Goal: Communication & Community: Answer question/provide support

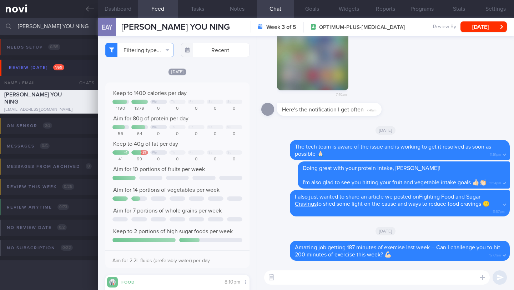
select select "7"
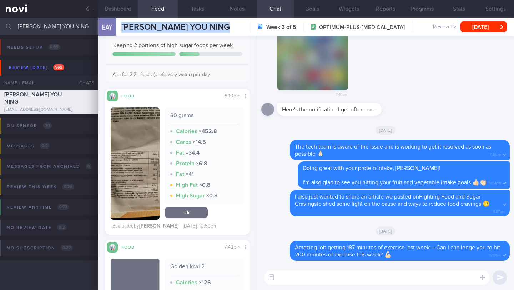
scroll to position [610, 0]
click at [315, 276] on textarea at bounding box center [377, 277] width 226 height 14
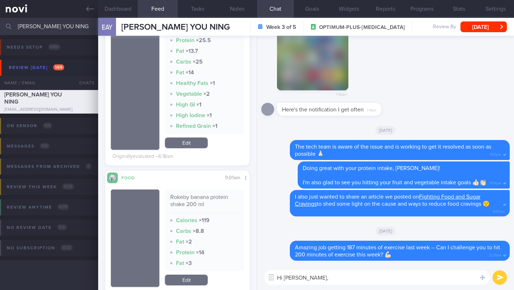
scroll to position [856, 0]
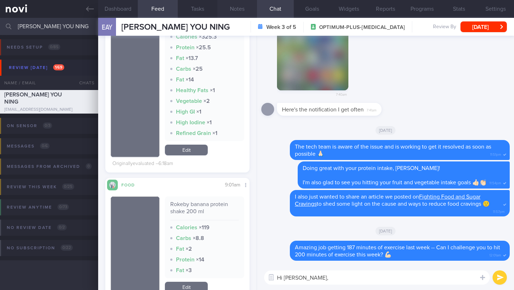
click at [236, 10] on button "Notes" at bounding box center [238, 9] width 40 height 18
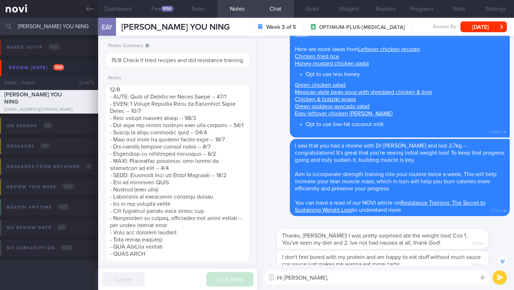
scroll to position [-392, 0]
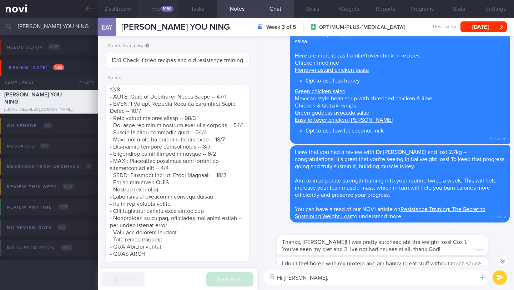
click at [153, 8] on button "Feed 1056" at bounding box center [158, 9] width 40 height 18
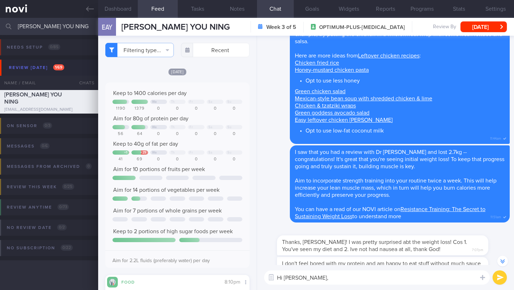
click at [336, 270] on textarea "Hi Elizabeth," at bounding box center [377, 277] width 226 height 14
click at [337, 274] on textarea "Hi Elizabeth," at bounding box center [377, 277] width 226 height 14
click at [338, 280] on textarea "Hi Elizabeth," at bounding box center [377, 277] width 226 height 14
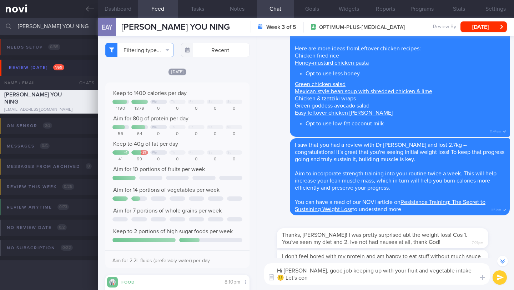
scroll to position [-399, 0]
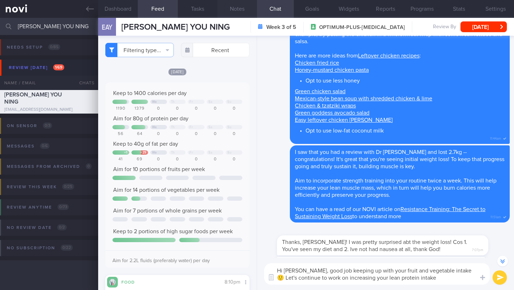
click at [234, 12] on button "Notes" at bounding box center [238, 9] width 40 height 18
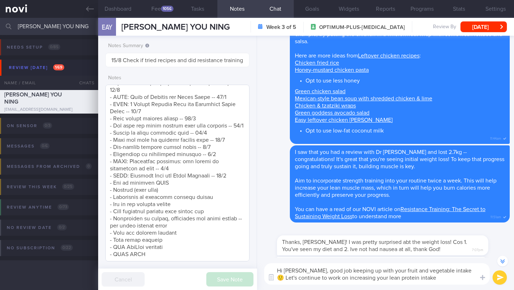
scroll to position [574, 0]
click at [432, 280] on textarea "Hi Elizabeth, good job keeping up with your fruit and vegetable intake 🙂 Let's …" at bounding box center [377, 273] width 226 height 21
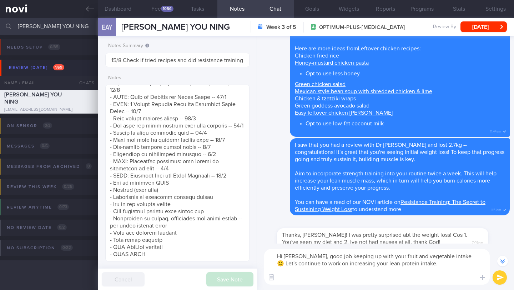
scroll to position [-414, 0]
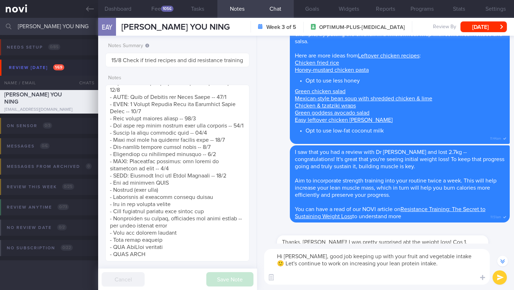
paste textarea "Just a quick tip: plant-based proteins like tofu, tempeh, and beans have less p…"
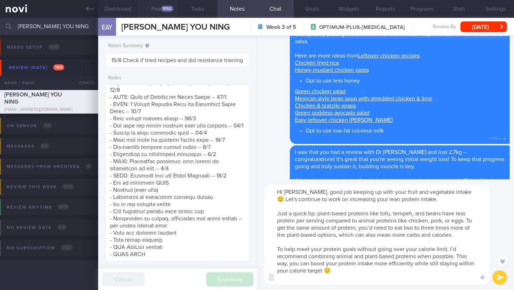
type textarea "Hi Elizabeth, good job keeping up with your fruit and vegetable intake 🙂 Let's …"
click at [161, 12] on button "Feed 1056" at bounding box center [158, 9] width 40 height 18
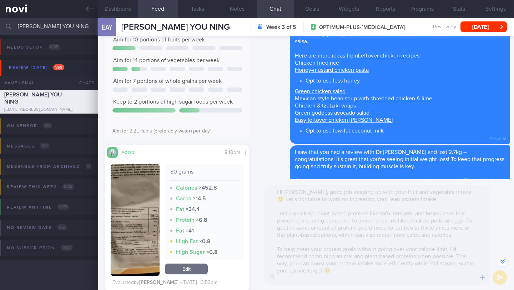
scroll to position [357170, 357117]
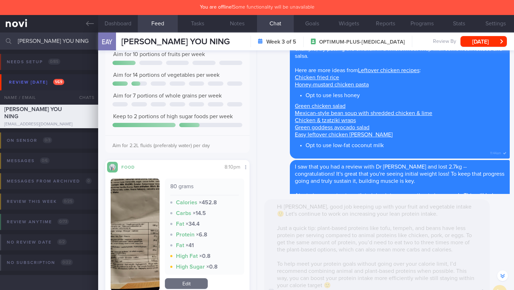
click at [306, 235] on div "Hi Elizabeth, good job keeping up with your fruit and vegetable intake 🙂 Let's …" at bounding box center [377, 249] width 226 height 100
click at [393, 269] on div "Hi Elizabeth, good job keeping up with your fruit and vegetable intake 🙂 Let's …" at bounding box center [377, 249] width 226 height 100
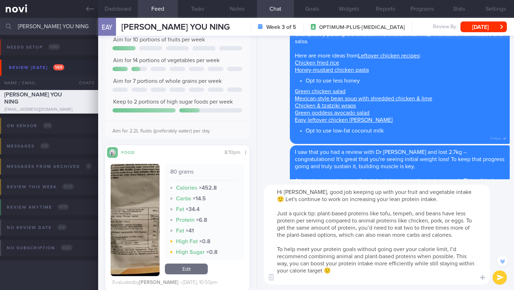
click at [294, 245] on textarea "Hi Elizabeth, good job keeping up with your fruit and vegetable intake 🙂 Let's …" at bounding box center [377, 235] width 226 height 100
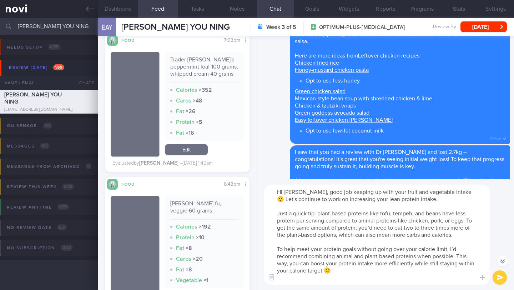
scroll to position [3132, 0]
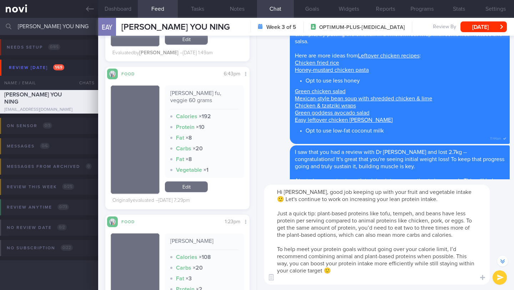
click at [497, 277] on button "submit" at bounding box center [500, 277] width 14 height 14
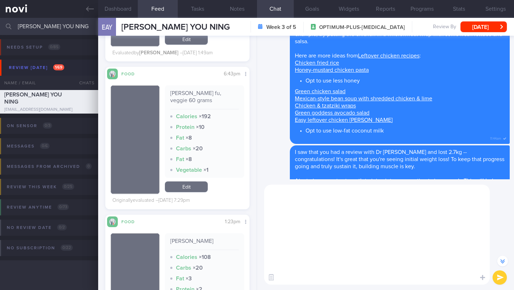
scroll to position [0, 0]
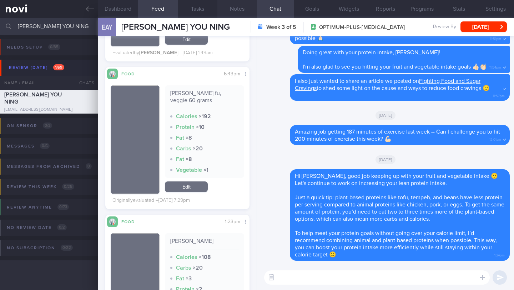
click at [239, 8] on button "Notes" at bounding box center [238, 9] width 40 height 18
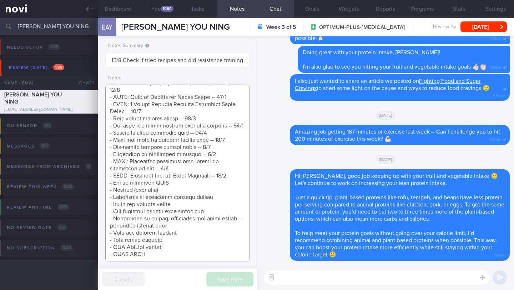
click at [201, 213] on textarea at bounding box center [177, 173] width 144 height 177
click at [232, 204] on textarea at bounding box center [177, 173] width 144 height 177
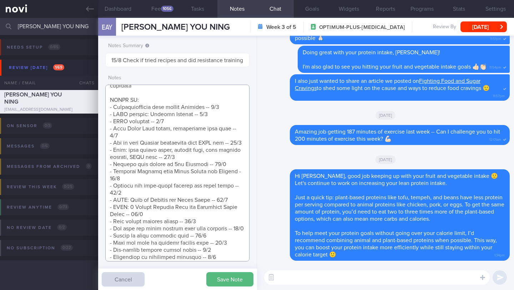
scroll to position [478, 0]
type textarea "SA’s targets: 3.9-8.0 mol/l , >90% of the time SUPPORT NEEDED: CHALLENGE: - OVE…"
click at [229, 282] on button "Save Note" at bounding box center [229, 279] width 47 height 14
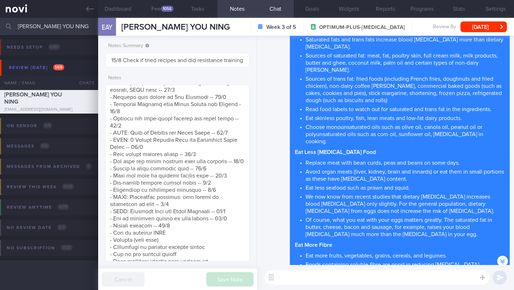
scroll to position [-1998, 0]
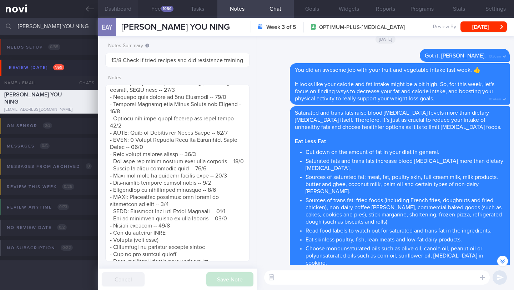
click at [129, 11] on button "Dashboard" at bounding box center [118, 9] width 40 height 18
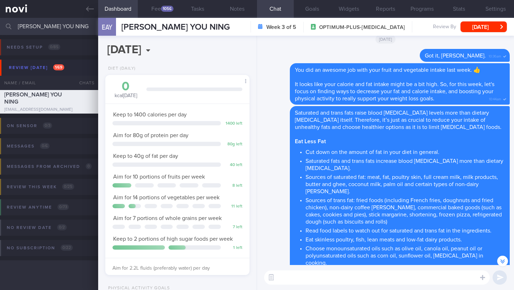
scroll to position [232, 0]
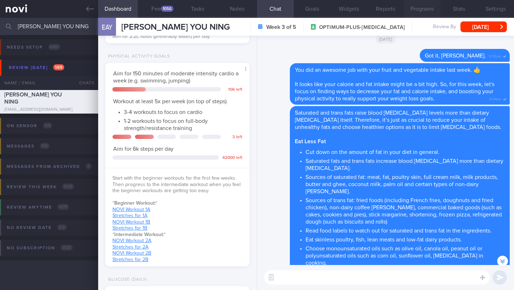
click at [420, 9] on button "Programs" at bounding box center [422, 9] width 37 height 18
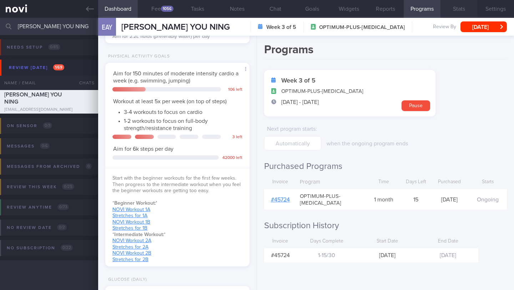
click at [458, 9] on button "Stats" at bounding box center [459, 9] width 37 height 18
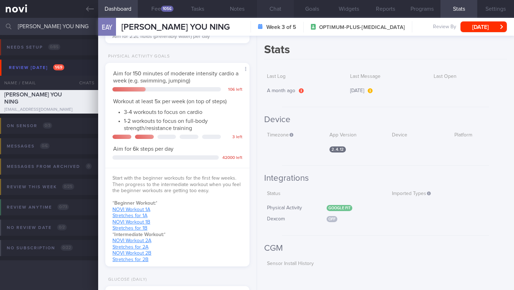
click at [281, 13] on button "Chat" at bounding box center [275, 9] width 37 height 18
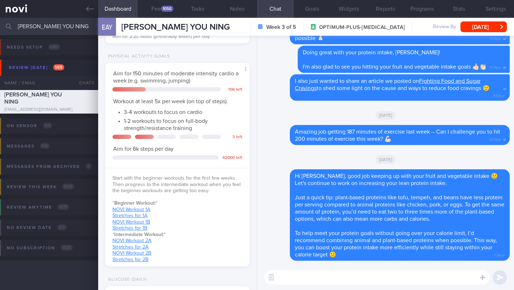
click at [309, 276] on textarea at bounding box center [377, 277] width 226 height 14
click at [280, 276] on textarea "Can I check what is your current average step count?" at bounding box center [377, 277] width 226 height 14
click at [278, 278] on textarea "Can I check what is your current average step count?" at bounding box center [377, 277] width 226 height 14
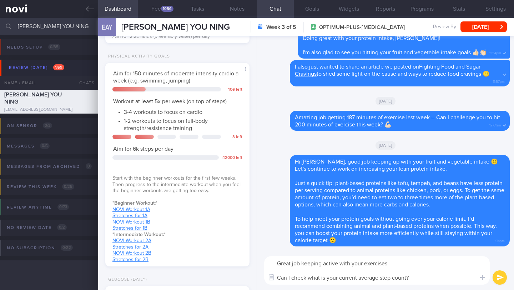
type textarea "Great job keeping active with your exercises! Can I check what is your current …"
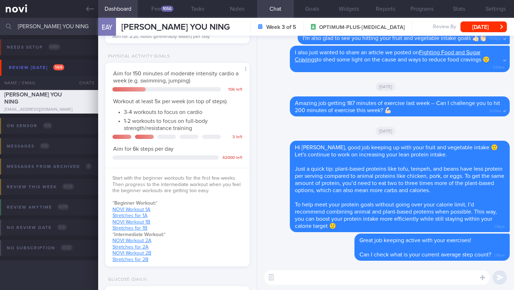
click at [489, 32] on div "EAY ELIZABETH ANG YOU NING ELIZABETH ANG YOU NING elizabethang16@gmail.com Week…" at bounding box center [306, 27] width 416 height 18
click at [489, 30] on button "[DATE]" at bounding box center [484, 26] width 46 height 11
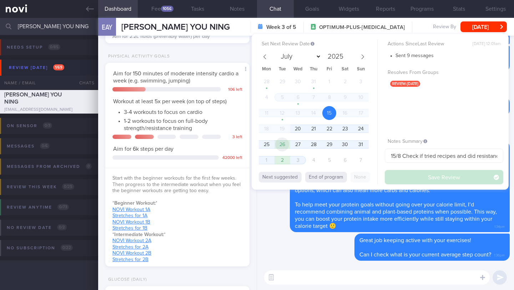
click at [289, 145] on span "26" at bounding box center [282, 145] width 14 height 14
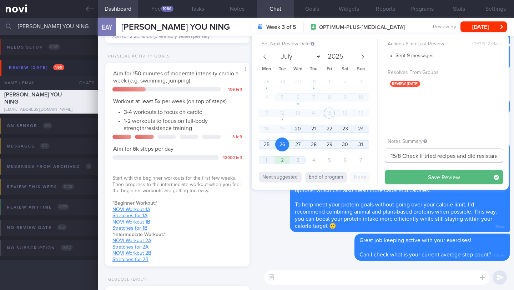
drag, startPoint x: 397, startPoint y: 156, endPoint x: 382, endPoint y: 156, distance: 15.4
click at [382, 156] on div "Set Next Review Date 26 Aug 2025 July August September October November Decembe…" at bounding box center [380, 112] width 257 height 156
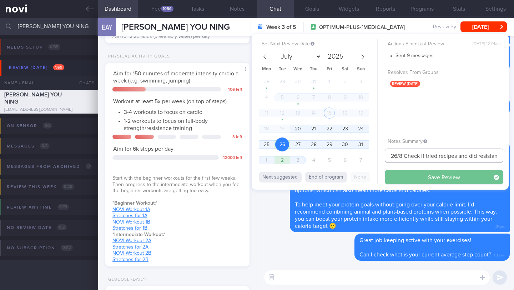
type input "26/8 Check if tried recipes and did resistance training (BUZUD ended)"
click at [403, 173] on button "Save Review" at bounding box center [444, 177] width 119 height 14
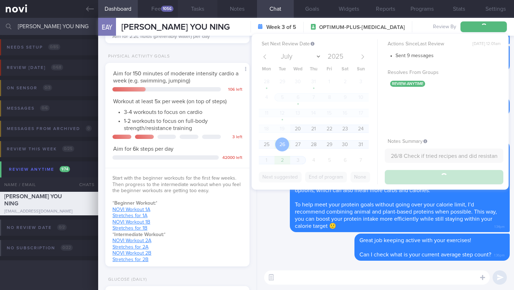
type input "26/8 Check if tried recipes and did resistance training (BUZUD ended)"
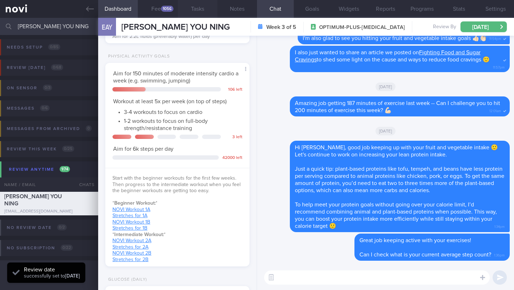
scroll to position [64, 129]
click at [42, 25] on input "ELIZABETH ANG YOU NING" at bounding box center [257, 26] width 514 height 17
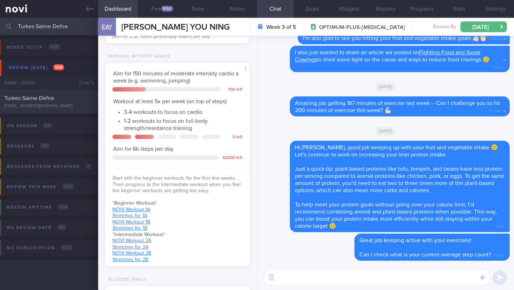
type input "Turkes Saime Defne"
click at [66, 99] on div "Turkes Saime Defne" at bounding box center [48, 98] width 88 height 7
type input "14/8 Check for logs"
type textarea "**Takes full cream dairy products -- does not believe in skim dairy Nil need fo…"
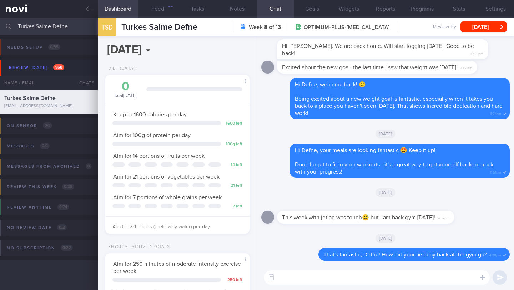
scroll to position [73, 126]
click at [159, 8] on button "Feed 624" at bounding box center [158, 9] width 40 height 18
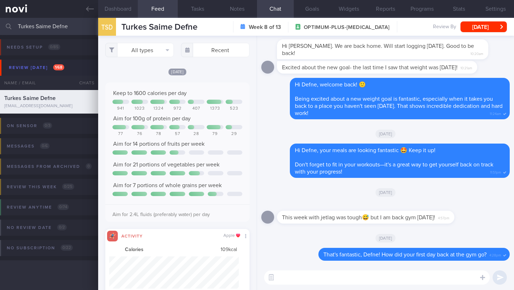
click at [117, 8] on button "Dashboard" at bounding box center [118, 9] width 40 height 18
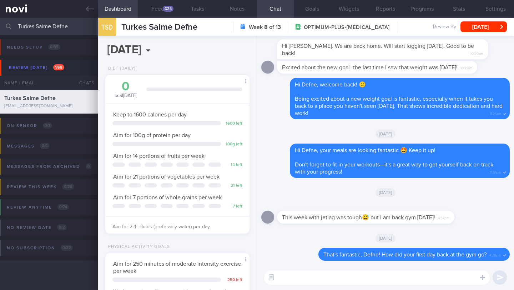
scroll to position [184, 0]
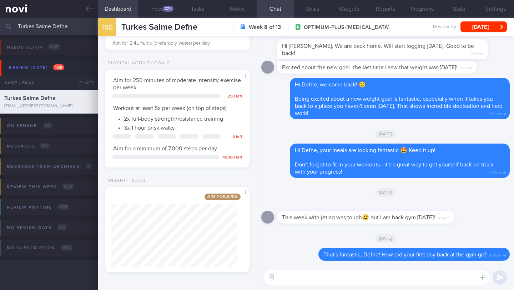
click at [307, 274] on textarea at bounding box center [377, 277] width 226 height 14
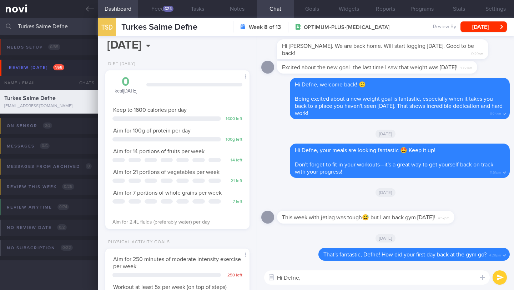
scroll to position [0, 0]
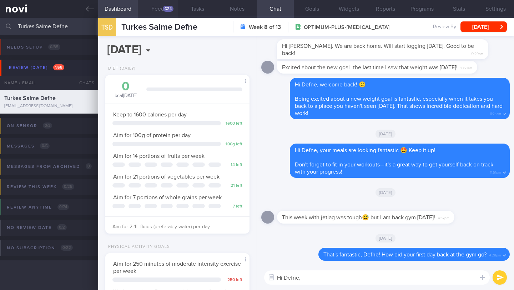
type textarea "Hi Defne,"
click at [171, 10] on div "624" at bounding box center [168, 9] width 11 height 6
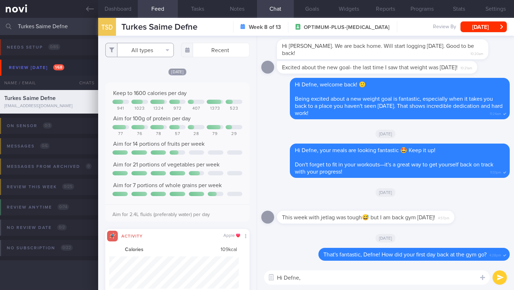
click at [148, 47] on button "All types" at bounding box center [139, 50] width 69 height 14
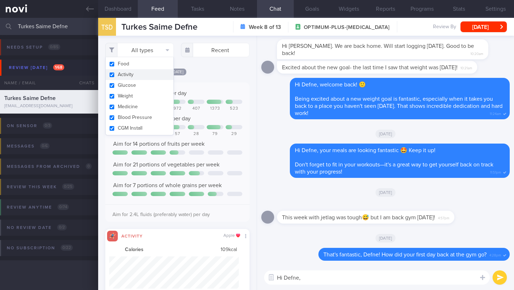
click at [146, 74] on button "Activity" at bounding box center [140, 74] width 68 height 11
checkbox input "false"
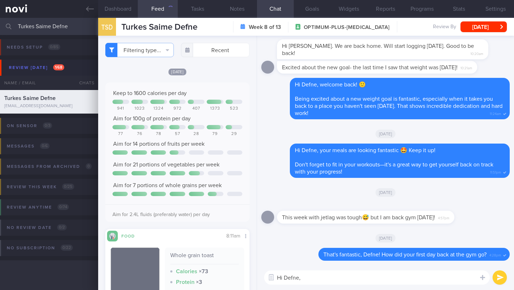
click at [210, 68] on div "Filtering type... Food Activity Glucose Weight Medicine Blood Pressure CGM Inst…" at bounding box center [177, 163] width 159 height 254
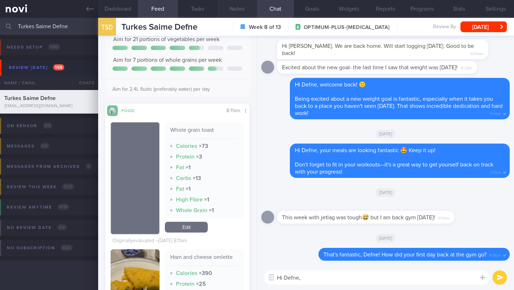
click at [240, 11] on button "Notes" at bounding box center [238, 9] width 40 height 18
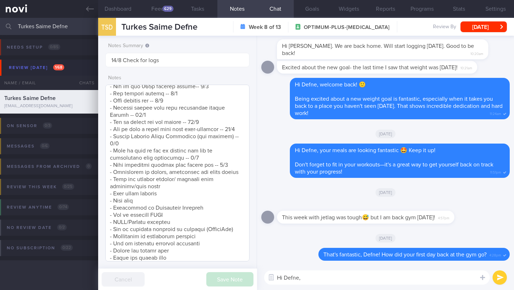
scroll to position [441, 0]
click at [165, 11] on div "629" at bounding box center [168, 9] width 11 height 6
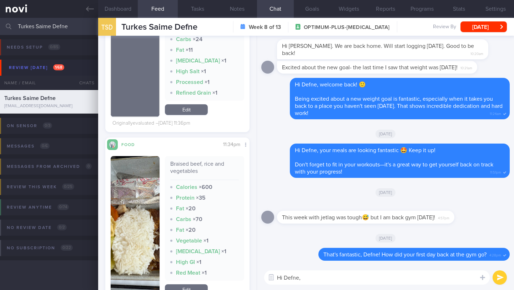
scroll to position [695, 0]
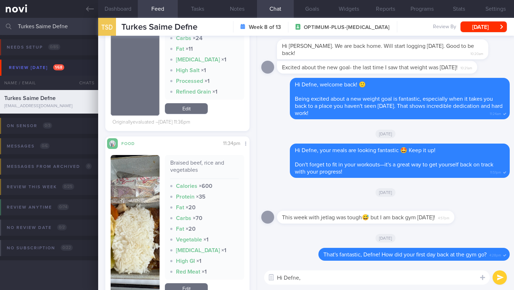
click at [152, 202] on img "button" at bounding box center [135, 225] width 49 height 141
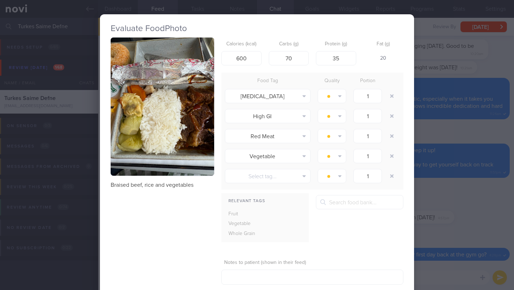
click at [154, 140] on button "button" at bounding box center [163, 107] width 104 height 138
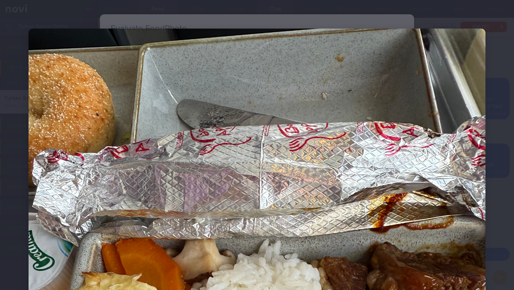
scroll to position [135, 0]
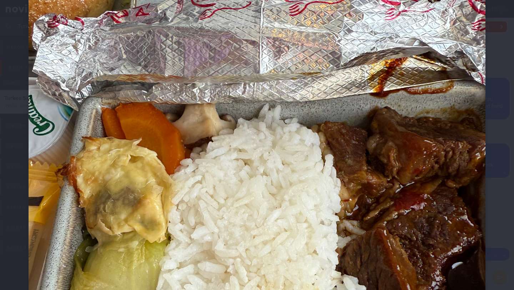
click at [502, 175] on div at bounding box center [257, 198] width 514 height 667
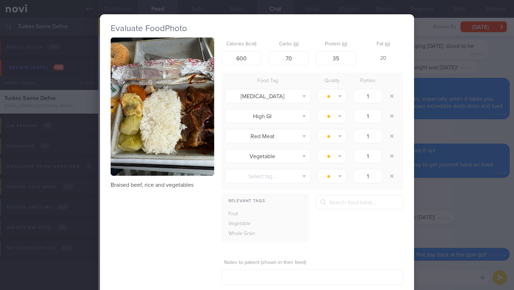
click at [443, 227] on div "Evaluate Food Photo Braised beef, rice and vegetables Calories (kcal) 600 Carbs…" at bounding box center [257, 145] width 514 height 290
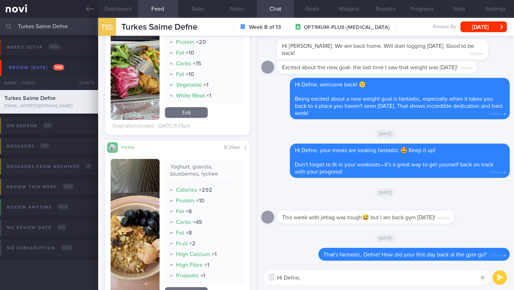
scroll to position [999, 0]
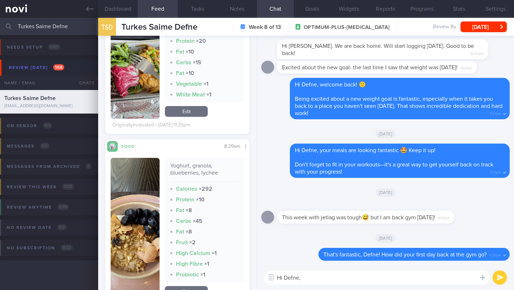
click at [153, 219] on button "button" at bounding box center [135, 228] width 49 height 141
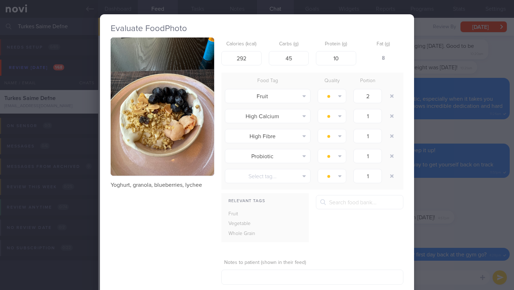
click at [433, 198] on div "Evaluate Food Photo Yoghurt, granola, blueberries, lychee Calories (kcal) 292 C…" at bounding box center [257, 145] width 514 height 290
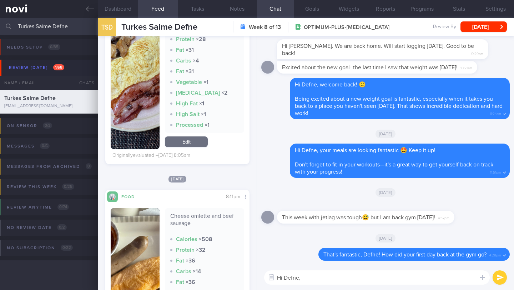
scroll to position [1397, 0]
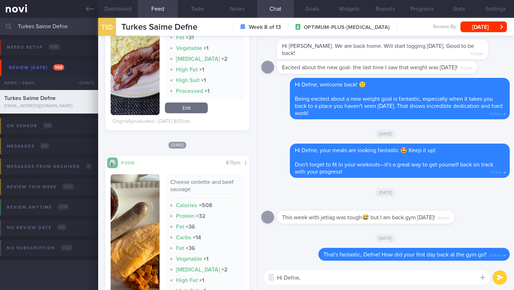
click at [130, 201] on img "button" at bounding box center [135, 255] width 49 height 162
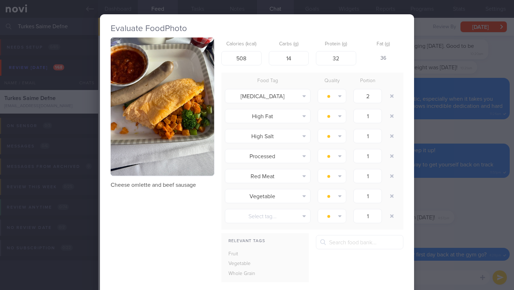
click at [414, 189] on div "Evaluate Food Photo Cheese omlette and beef sausage Calories (kcal) 508 Carbs (…" at bounding box center [257, 145] width 514 height 290
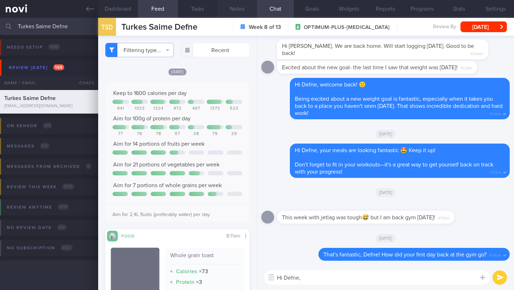
click at [232, 11] on button "Notes" at bounding box center [238, 9] width 40 height 18
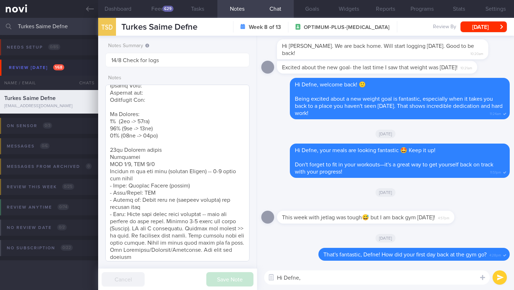
scroll to position [467, 0]
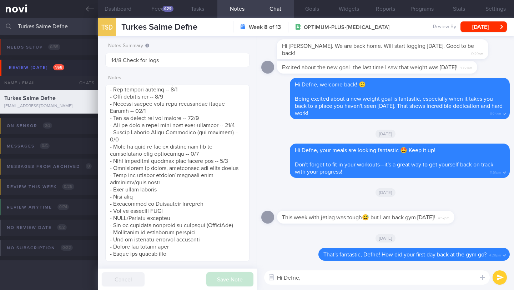
click at [303, 277] on textarea "Hi Defne," at bounding box center [377, 277] width 226 height 14
click at [130, 8] on button "Dashboard" at bounding box center [118, 9] width 40 height 18
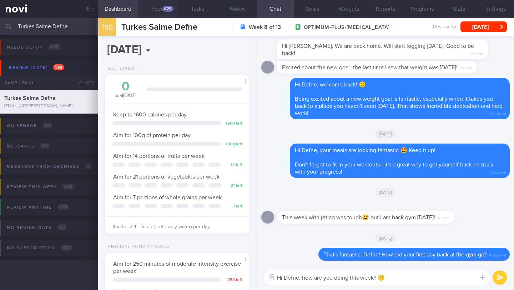
click at [164, 9] on div "629" at bounding box center [168, 9] width 11 height 6
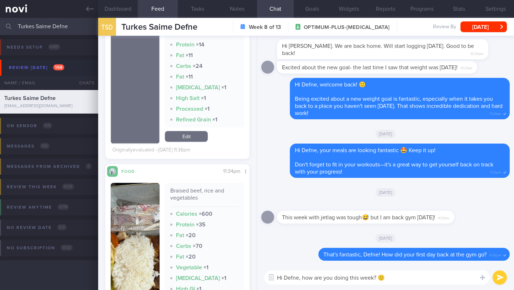
scroll to position [667, 0]
click at [413, 281] on textarea "Hi Defne, how are you doing this week? 🙂" at bounding box center [377, 277] width 226 height 14
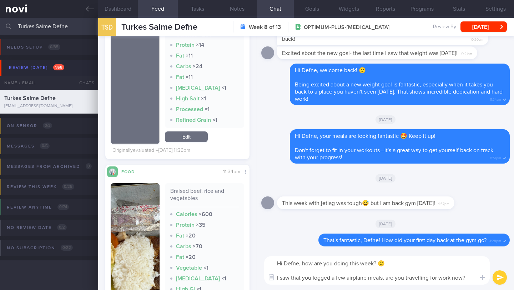
type textarea "Hi Defne, how are you doing this week? 🙂 I saw that you logged a few airplane m…"
click at [502, 277] on button "submit" at bounding box center [500, 277] width 14 height 14
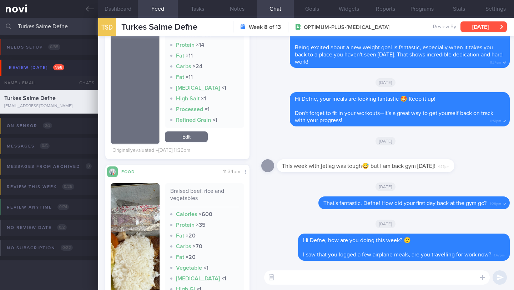
click at [478, 30] on button "[DATE]" at bounding box center [484, 26] width 46 height 11
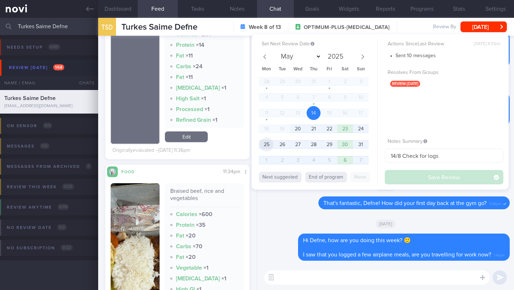
click at [267, 145] on span "25" at bounding box center [267, 145] width 14 height 14
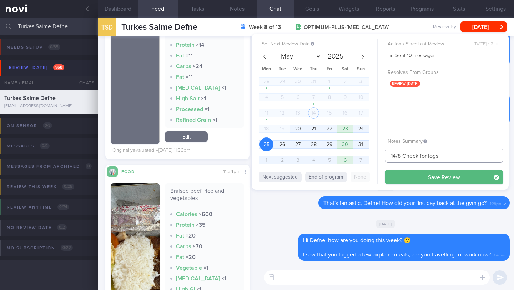
drag, startPoint x: 398, startPoint y: 156, endPoint x: 379, endPoint y: 157, distance: 19.0
click at [379, 157] on div "Set Next Review Date 25 Aug 2025 May June July August September October Novembe…" at bounding box center [380, 112] width 257 height 156
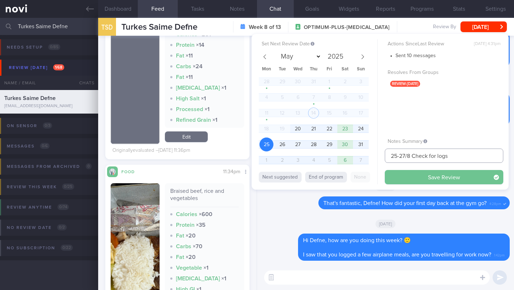
type input "25-27/8 Check for logs"
click at [394, 173] on button "Save Review" at bounding box center [444, 177] width 119 height 14
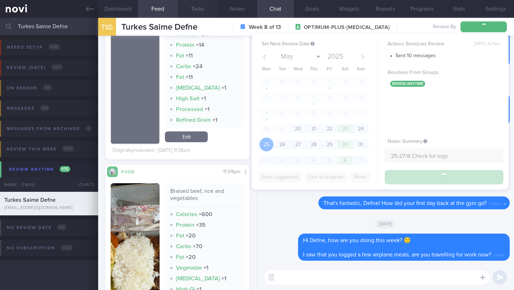
type input "25-27/8 Check for logs"
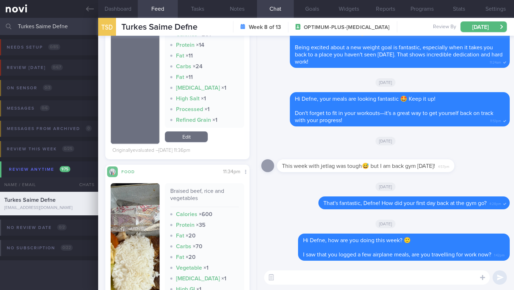
click at [48, 24] on input "Turkes Saime Defne" at bounding box center [257, 26] width 514 height 17
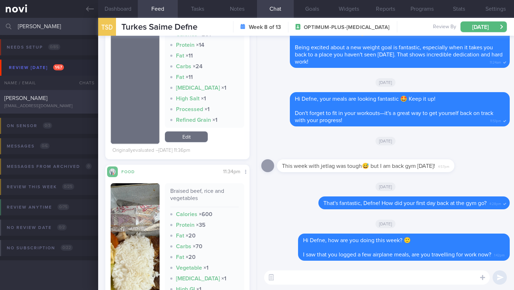
type input "Venkatakrishnan Balasubramanian"
click at [65, 98] on div "Venkatakrishnan Balasubramanian" at bounding box center [48, 98] width 88 height 7
type input "14/8 Check for logs and coach"
type textarea "SUPPORT NEEDED: CHALLENGE: - OVERALL: (17/6/25) Continued on Rybelsus 7mg Effec…"
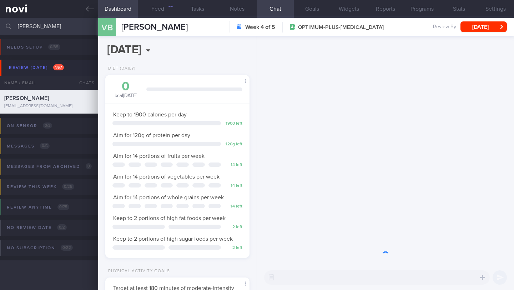
scroll to position [73, 126]
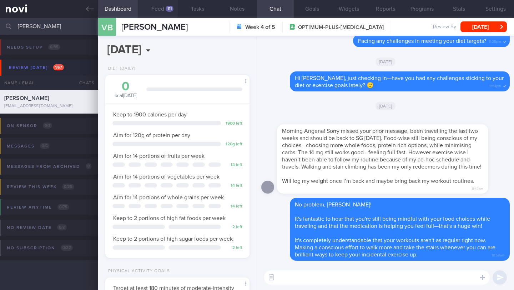
click at [161, 11] on button "Feed 111" at bounding box center [158, 9] width 40 height 18
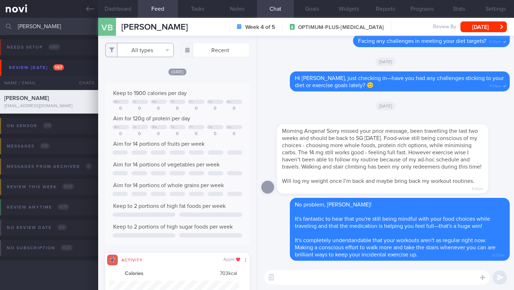
click at [149, 51] on button "All types" at bounding box center [139, 50] width 69 height 14
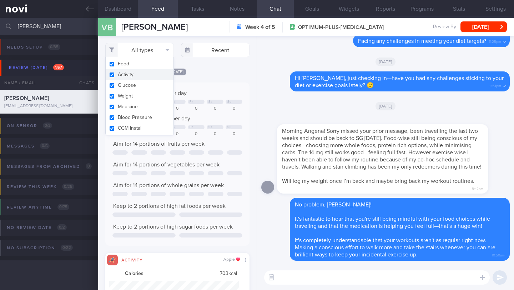
click at [206, 75] on div "[DATE]" at bounding box center [177, 72] width 144 height 8
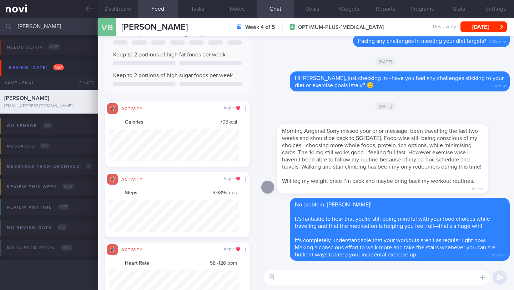
scroll to position [215, 0]
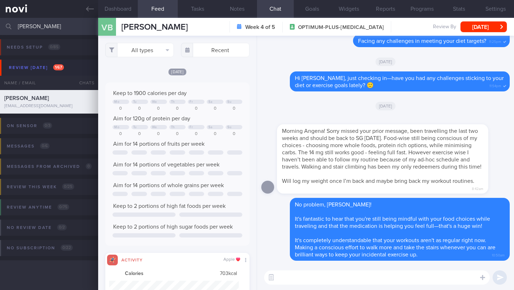
drag, startPoint x: 122, startPoint y: 28, endPoint x: 254, endPoint y: 29, distance: 132.2
click at [254, 29] on div "VB Venkatakrishnan Balasubramanian Venkatakrishnan Balasubramanian venkatakrish…" at bounding box center [306, 27] width 416 height 18
click at [63, 28] on input "Venkatakrishnan Balasubramanian" at bounding box center [257, 26] width 514 height 17
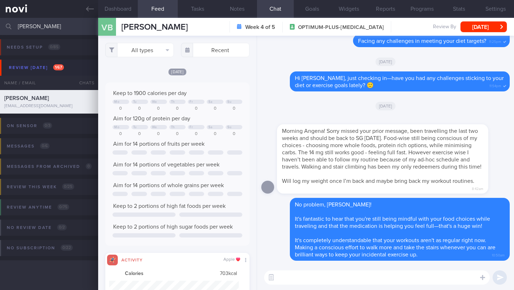
drag, startPoint x: 121, startPoint y: 30, endPoint x: 256, endPoint y: 27, distance: 134.7
click at [256, 27] on div "VB Venkatakrishnan Balasubramanian Venkatakrishnan Balasubramanian venkatakrish…" at bounding box center [306, 27] width 416 height 18
copy span "Venkatakrishnan Balasubramanian"
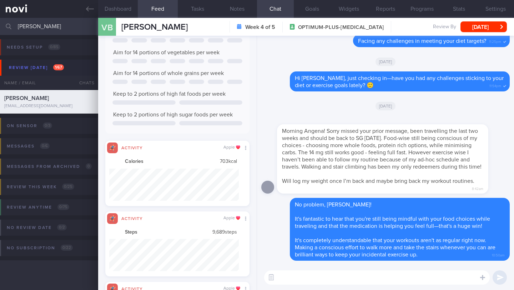
scroll to position [0, 0]
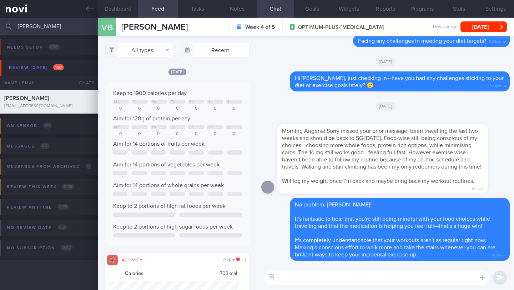
click at [146, 58] on div "All types Food Activity Glucose Weight Medicine Blood Pressure CGM Install Rece…" at bounding box center [177, 163] width 159 height 254
click at [150, 51] on button "All types" at bounding box center [139, 50] width 69 height 14
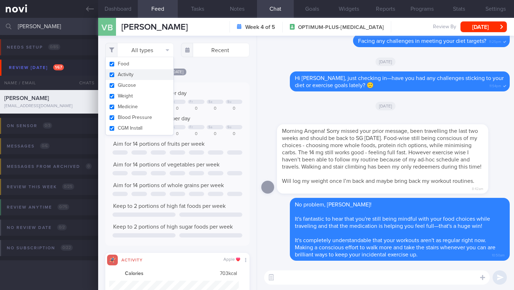
click at [138, 74] on button "Activity" at bounding box center [140, 74] width 68 height 11
checkbox input "false"
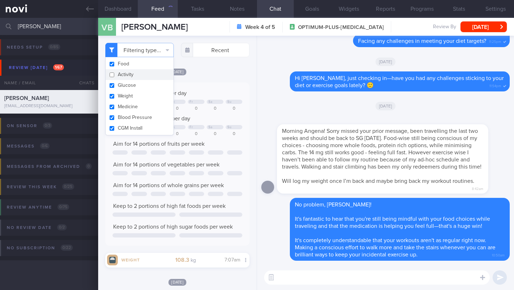
click at [194, 75] on div "Filtering type... Food Activity Glucose Weight Medicine Blood Pressure CGM Inst…" at bounding box center [177, 163] width 159 height 254
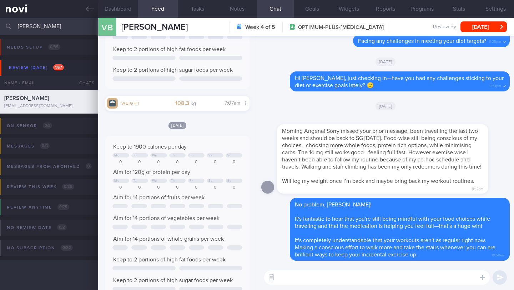
scroll to position [257, 0]
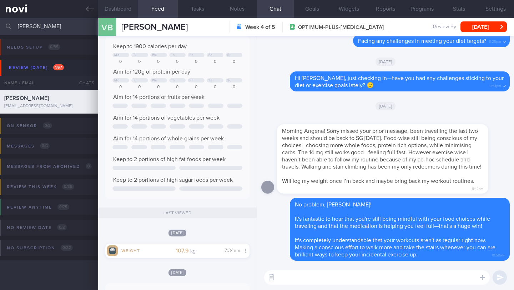
click at [130, 14] on button "Dashboard" at bounding box center [118, 9] width 40 height 18
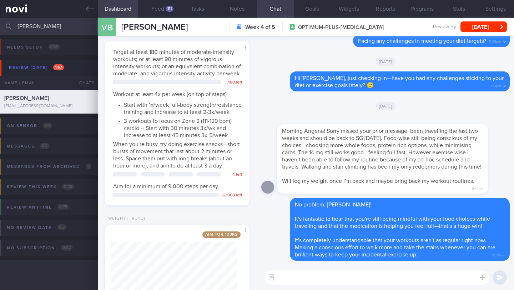
scroll to position [295, 0]
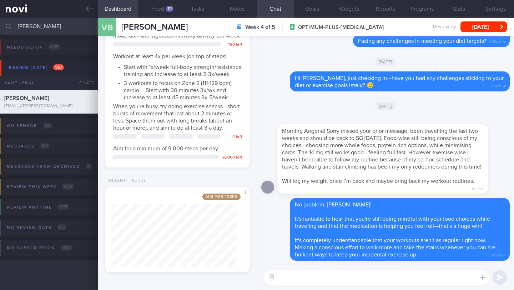
click at [291, 281] on textarea at bounding box center [377, 277] width 226 height 14
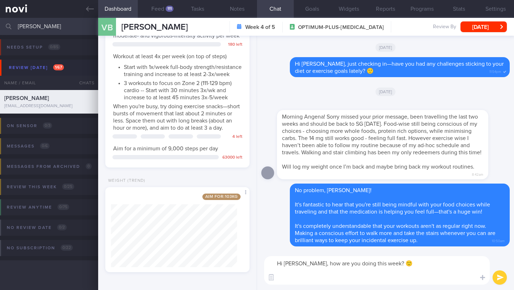
scroll to position [0, 0]
paste textarea "Facing any challenges in meeting your diet and exercise targets?"
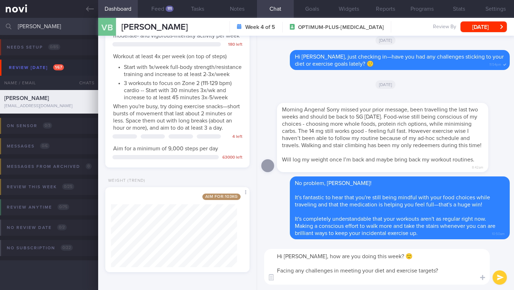
type textarea "Hi Venkat, how are you doing this week? 🙂 Facing any challenges in meeting your…"
click at [502, 281] on button "submit" at bounding box center [500, 277] width 14 height 14
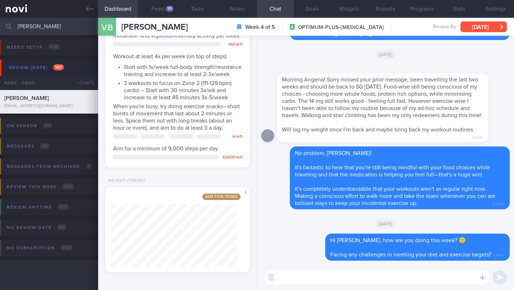
click at [480, 30] on button "[DATE]" at bounding box center [484, 26] width 46 height 11
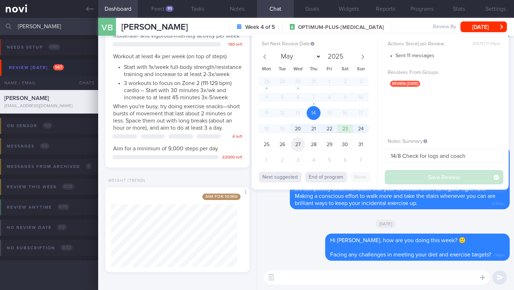
click at [301, 147] on span "27" at bounding box center [298, 145] width 14 height 14
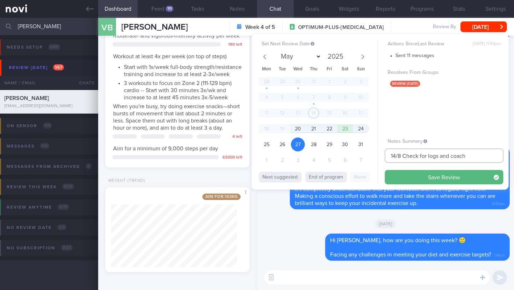
drag, startPoint x: 395, startPoint y: 155, endPoint x: 370, endPoint y: 156, distance: 25.4
click at [370, 156] on div "Set Next Review Date 27 Aug 2025 May June July August September October Novembe…" at bounding box center [380, 112] width 257 height 156
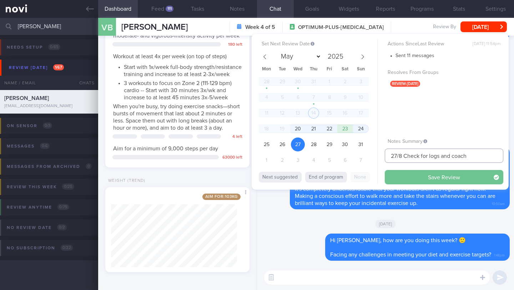
type input "27/8 Check for logs and coach"
click at [416, 173] on button "Save Review" at bounding box center [444, 177] width 119 height 14
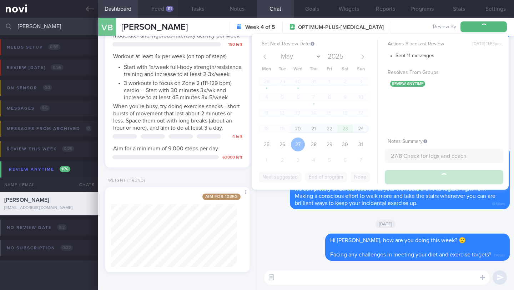
type input "27/8 Check for logs and coach"
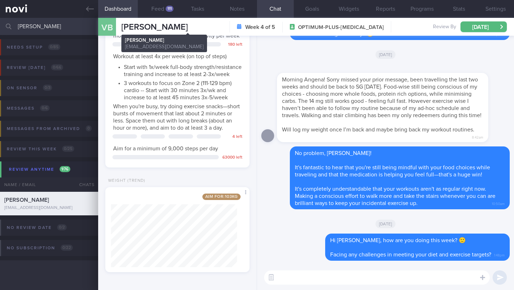
click at [156, 24] on span "Venkatakrishnan Balasubramanian" at bounding box center [154, 27] width 66 height 9
click at [156, 25] on span "Venkatakrishnan Balasubramanian" at bounding box center [154, 27] width 66 height 9
copy div "Venkatakrishnan Balasubramanian Venkatakrishnan Balasubramanian venkatakrish@ya…"
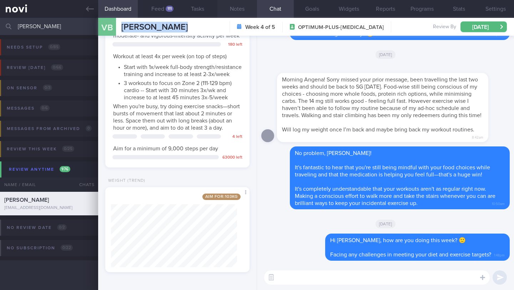
click at [235, 13] on button "Notes" at bounding box center [238, 9] width 40 height 18
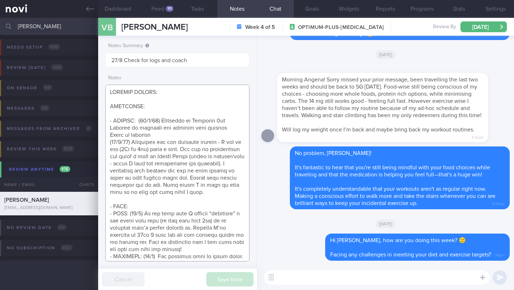
click at [154, 116] on textarea at bounding box center [177, 173] width 144 height 177
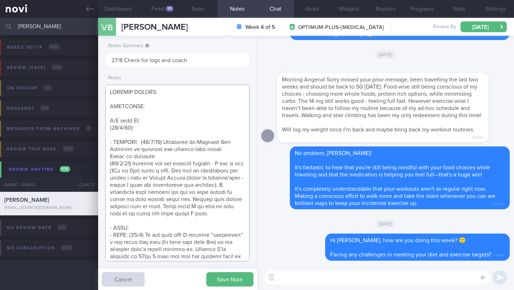
paste textarea "Continued on Rybelsus 14mg OM Intended effects still noticeable; albeit reducin…"
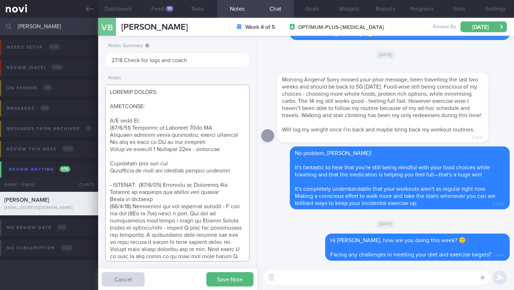
click at [167, 158] on textarea at bounding box center [177, 173] width 144 height 177
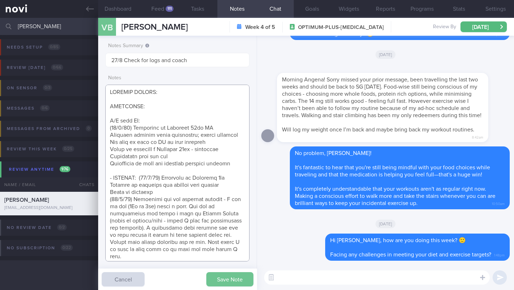
type textarea "SUPPORT NEEDED: CHALLENGE: R/V with JJ: (12/8/25) Continued on Rybelsus 14mg OM…"
click at [223, 275] on button "Save Note" at bounding box center [229, 279] width 47 height 14
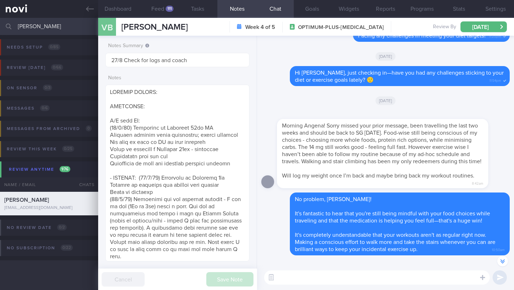
scroll to position [-61, 0]
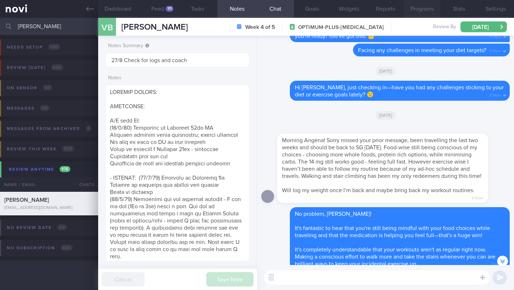
click at [419, 14] on button "Programs" at bounding box center [422, 9] width 37 height 18
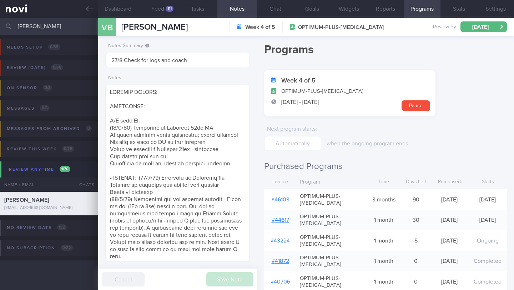
scroll to position [104, 0]
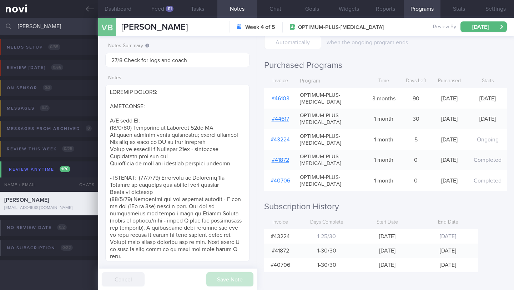
click at [75, 25] on input "Venkatakrishnan Balasubramanian" at bounding box center [257, 26] width 514 height 17
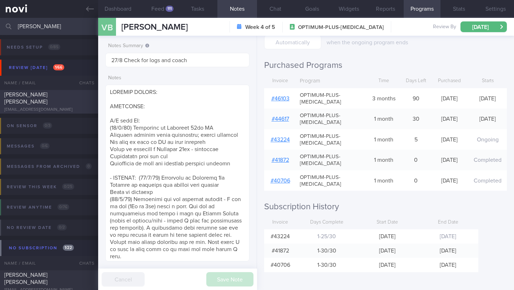
type input "[PERSON_NAME]"
click at [78, 107] on div "[EMAIL_ADDRESS][DOMAIN_NAME]" at bounding box center [49, 109] width 90 height 5
type input "14/8 Check logs. KIV send info"
type textarea "**Loremip dolors ame cons** (28/4/67) adi eli seddoei tempo,in utla e dol ‘Magn…"
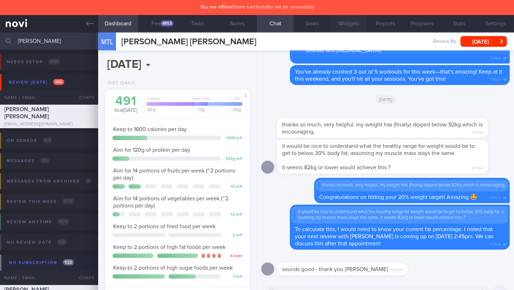
scroll to position [357170, 357117]
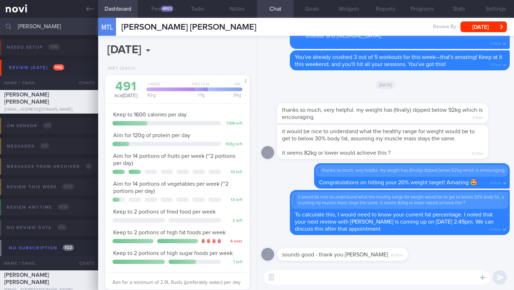
click at [269, 106] on div "thanks so much, very helpful. my weight has (finally) dipped below 92kg which i…" at bounding box center [386, 110] width 249 height 30
click at [170, 13] on button "Feed 4953" at bounding box center [158, 9] width 40 height 18
click at [166, 9] on div "4953" at bounding box center [167, 9] width 13 height 6
click at [254, 22] on div "Dashboard Feed 4953 Tasks Notes Chat Goals Widgets Reports Programs Stats Setti…" at bounding box center [306, 154] width 416 height 272
click at [162, 9] on div "4953" at bounding box center [167, 9] width 13 height 6
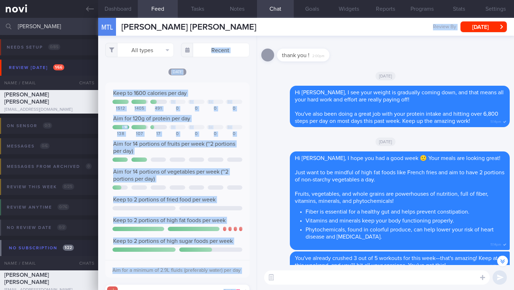
scroll to position [357211, 357114]
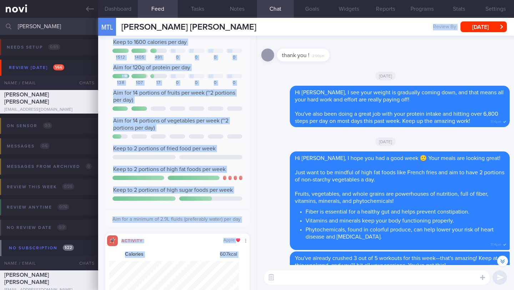
click at [238, 54] on div "Keep to 1600 calories per day Th Fr Sa Su 1512 1405 491 0 0 0 0 Aim for 120g of…" at bounding box center [177, 128] width 144 height 195
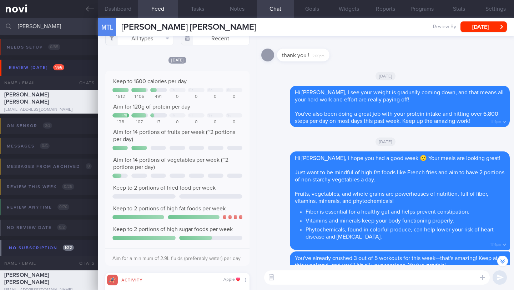
scroll to position [0, 0]
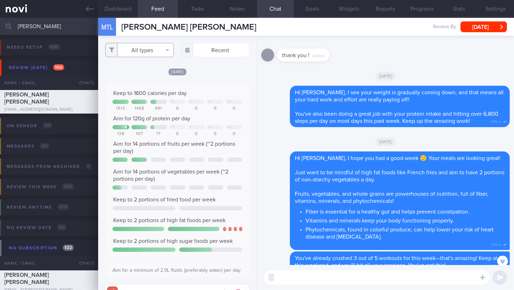
click at [166, 55] on button "All types" at bounding box center [139, 50] width 69 height 14
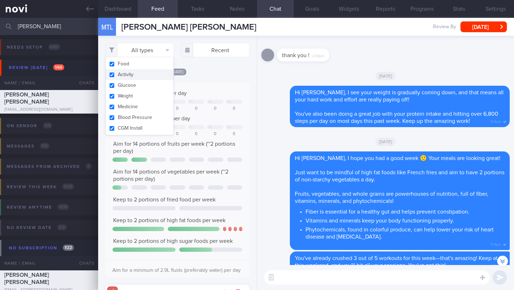
click at [145, 74] on button "Activity" at bounding box center [140, 74] width 68 height 11
click at [216, 85] on div "Today Keep to 1600 calories per day Th Fr Sa Su 1512 1405 491 0 0 0 0 Aim for 1…" at bounding box center [177, 209] width 144 height 282
click at [132, 90] on button "Glucose" at bounding box center [140, 85] width 68 height 11
click at [203, 75] on div "[DATE]" at bounding box center [177, 72] width 144 height 8
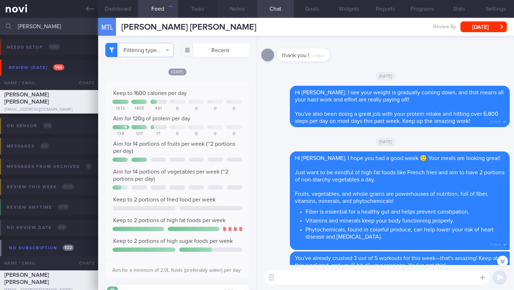
checkbox input "false"
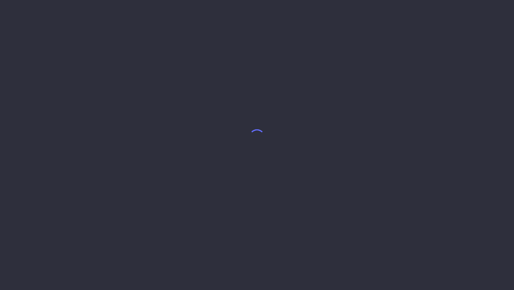
select select "7"
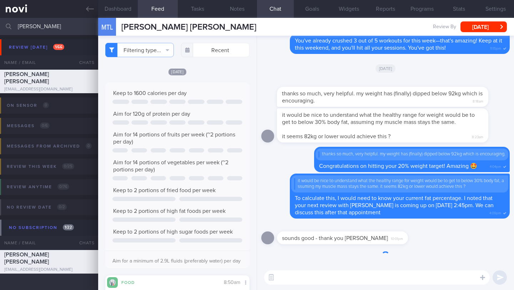
scroll to position [36, 0]
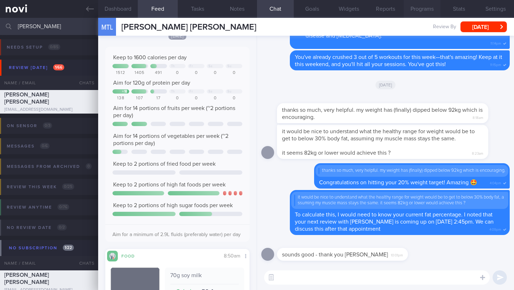
click at [416, 11] on button "Programs" at bounding box center [422, 9] width 37 height 18
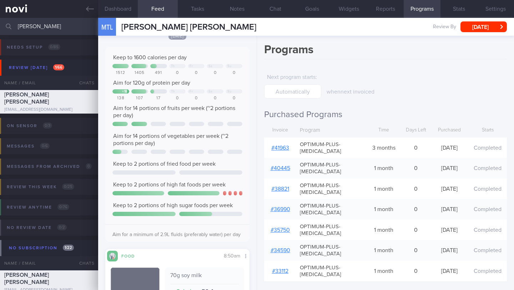
scroll to position [151, 0]
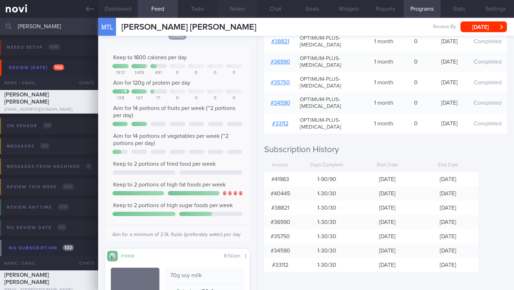
click at [235, 8] on button "Notes" at bounding box center [238, 9] width 40 height 18
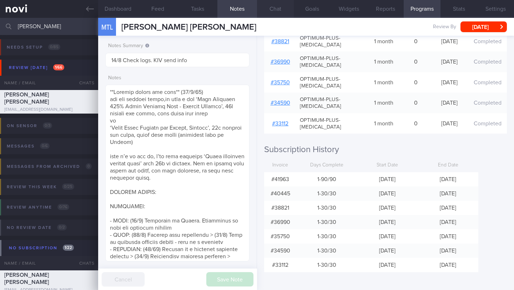
click at [272, 10] on button "Chat" at bounding box center [275, 9] width 37 height 18
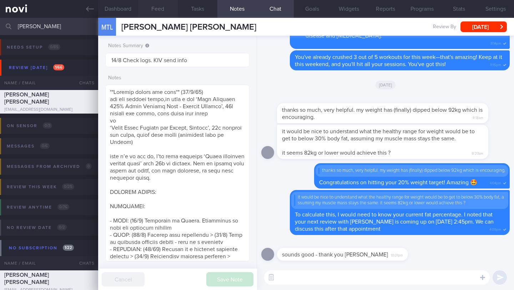
click at [161, 12] on button "Feed" at bounding box center [158, 9] width 40 height 18
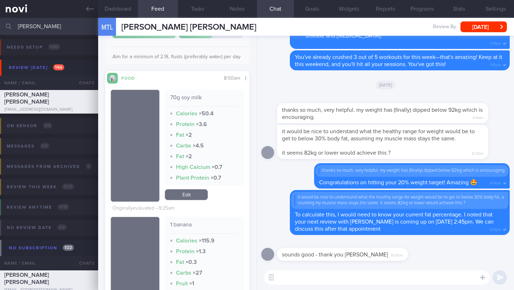
scroll to position [268, 0]
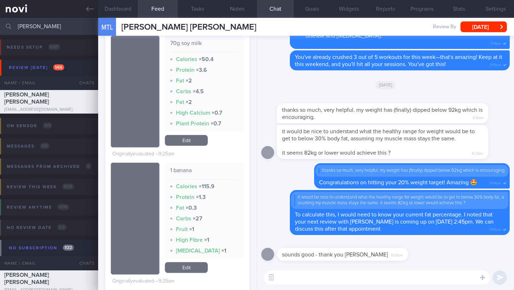
click at [299, 278] on textarea at bounding box center [377, 277] width 226 height 14
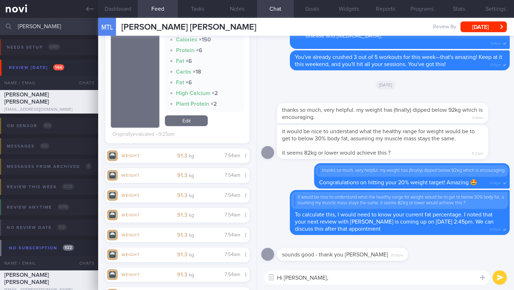
scroll to position [773, 0]
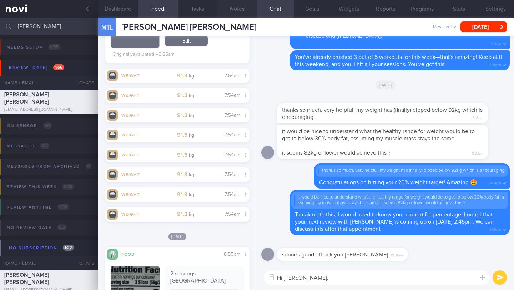
click at [236, 8] on button "Notes" at bounding box center [238, 9] width 40 height 18
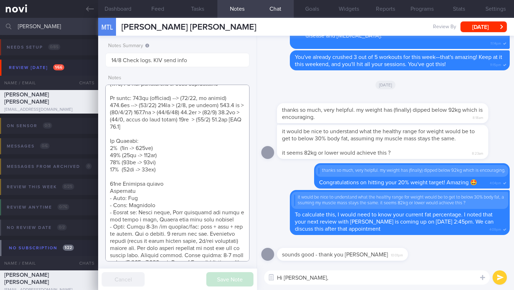
scroll to position [285, 0]
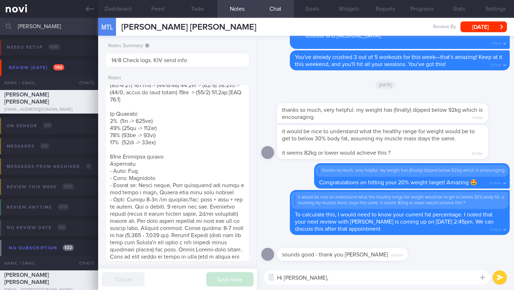
click at [316, 283] on textarea "Hi [PERSON_NAME]," at bounding box center [377, 277] width 226 height 14
click at [120, 10] on button "Dashboard" at bounding box center [118, 9] width 40 height 18
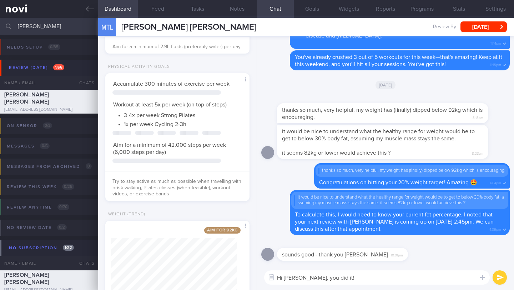
scroll to position [275, 0]
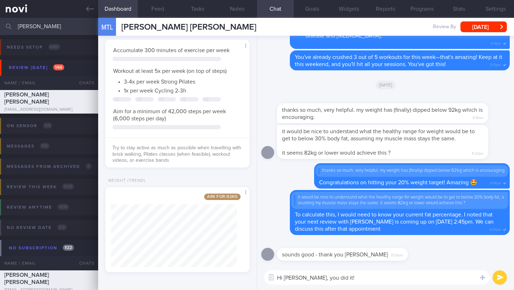
click at [330, 283] on textarea "Hi Tina, you did it!" at bounding box center [377, 277] width 226 height 14
click at [133, 24] on div "MTL Matthiesen Tina Lisa Matthiesen Tina Lisa tlmatthiesen@gmail.com Review By …" at bounding box center [306, 27] width 416 height 18
click at [201, 26] on div "MTL Matthiesen Tina Lisa Matthiesen Tina Lisa tlmatthiesen@gmail.com Review By …" at bounding box center [306, 27] width 416 height 18
click at [197, 27] on span "[PERSON_NAME] [PERSON_NAME]" at bounding box center [188, 27] width 135 height 9
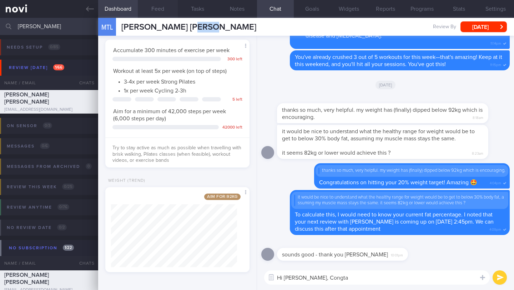
scroll to position [73, 126]
drag, startPoint x: 346, startPoint y: 275, endPoint x: 301, endPoint y: 277, distance: 45.0
click at [301, 277] on textarea "Hi Tina, Congta" at bounding box center [377, 277] width 226 height 14
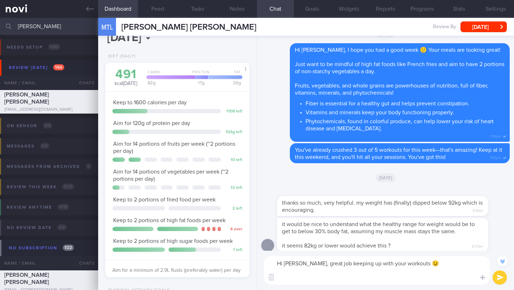
scroll to position [0, 0]
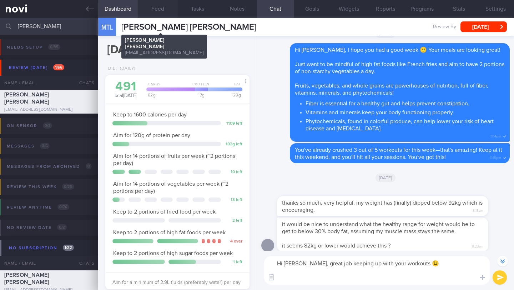
type textarea "Hi Tina, great job keeping up with your workouts 😉"
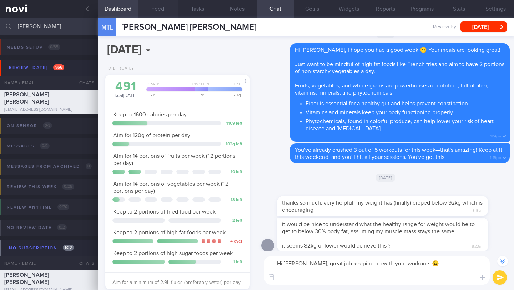
click at [168, 16] on button "Feed" at bounding box center [158, 9] width 40 height 18
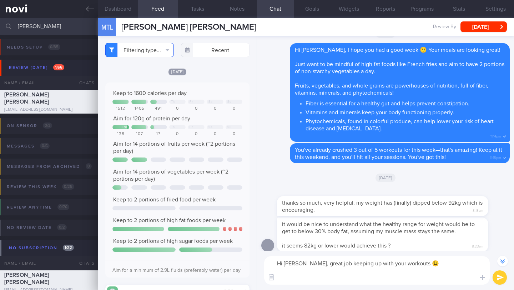
click at [162, 53] on button "Filtering type..." at bounding box center [139, 50] width 69 height 14
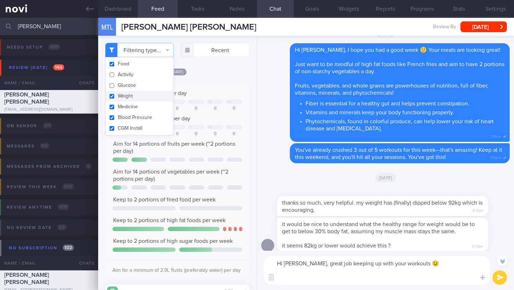
click at [129, 94] on button "Weight" at bounding box center [140, 96] width 68 height 11
checkbox input "false"
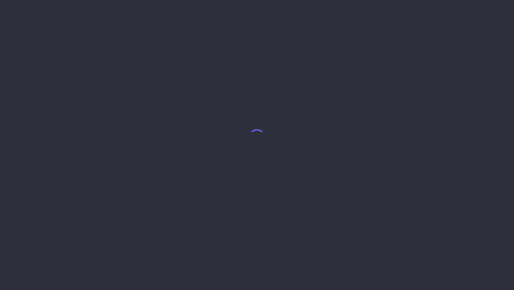
select select "7"
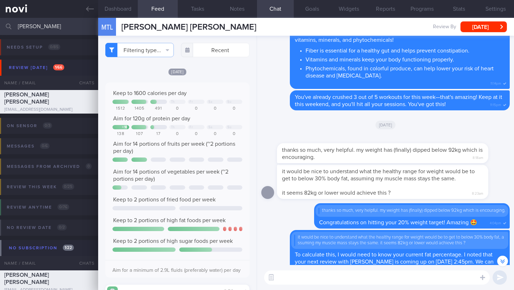
click at [283, 272] on textarea at bounding box center [377, 277] width 226 height 14
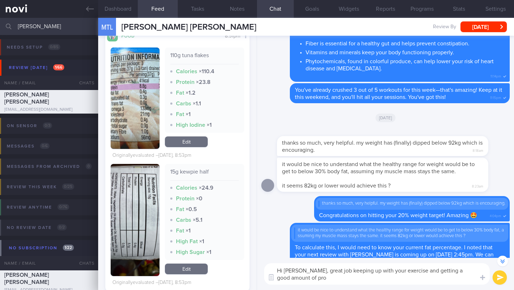
scroll to position [-47, 0]
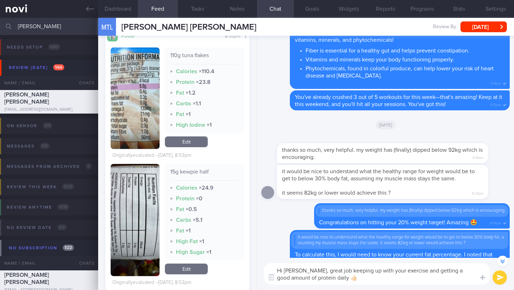
drag, startPoint x: 395, startPoint y: 272, endPoint x: 384, endPoint y: 271, distance: 11.4
click at [384, 271] on textarea "Hi [PERSON_NAME], great job keeping up with your exercise and getting a good am…" at bounding box center [377, 273] width 226 height 21
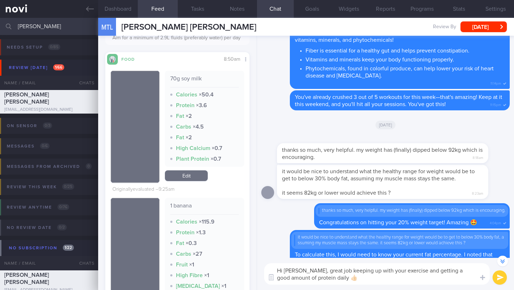
scroll to position [0, 0]
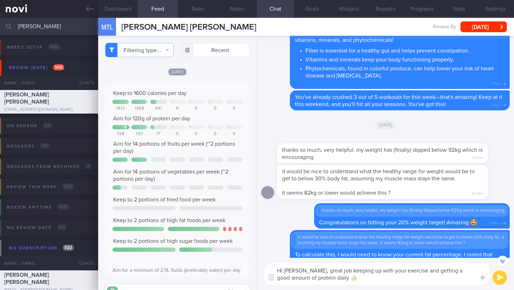
click at [321, 281] on textarea "Hi [PERSON_NAME], great job keeping up with your exercise and getting a good am…" at bounding box center [377, 273] width 226 height 21
type textarea "Hi [PERSON_NAME], great job keeping up with your exercise and getting a good am…"
click at [499, 278] on button "submit" at bounding box center [500, 277] width 14 height 14
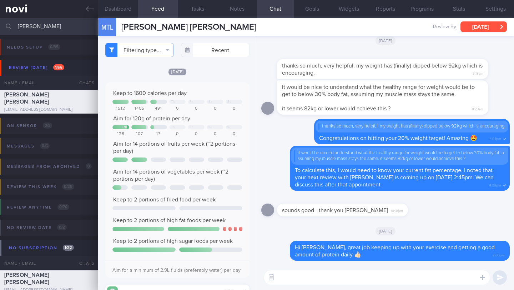
click at [479, 30] on button "[DATE]" at bounding box center [484, 26] width 46 height 11
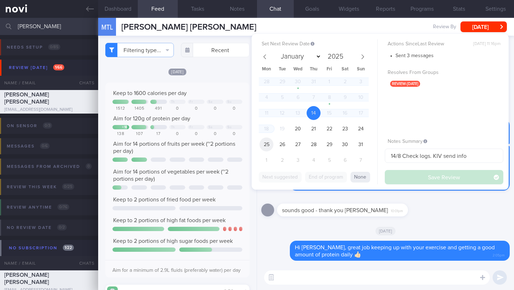
click at [267, 147] on span "25" at bounding box center [267, 145] width 14 height 14
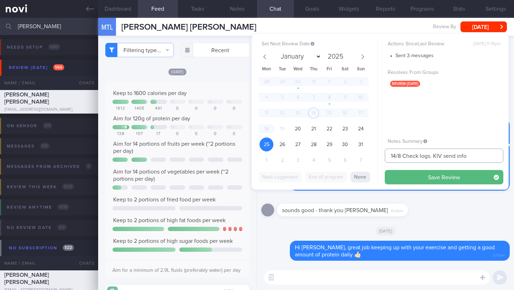
drag, startPoint x: 397, startPoint y: 155, endPoint x: 385, endPoint y: 156, distance: 11.1
click at [385, 156] on input "14/8 Check logs. KIV send info" at bounding box center [444, 156] width 119 height 14
drag, startPoint x: 429, startPoint y: 155, endPoint x: 480, endPoint y: 150, distance: 51.7
click at [479, 154] on input "25-26/8 Check logs. KIV send info" at bounding box center [444, 156] width 119 height 14
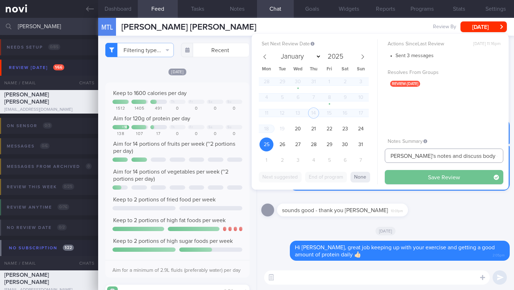
type input "25-26/8 Check [PERSON_NAME]'s notes and discuss body comp changes"
click at [449, 175] on button "Save Review" at bounding box center [444, 177] width 119 height 14
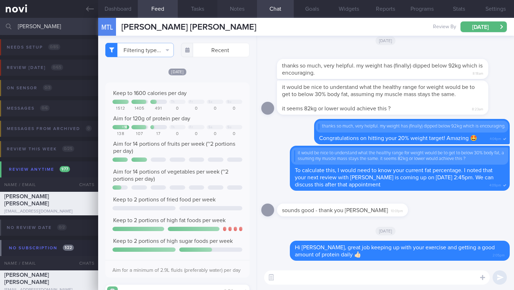
click at [239, 8] on button "Notes" at bounding box center [238, 9] width 40 height 18
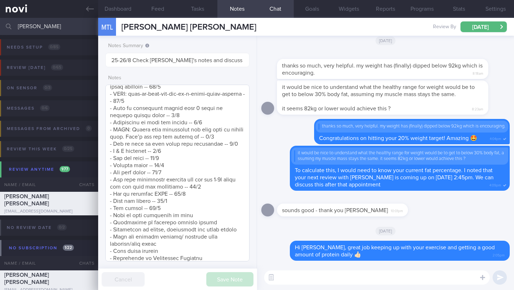
scroll to position [746, 0]
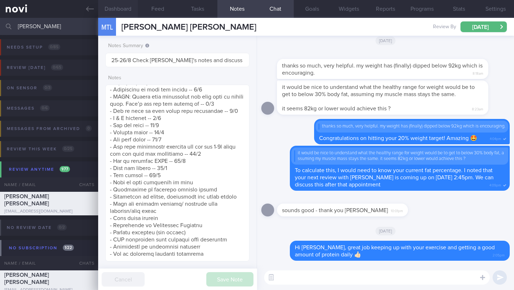
click at [128, 8] on button "Dashboard" at bounding box center [118, 9] width 40 height 18
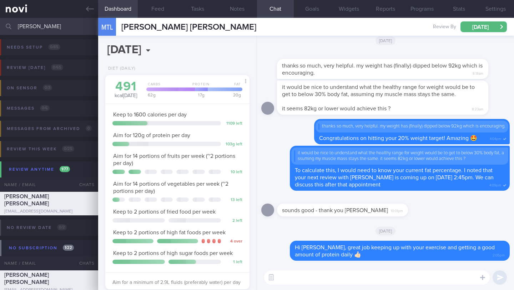
scroll to position [73, 126]
click at [161, 4] on button "Feed" at bounding box center [158, 9] width 40 height 18
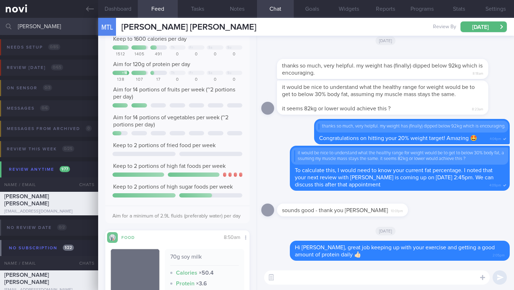
scroll to position [31, 0]
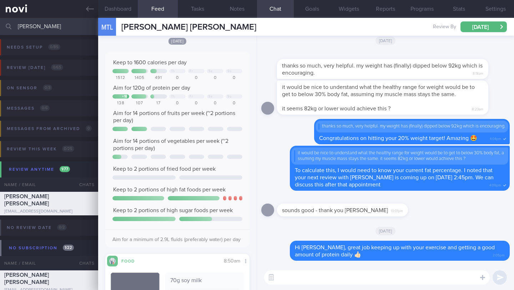
click at [208, 29] on div "MTL [PERSON_NAME] [PERSON_NAME] [PERSON_NAME] [PERSON_NAME] [EMAIL_ADDRESS][DOM…" at bounding box center [306, 27] width 416 height 18
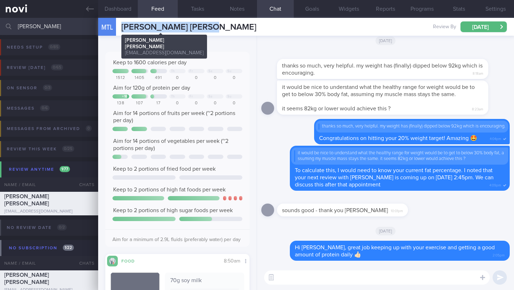
scroll to position [73, 126]
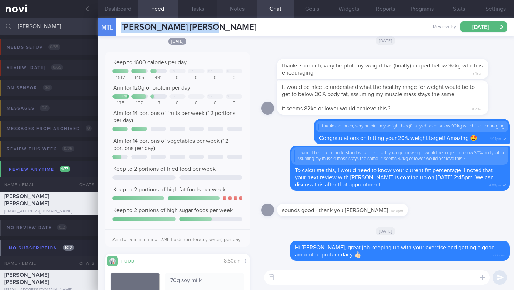
click at [238, 10] on button "Notes" at bounding box center [238, 9] width 40 height 18
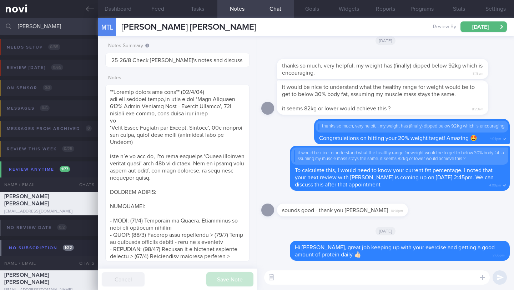
click at [346, 274] on textarea at bounding box center [377, 277] width 226 height 14
type textarea "L"
type textarea "I'm looking forward to seeing your body composition results next week 😀"
click at [497, 279] on button "submit" at bounding box center [500, 277] width 14 height 14
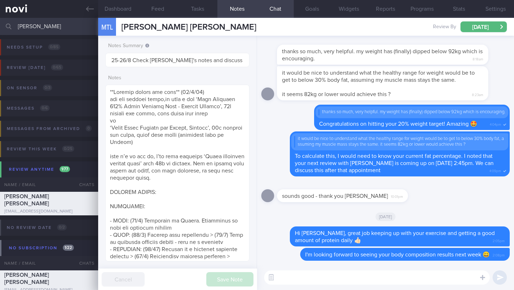
click at [50, 28] on input "[PERSON_NAME]" at bounding box center [257, 26] width 514 height 17
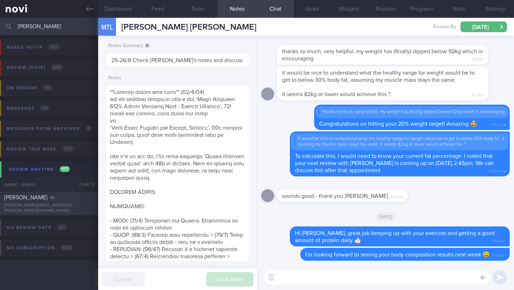
type input "[PERSON_NAME]"
click at [61, 201] on div "[PERSON_NAME]" at bounding box center [48, 197] width 88 height 7
type input "15-16/9 Check [PERSON_NAME] r/v notes and if started new pkg.Check if managed t…"
type textarea "Logging & responsive on app - Losing weight Goal: (6/5) - Increase protein inta…"
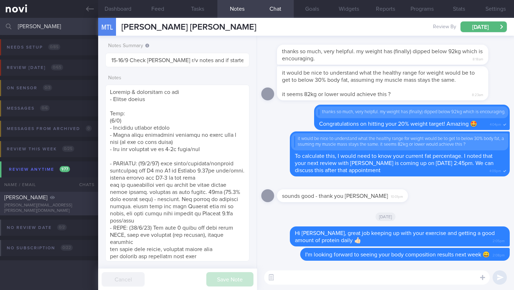
select select "8"
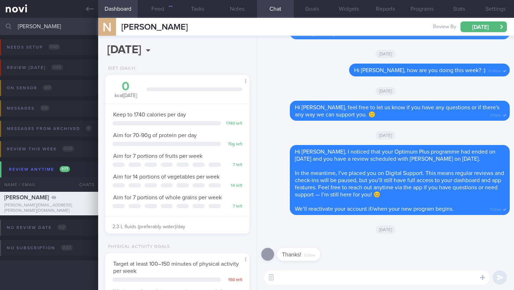
scroll to position [73, 126]
click at [46, 25] on input "[PERSON_NAME]" at bounding box center [257, 26] width 514 height 17
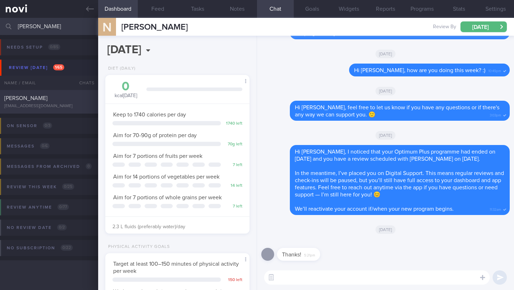
type input "[PERSON_NAME]"
click at [71, 104] on div "[EMAIL_ADDRESS][DOMAIN_NAME]" at bounding box center [49, 106] width 90 height 5
type input "18/8 Assess nutritional requirements. Check for reply or logs (previously on Di…"
type textarea "Not logging. REVIEW with [PERSON_NAME]: ([DATE]) Restart Ryblesus at 14mg OM fo…"
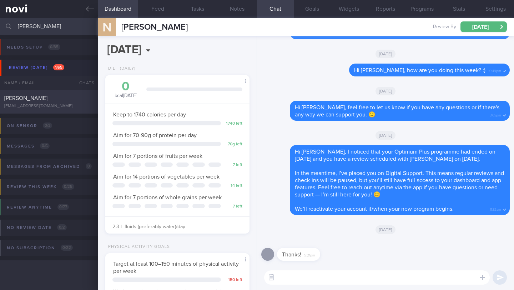
select select "7"
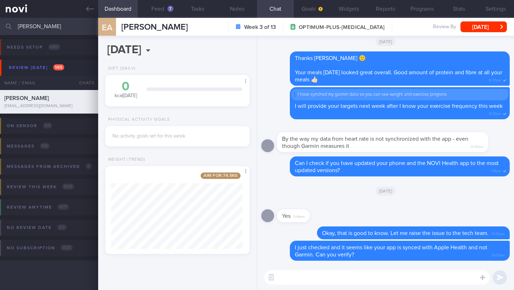
scroll to position [76, 131]
click at [156, 8] on button "Feed 7" at bounding box center [158, 9] width 40 height 18
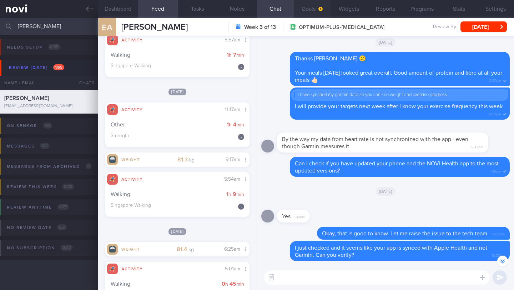
click at [304, 10] on button "Goals" at bounding box center [312, 9] width 37 height 18
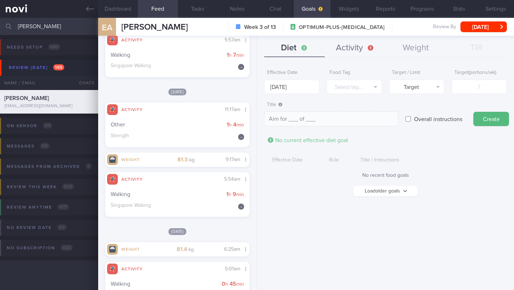
click at [344, 48] on button "Activity" at bounding box center [355, 48] width 61 height 18
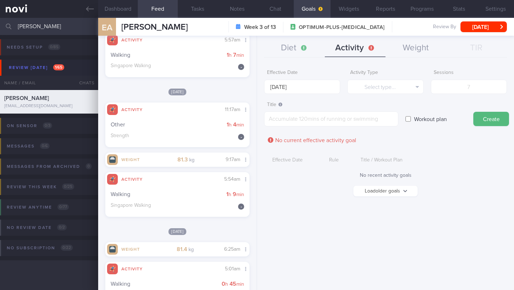
click at [393, 188] on button "Load older goals" at bounding box center [386, 191] width 64 height 11
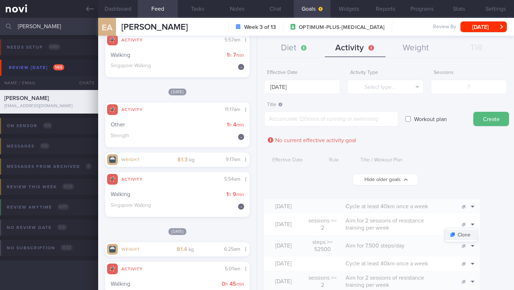
click at [478, 233] on button "Clone" at bounding box center [461, 235] width 33 height 11
type input "2"
type textarea "Aim for 2 sessions of resistance training per week"
click at [314, 87] on input "[DATE]" at bounding box center [302, 87] width 76 height 14
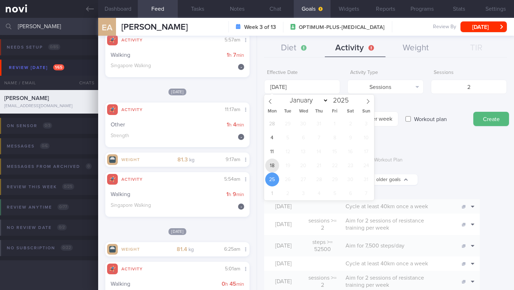
click at [275, 163] on span "18" at bounding box center [272, 166] width 14 height 14
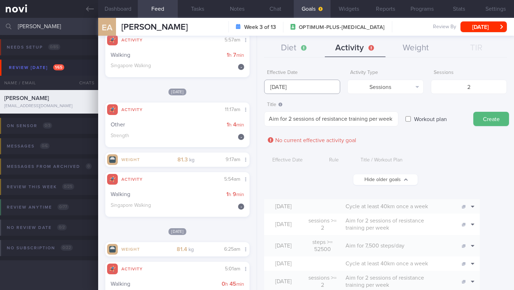
click at [285, 88] on input "[DATE]" at bounding box center [302, 87] width 76 height 14
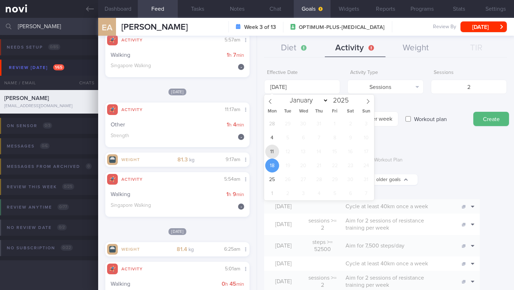
click at [271, 149] on span "11" at bounding box center [272, 152] width 14 height 14
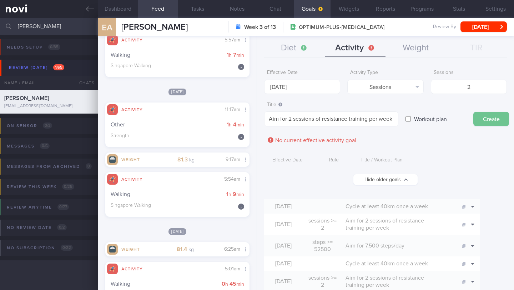
click at [501, 121] on button "Create" at bounding box center [492, 119] width 36 height 14
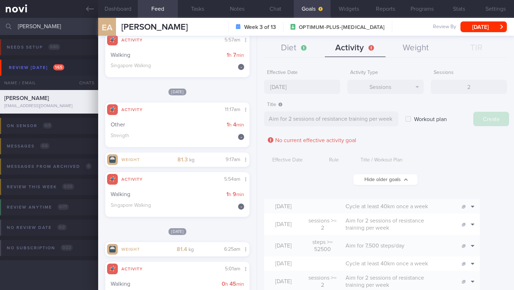
type input "[DATE]"
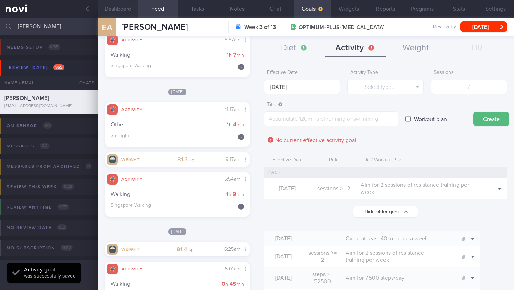
click at [117, 6] on button "Dashboard" at bounding box center [118, 9] width 40 height 18
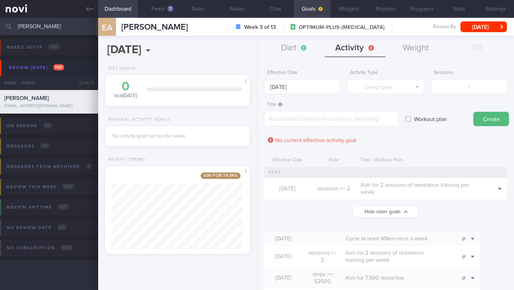
click at [374, 209] on button "Hide older goals" at bounding box center [386, 211] width 64 height 11
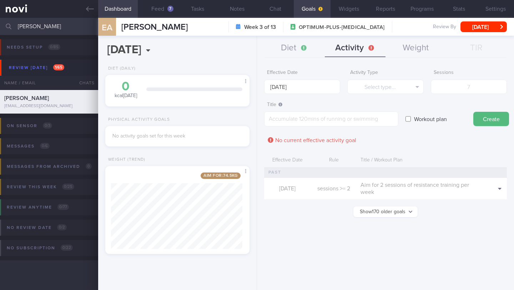
click at [374, 209] on button "Show 170 older goals" at bounding box center [386, 211] width 64 height 11
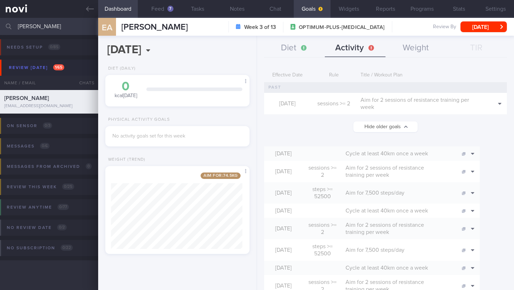
scroll to position [145, 0]
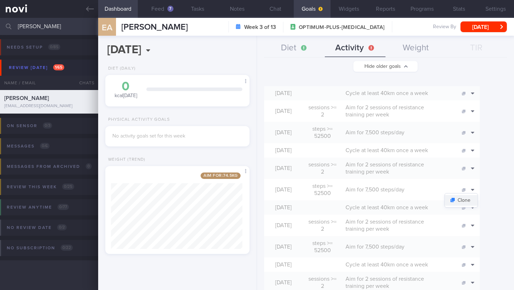
click at [478, 199] on button "Clone" at bounding box center [461, 200] width 33 height 11
type textarea "Aim for 7,500 steps/day"
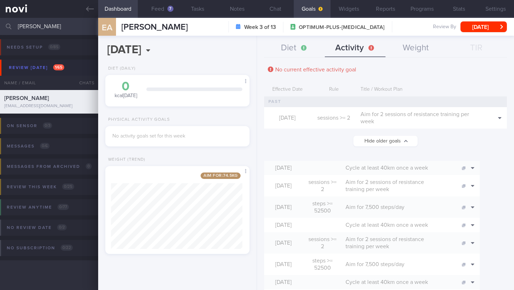
scroll to position [0, 0]
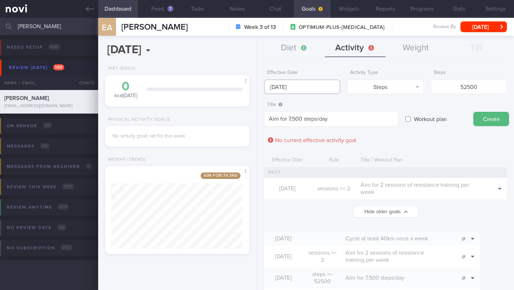
click at [278, 91] on input "[DATE]" at bounding box center [302, 87] width 76 height 14
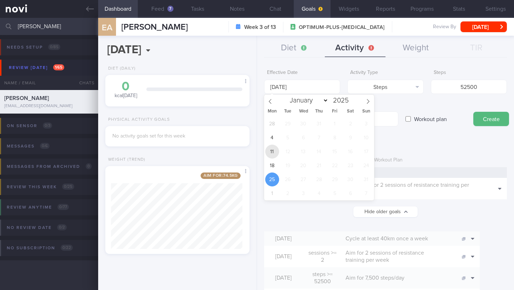
click at [274, 150] on span "11" at bounding box center [272, 152] width 14 height 14
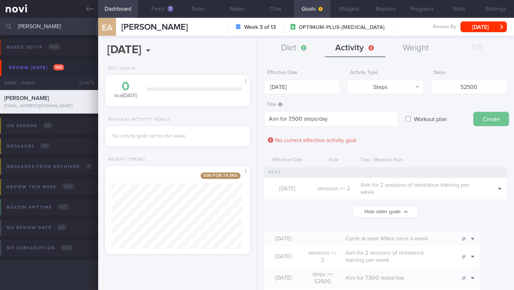
click at [481, 123] on button "Create" at bounding box center [492, 119] width 36 height 14
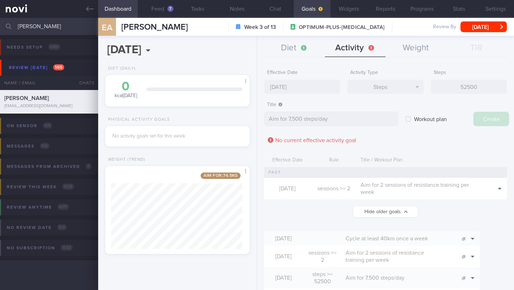
type input "[DATE]"
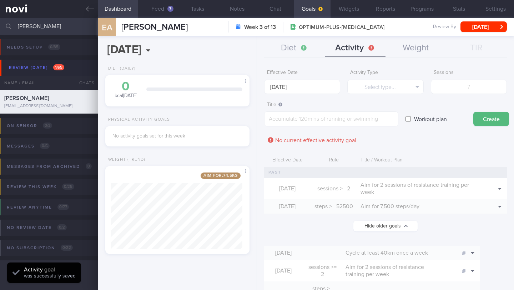
scroll to position [116, 0]
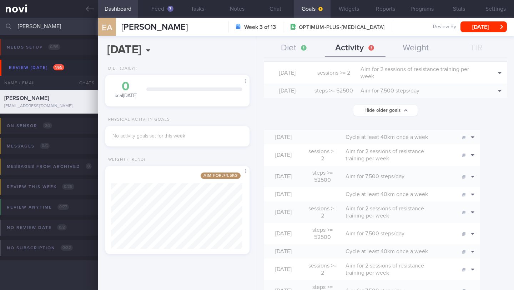
click at [396, 160] on span "Aim for 2 sessions of resistance training per week" at bounding box center [385, 155] width 79 height 13
click at [409, 140] on span "Cycle at least 40km once a week" at bounding box center [387, 137] width 83 height 6
click at [469, 140] on span at bounding box center [465, 137] width 7 height 6
click at [475, 140] on icon at bounding box center [473, 137] width 4 height 6
click at [478, 153] on button "Clone" at bounding box center [461, 148] width 33 height 11
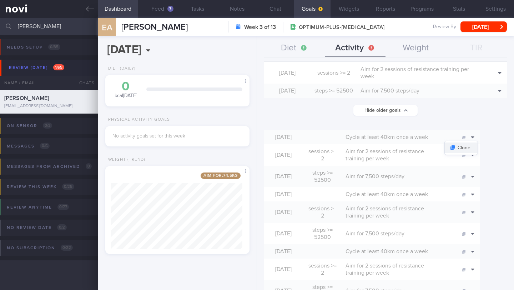
type textarea "Cycle at least 40km once a week"
checkbox input "true"
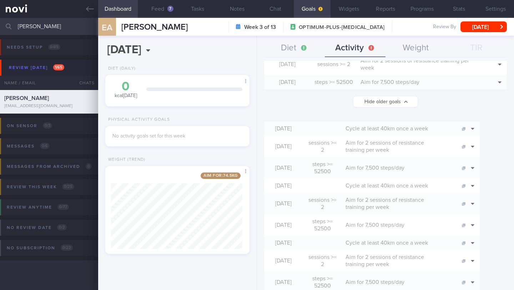
scroll to position [0, 0]
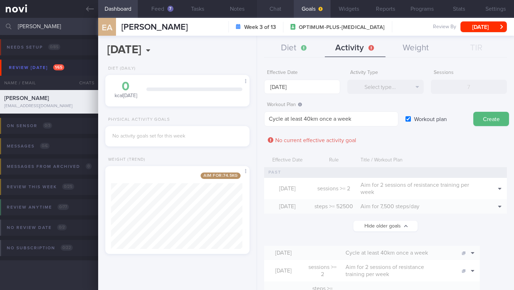
click at [278, 11] on button "Chat" at bounding box center [275, 9] width 37 height 18
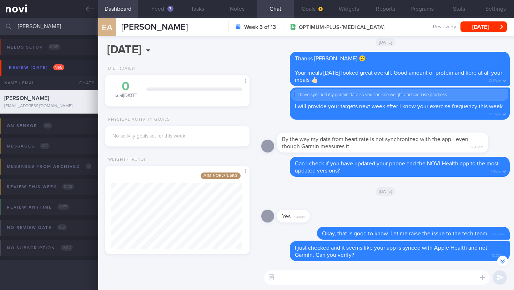
drag, startPoint x: 123, startPoint y: 26, endPoint x: 205, endPoint y: 24, distance: 82.2
click at [205, 24] on div "EA [PERSON_NAME] [PERSON_NAME] [DEMOGRAPHIC_DATA][DOMAIN_NAME] Week 3 of 13 OPT…" at bounding box center [306, 27] width 416 height 18
copy span "[PERSON_NAME]"
click at [167, 13] on button "Feed 7" at bounding box center [158, 9] width 40 height 18
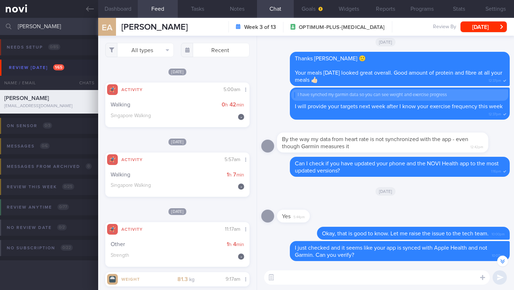
click at [120, 10] on button "Dashboard" at bounding box center [118, 9] width 40 height 18
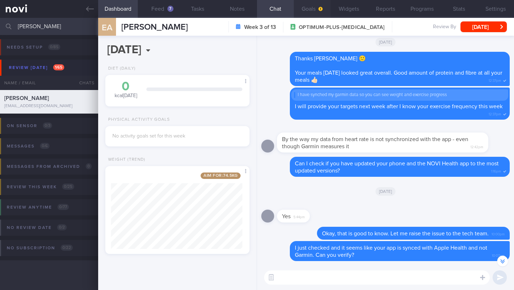
click at [311, 8] on button "Goals" at bounding box center [312, 9] width 37 height 18
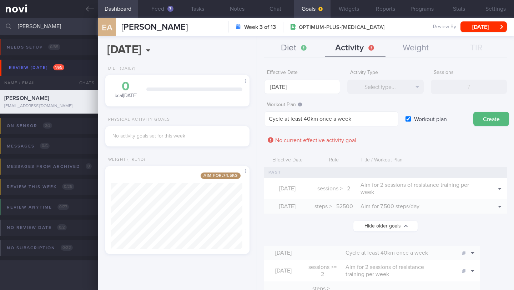
click at [298, 54] on button "Diet" at bounding box center [294, 48] width 61 height 18
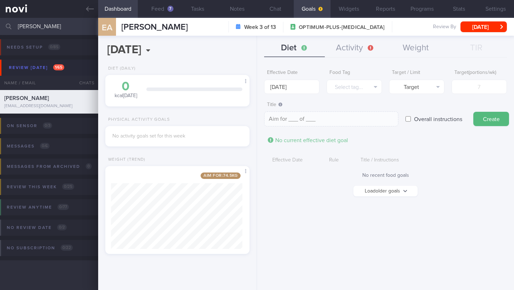
click at [386, 188] on button "Load older goals" at bounding box center [386, 191] width 64 height 11
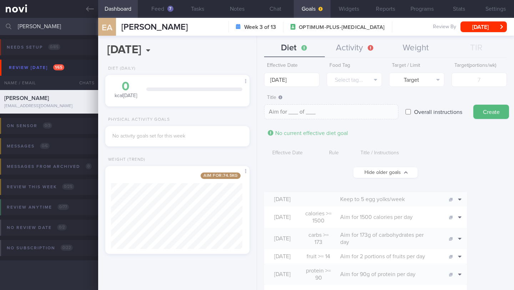
scroll to position [7, 0]
click at [224, 69] on div "Diet (Daily)" at bounding box center [177, 70] width 144 height 9
click at [285, 83] on input "[DATE]" at bounding box center [291, 80] width 55 height 14
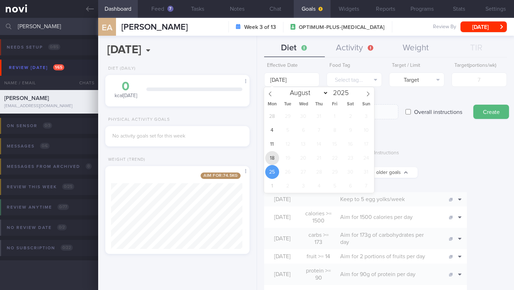
click at [273, 154] on span "18" at bounding box center [272, 158] width 14 height 14
type input "[DATE]"
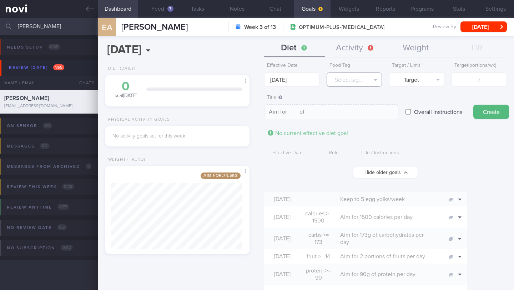
click at [339, 79] on button "Select tag..." at bounding box center [354, 80] width 55 height 14
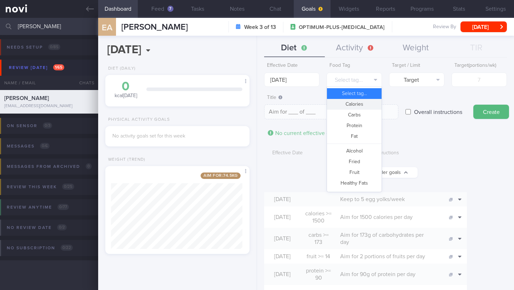
click at [349, 104] on button "Calories" at bounding box center [354, 104] width 55 height 11
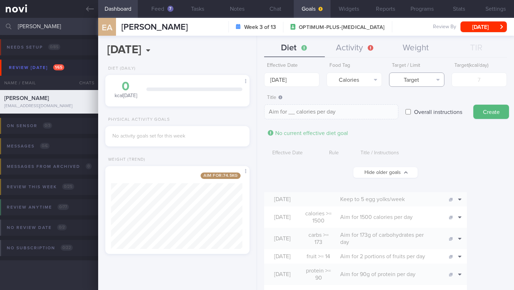
click at [414, 83] on button "Target" at bounding box center [416, 80] width 55 height 14
click at [417, 103] on button "Limit" at bounding box center [417, 104] width 55 height 11
type textarea "Keep to __ calories per day"
click at [460, 81] on input "number" at bounding box center [479, 80] width 55 height 14
type input "1"
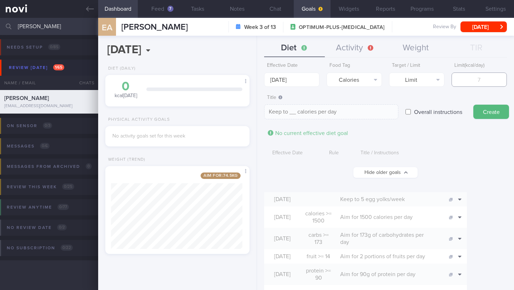
type textarea "Keep to 1 calories per day"
type input "16"
type textarea "Keep to 16 calories per day"
type input "160"
type textarea "Keep to 160 calories per day"
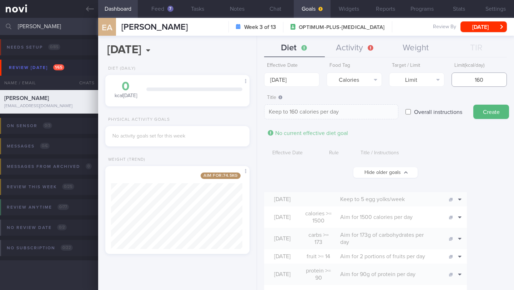
type input "1600"
type textarea "Keep to 1600 calories per day"
type input "1600"
click at [489, 108] on button "Create" at bounding box center [492, 112] width 36 height 14
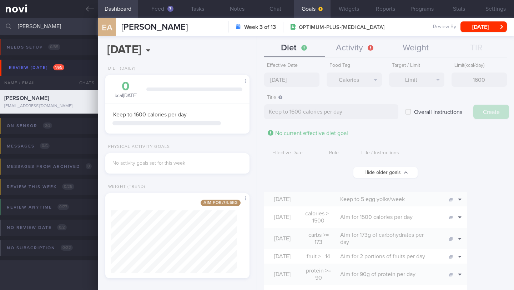
scroll to position [357170, 357117]
click at [232, 11] on button "Notes" at bounding box center [238, 9] width 40 height 18
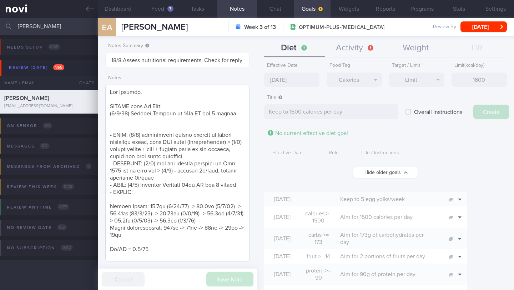
type input "[DATE]"
type textarea "Aim for ___ of ___"
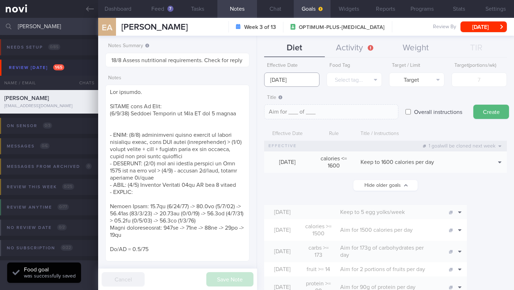
click at [280, 79] on input "[DATE]" at bounding box center [291, 80] width 55 height 14
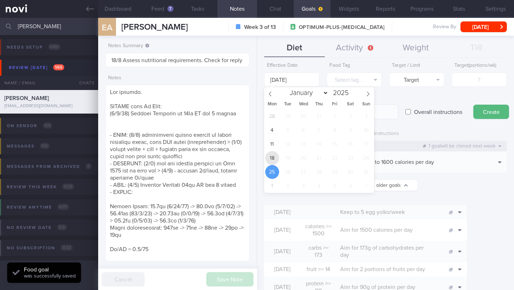
click at [274, 158] on span "18" at bounding box center [272, 158] width 14 height 14
type input "[DATE]"
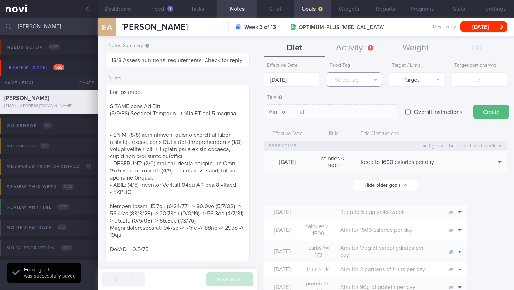
click at [353, 78] on button "Select tag..." at bounding box center [354, 80] width 55 height 14
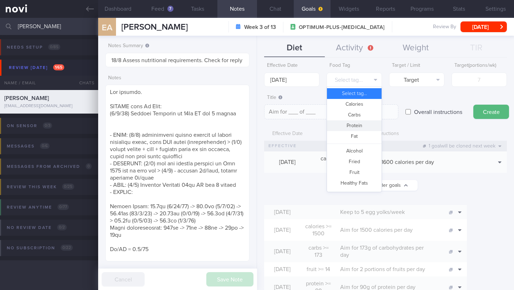
drag, startPoint x: 352, startPoint y: 126, endPoint x: 355, endPoint y: 124, distance: 4.3
click at [352, 126] on button "Protein" at bounding box center [354, 125] width 55 height 11
type textarea "Aim for __g of protein per day"
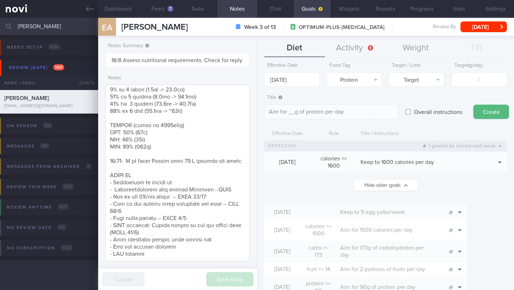
scroll to position [424, 0]
click at [452, 80] on input "number" at bounding box center [479, 80] width 55 height 14
type input "9"
type textarea "Aim for 9g of protein per day"
type input "90"
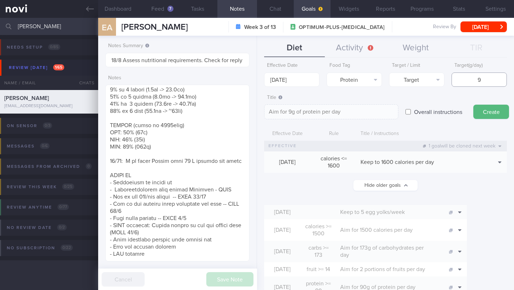
type textarea "Aim for 90g of protein per day"
type input "90"
click at [298, 111] on textarea "Aim for 90g of protein per day" at bounding box center [331, 111] width 134 height 15
click at [296, 112] on textarea "Aim for 90g of protein per day" at bounding box center [331, 111] width 134 height 15
type textarea "Aim for 90-100g of protein per day"
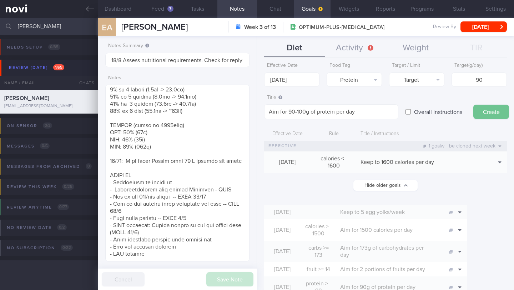
click at [487, 114] on button "Create" at bounding box center [492, 112] width 36 height 14
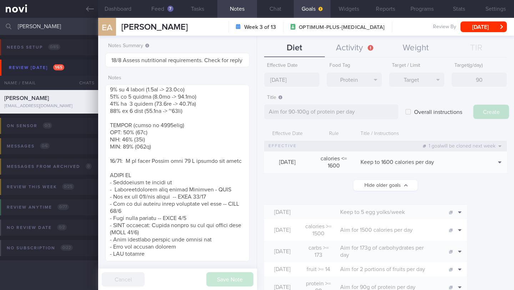
type input "[DATE]"
type textarea "Aim for ___ of ___"
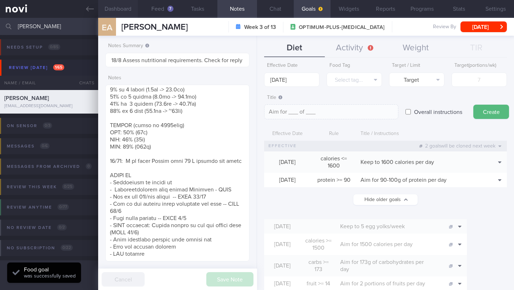
click at [135, 10] on button "Dashboard" at bounding box center [118, 9] width 40 height 18
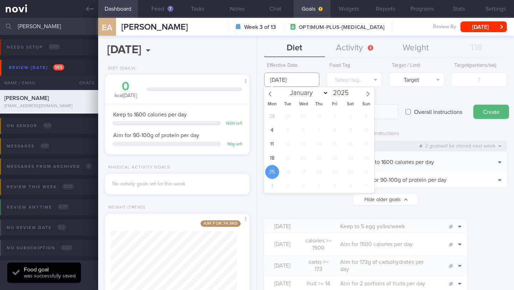
click at [289, 85] on body "You are offline! Some functionality will be unavailable Patients New Users Coac…" at bounding box center [257, 145] width 514 height 290
click at [274, 155] on span "18" at bounding box center [272, 158] width 14 height 14
type input "[DATE]"
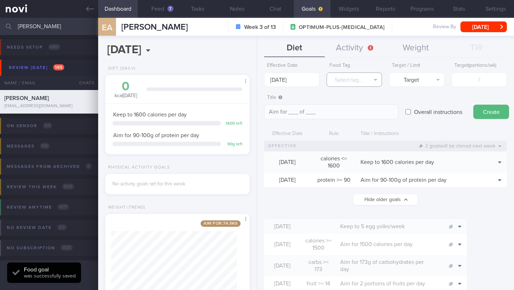
click at [345, 80] on button "Select tag..." at bounding box center [354, 80] width 55 height 14
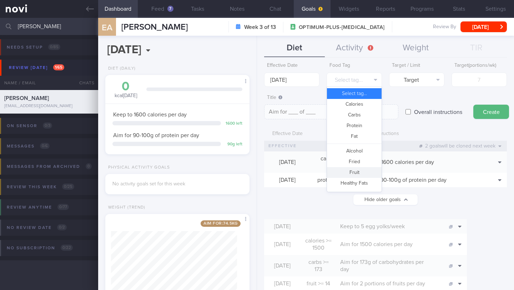
click at [350, 169] on button "Fruit" at bounding box center [354, 172] width 55 height 11
type textarea "Aim for __ portions of fruits per week"
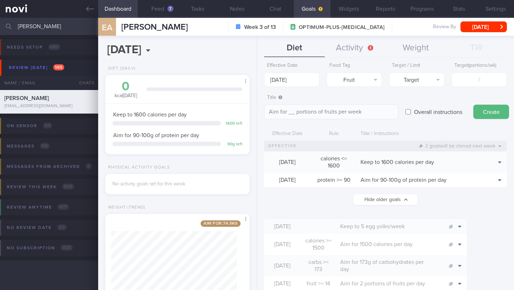
click at [483, 80] on input "number" at bounding box center [479, 80] width 55 height 14
type input "1"
type textarea "Aim for 1 portions of fruits per week"
type input "14"
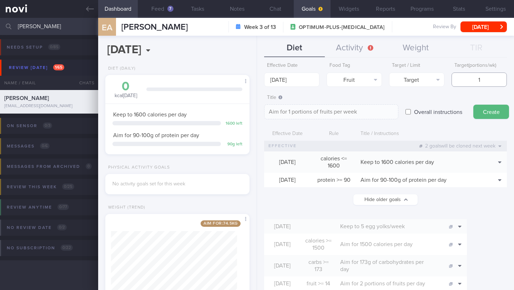
type textarea "Aim for 14 portions of fruits per week"
type input "14"
click at [494, 111] on button "Create" at bounding box center [492, 112] width 36 height 14
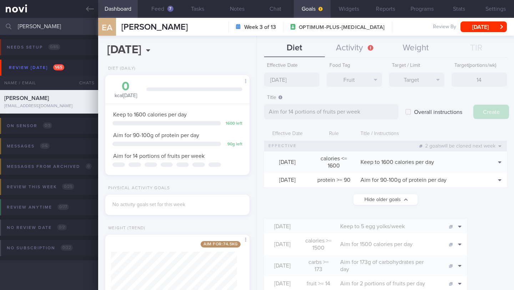
type input "[DATE]"
type textarea "Aim for ___ of ___"
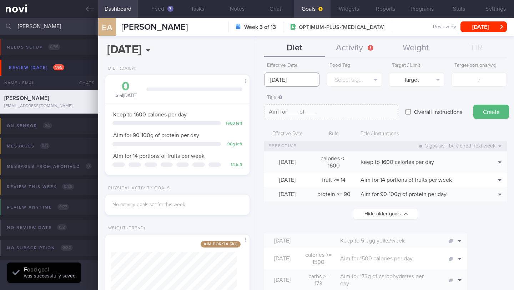
click at [292, 81] on input "[DATE]" at bounding box center [291, 80] width 55 height 14
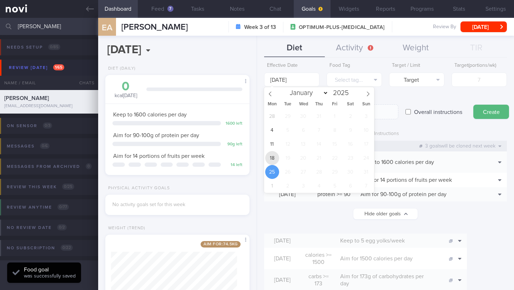
click at [274, 157] on span "18" at bounding box center [272, 158] width 14 height 14
type input "[DATE]"
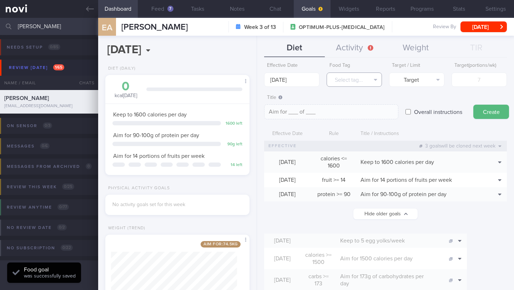
click at [347, 81] on button "Select tag..." at bounding box center [354, 80] width 55 height 14
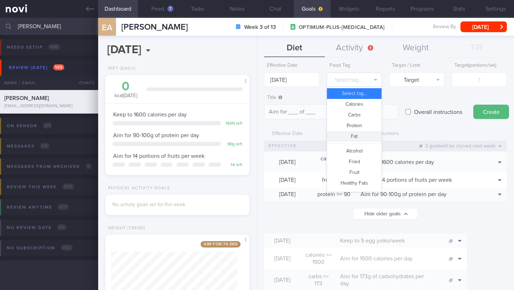
scroll to position [213, 0]
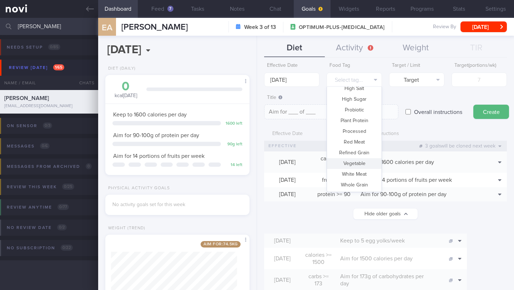
click at [357, 166] on button "Vegetable" at bounding box center [354, 163] width 55 height 11
type textarea "Aim for __ portions of vegetables per week"
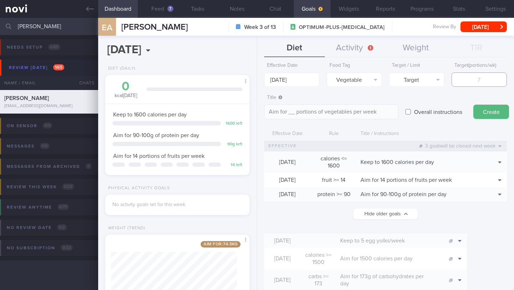
click at [466, 76] on input "number" at bounding box center [479, 80] width 55 height 14
type input "2"
type textarea "Aim for 2 portions of vegetables per week"
type input "21"
type textarea "Aim for 21 portions of vegetables per week"
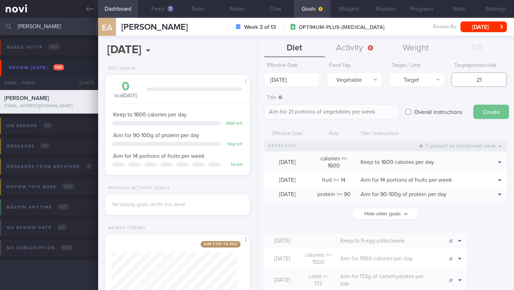
type input "21"
click at [499, 112] on button "Create" at bounding box center [492, 112] width 36 height 14
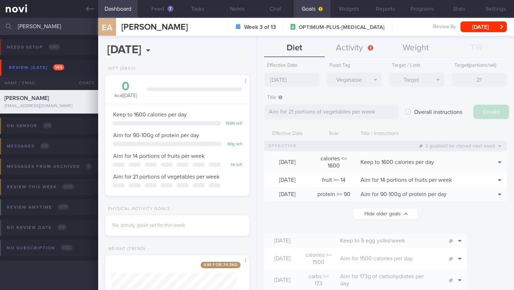
type input "[DATE]"
type textarea "Aim for ___ of ___"
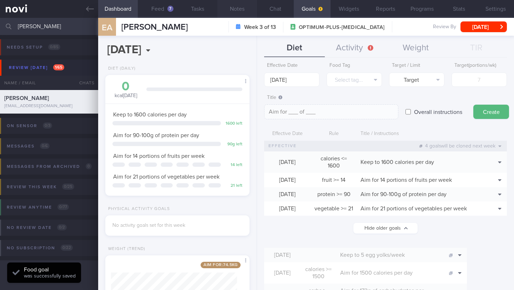
click at [233, 11] on button "Notes" at bounding box center [238, 9] width 40 height 18
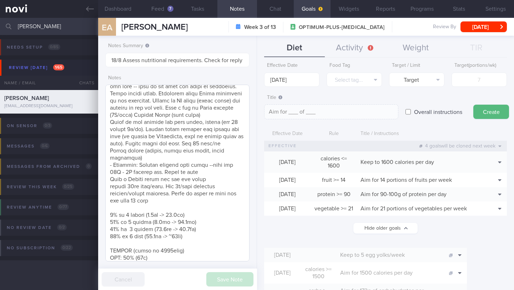
scroll to position [263, 0]
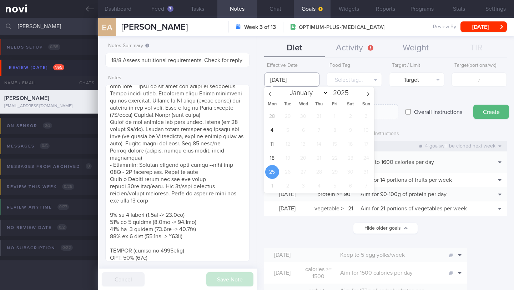
click at [280, 75] on input "[DATE]" at bounding box center [291, 80] width 55 height 14
click at [274, 160] on span "18" at bounding box center [272, 158] width 14 height 14
type input "[DATE]"
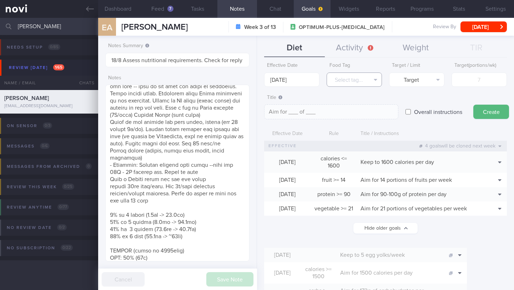
click at [362, 75] on button "Select tag..." at bounding box center [354, 80] width 55 height 14
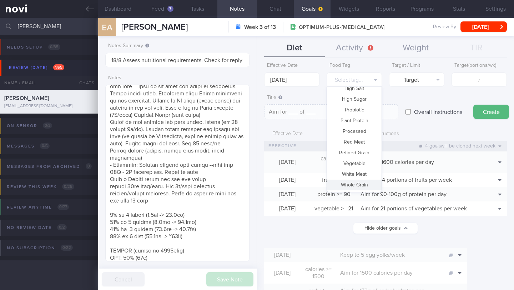
click at [359, 181] on button "Whole Grain" at bounding box center [354, 185] width 55 height 11
type textarea "Aim for __ portions of whole grains per week"
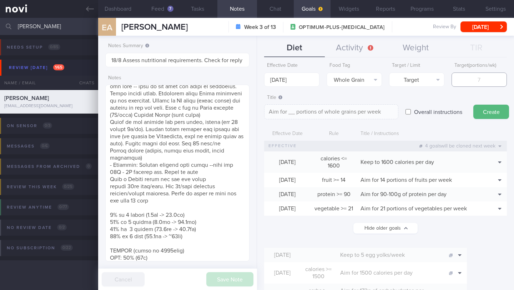
click at [457, 83] on input "number" at bounding box center [479, 80] width 55 height 14
type input "1"
type textarea "Aim for 1 portions of whole grains per week"
type input "10"
type textarea "Aim for 10 portions of whole grains per week"
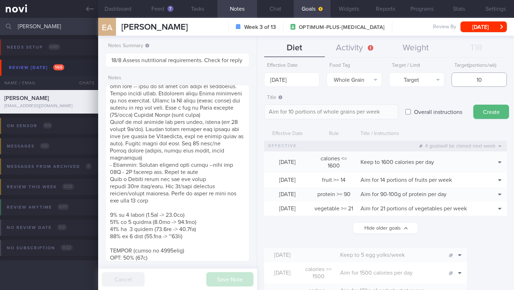
drag, startPoint x: 471, startPoint y: 82, endPoint x: 494, endPoint y: 80, distance: 23.7
click at [494, 80] on input "10" at bounding box center [479, 80] width 55 height 14
type input "7"
type textarea "Aim for 7 portions of whole grains per week"
type input "7"
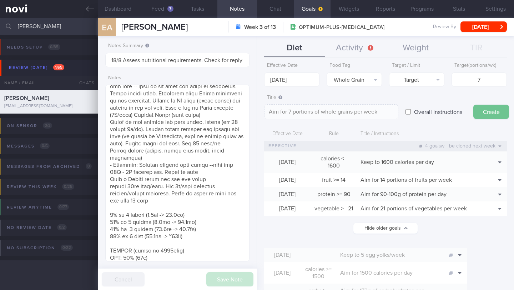
click at [483, 108] on button "Create" at bounding box center [492, 112] width 36 height 14
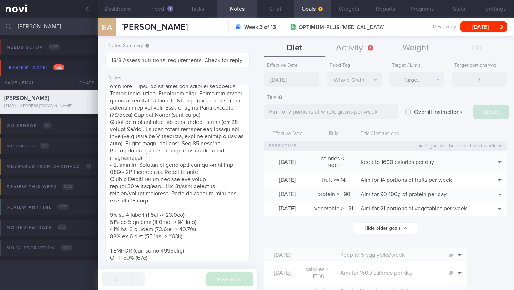
type input "[DATE]"
type textarea "Aim for ___ of ___"
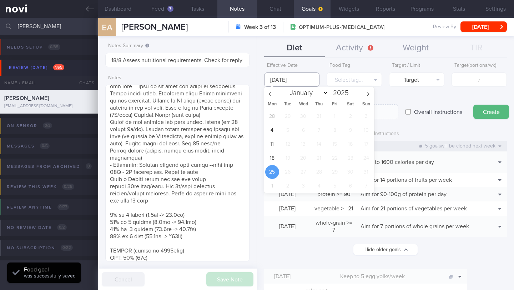
click at [294, 77] on input "[DATE]" at bounding box center [291, 80] width 55 height 14
click at [270, 154] on span "18" at bounding box center [272, 158] width 14 height 14
type input "[DATE]"
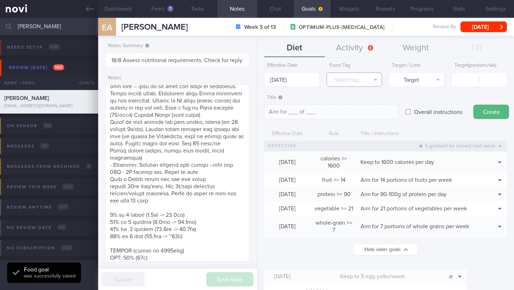
click at [350, 81] on button "Select tag..." at bounding box center [354, 80] width 55 height 14
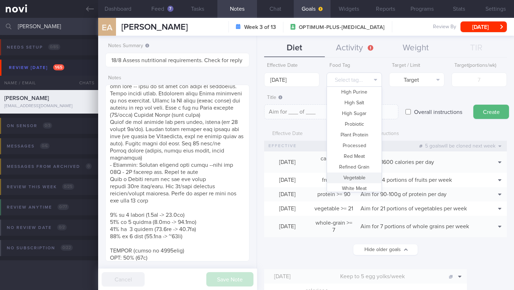
scroll to position [188, 0]
click at [365, 125] on button "High Sugar" at bounding box center [354, 123] width 55 height 11
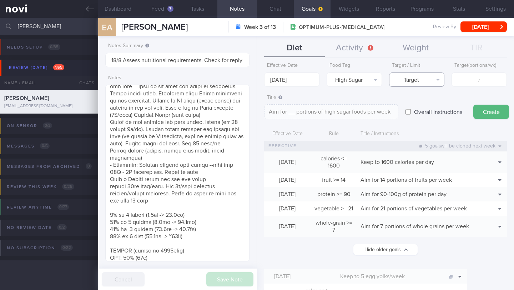
click at [400, 81] on button "Target" at bounding box center [416, 80] width 55 height 14
click at [423, 100] on button "Limit" at bounding box center [417, 104] width 55 height 11
type textarea "Keep to __ portions of high sugar foods per week"
click at [465, 86] on input "number" at bounding box center [479, 80] width 55 height 14
type input "2"
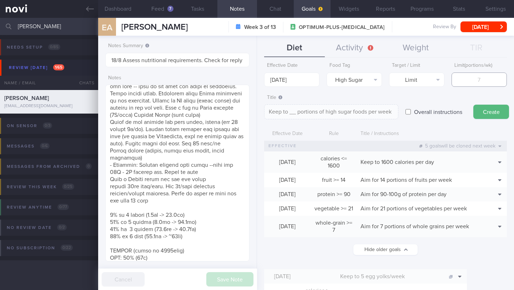
type textarea "Keep to 2 portions of high sugar foods per week"
type input "2"
click at [493, 115] on button "Create" at bounding box center [492, 112] width 36 height 14
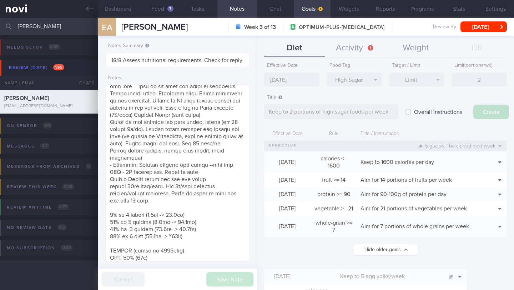
type input "[DATE]"
type textarea "Aim for ___ of ___"
click at [294, 76] on input "[DATE]" at bounding box center [291, 80] width 55 height 14
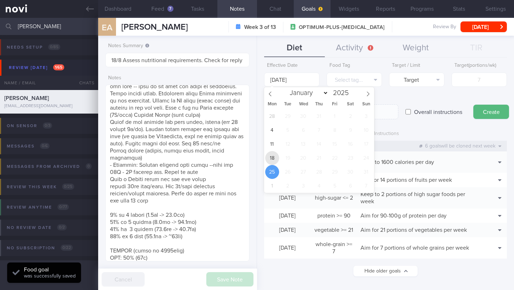
click at [274, 161] on span "18" at bounding box center [272, 158] width 14 height 14
type input "[DATE]"
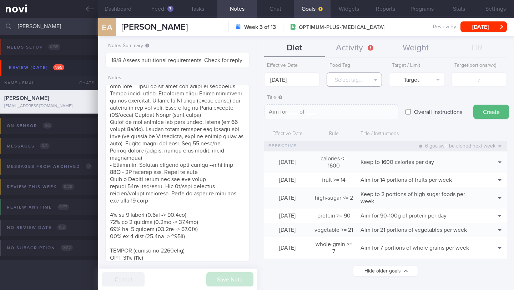
click at [350, 82] on button "Select tag..." at bounding box center [354, 80] width 55 height 14
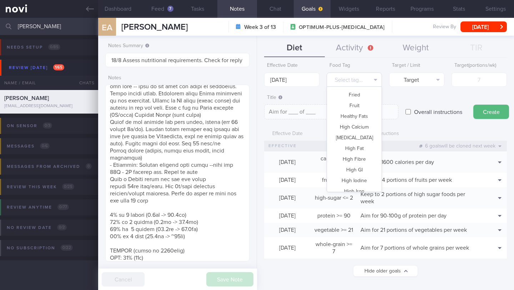
scroll to position [51, 0]
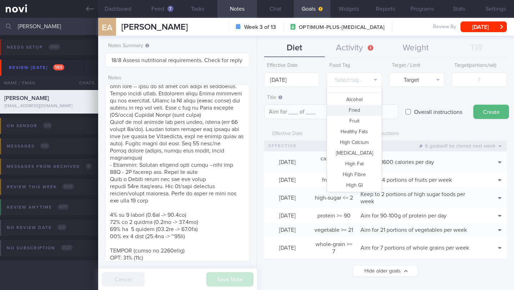
click at [357, 109] on button "Fried" at bounding box center [354, 110] width 55 height 11
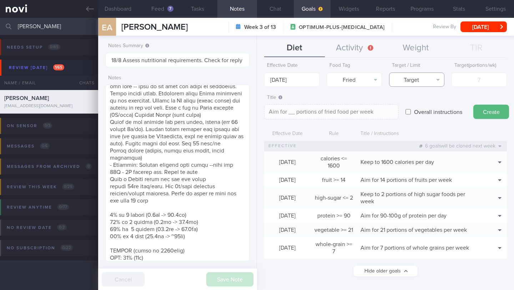
click at [428, 83] on button "Target" at bounding box center [416, 80] width 55 height 14
drag, startPoint x: 425, startPoint y: 100, endPoint x: 458, endPoint y: 83, distance: 36.4
click at [425, 100] on button "Limit" at bounding box center [417, 104] width 55 height 11
type textarea "Keep to __ portions of fried food per week"
click at [464, 80] on input "number" at bounding box center [479, 80] width 55 height 14
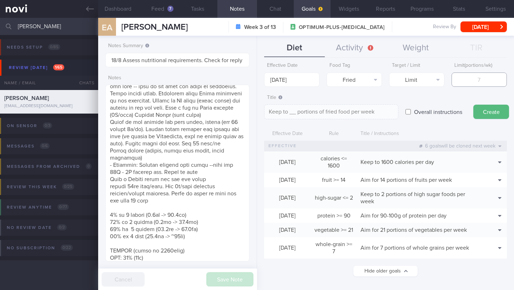
type input "2"
type textarea "Keep to 2 portions of fried food per week"
type input "2"
click at [498, 111] on button "Create" at bounding box center [492, 112] width 36 height 14
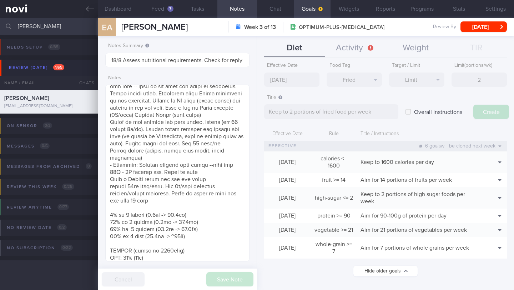
type input "[DATE]"
type textarea "Aim for ___ of ___"
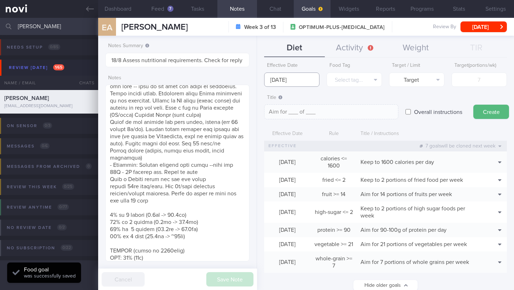
click at [309, 79] on input "[DATE]" at bounding box center [291, 80] width 55 height 14
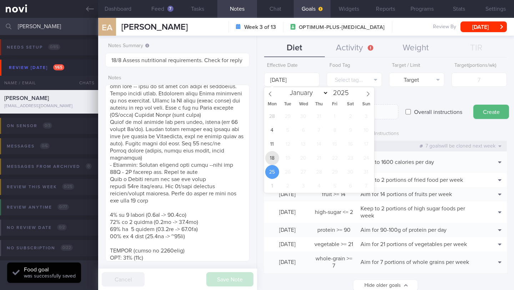
click at [273, 158] on span "18" at bounding box center [272, 158] width 14 height 14
type input "[DATE]"
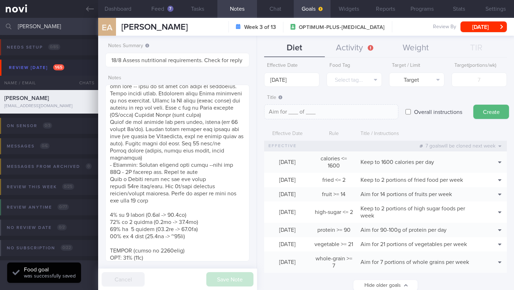
click at [412, 110] on label "Overall instructions" at bounding box center [438, 112] width 55 height 14
click at [411, 110] on input "Overall instructions" at bounding box center [408, 112] width 5 height 14
checkbox input "true"
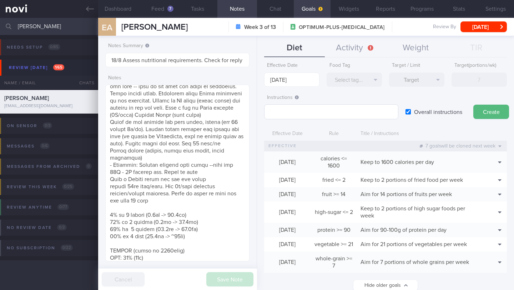
click at [406, 105] on input "Overall instructions" at bounding box center [408, 112] width 5 height 14
checkbox input "false"
type textarea "Aim for ___ of ___"
click at [407, 112] on input "Overall instructions" at bounding box center [408, 112] width 5 height 14
checkbox input "true"
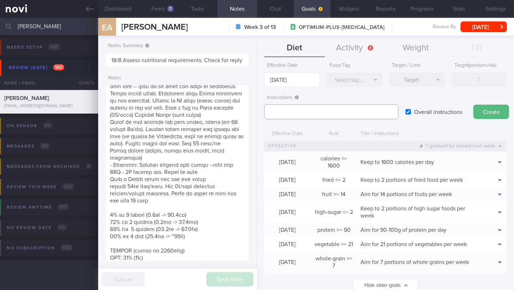
click at [363, 113] on textarea at bounding box center [331, 111] width 134 height 15
type textarea "a"
paste textarea "2.4L fluids (preferably water, unsweetened beverages, clear soups) per day"
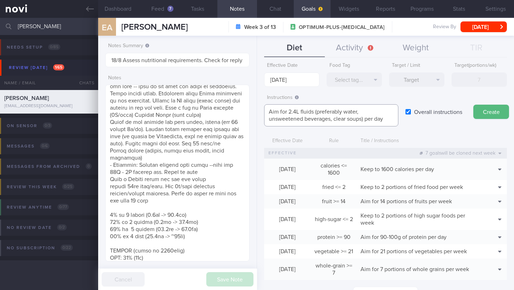
scroll to position [0, 0]
type textarea "Aim for 2.4L fluids (preferably water, unsweetened beverages, clear soups) per …"
click at [500, 108] on button "Create" at bounding box center [492, 112] width 36 height 14
type input "[DATE]"
type textarea "Aim for ___ of ___"
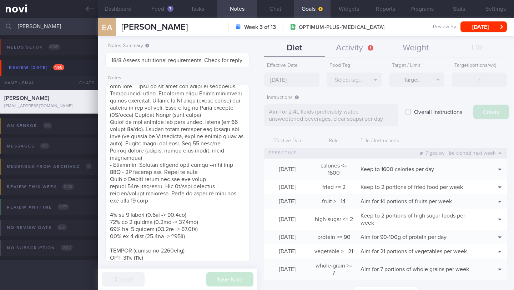
checkbox input "false"
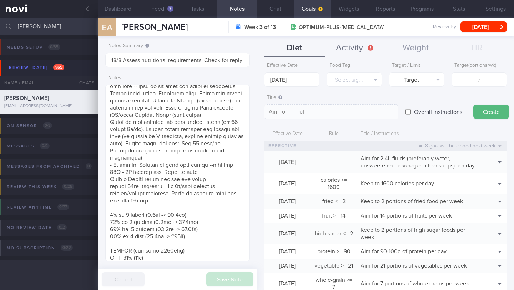
click at [360, 51] on button "Activity" at bounding box center [355, 48] width 61 height 18
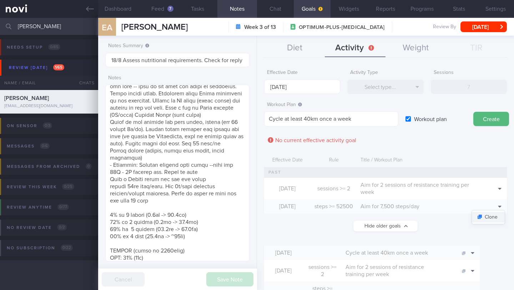
click at [489, 221] on button "Clone" at bounding box center [488, 217] width 33 height 11
type textarea "Aim for 7,500 steps/day"
checkbox input "false"
click at [302, 92] on body "You are offline! Some functionality will be unavailable Patients New Users Coac…" at bounding box center [257, 145] width 514 height 290
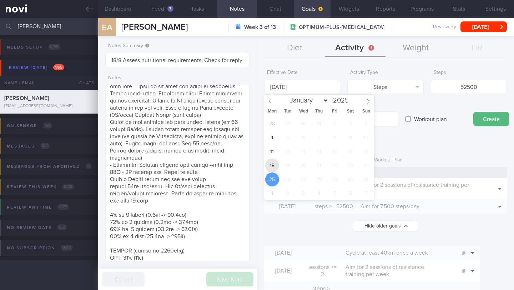
click at [275, 160] on span "18" at bounding box center [272, 166] width 14 height 14
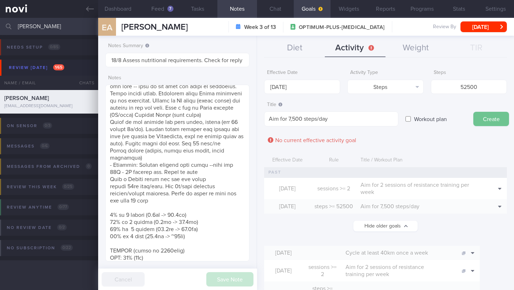
click at [502, 116] on button "Create" at bounding box center [492, 119] width 36 height 14
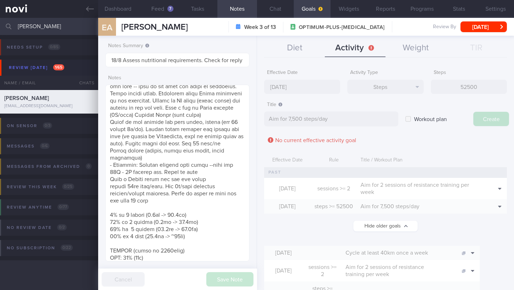
type input "[DATE]"
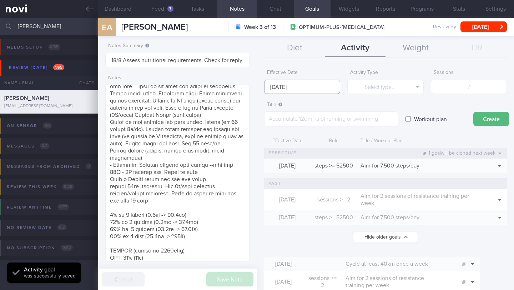
click at [300, 89] on body "You are offline! Some functionality will be unavailable Patients New Users Coac…" at bounding box center [257, 145] width 514 height 290
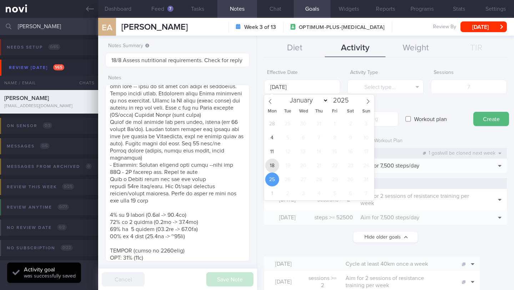
click at [273, 163] on span "18" at bounding box center [272, 166] width 14 height 14
type input "[DATE]"
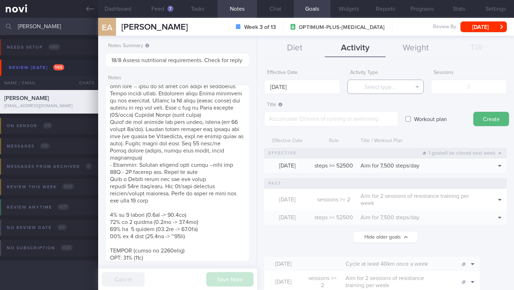
click at [373, 84] on button "Select type..." at bounding box center [386, 87] width 76 height 14
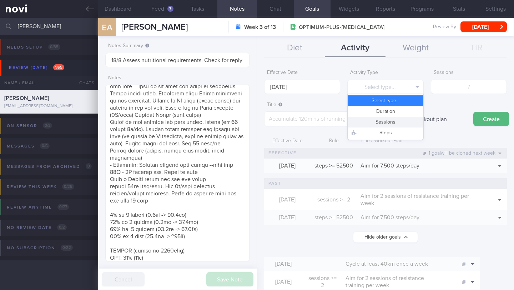
click at [383, 124] on button "Sessions" at bounding box center [385, 122] width 75 height 11
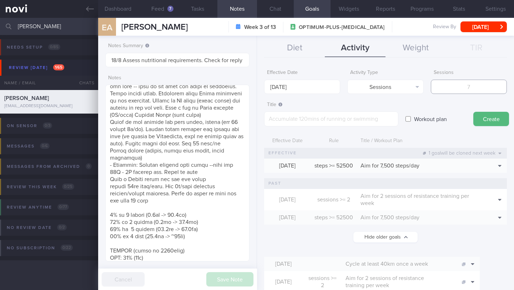
click at [462, 91] on input "number" at bounding box center [469, 87] width 76 height 14
type input "4"
click at [375, 90] on button "Sessions" at bounding box center [386, 87] width 76 height 14
click at [380, 111] on button "Duration" at bounding box center [385, 111] width 75 height 11
drag, startPoint x: 439, startPoint y: 90, endPoint x: 476, endPoint y: 85, distance: 37.9
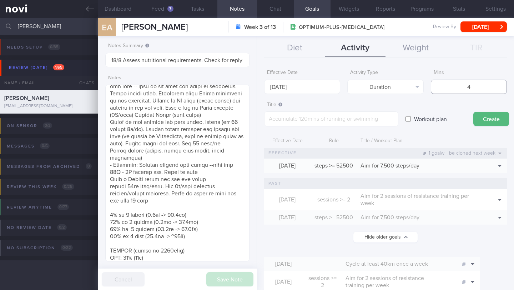
click at [476, 85] on input "4" at bounding box center [469, 87] width 76 height 14
drag, startPoint x: 460, startPoint y: 87, endPoint x: 479, endPoint y: 86, distance: 19.3
click at [479, 86] on input "200" at bounding box center [469, 87] width 76 height 14
type input "200"
click at [354, 120] on textarea at bounding box center [331, 118] width 134 height 15
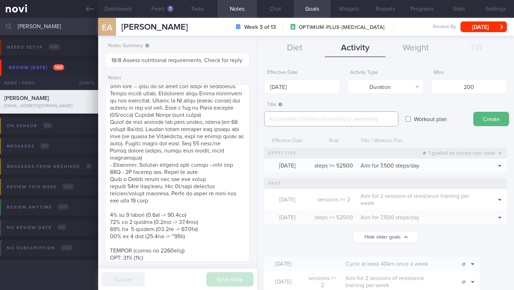
paste textarea "Target at least 200–300 minutes of moderate-intensity physical activity per week"
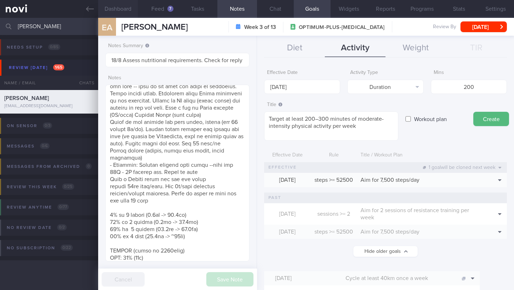
click at [120, 8] on button "Dashboard" at bounding box center [118, 9] width 40 height 18
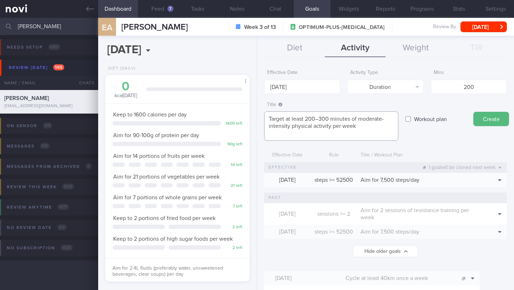
drag, startPoint x: 318, startPoint y: 118, endPoint x: 311, endPoint y: 119, distance: 7.5
click at [311, 119] on textarea "Target at least 200–300 minutes of moderate-intensity physical activity per week" at bounding box center [331, 125] width 134 height 29
type textarea "Target at least 250-300 minutes of moderate-intensity physical activity per week"
drag, startPoint x: 471, startPoint y: 87, endPoint x: 463, endPoint y: 86, distance: 8.3
click at [463, 86] on input "200" at bounding box center [469, 87] width 76 height 14
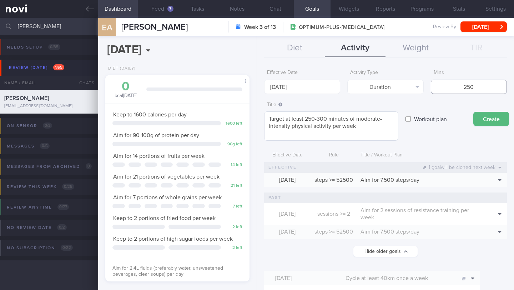
type input "250"
drag, startPoint x: 328, startPoint y: 119, endPoint x: 317, endPoint y: 119, distance: 11.4
click at [317, 119] on textarea "Target at least 250-300 minutes of moderate-intensity physical activity per week" at bounding box center [331, 125] width 134 height 29
type textarea "Target at least 250 minutes of moderate-intensity physical activity per week"
click at [498, 116] on button "Create" at bounding box center [492, 119] width 36 height 14
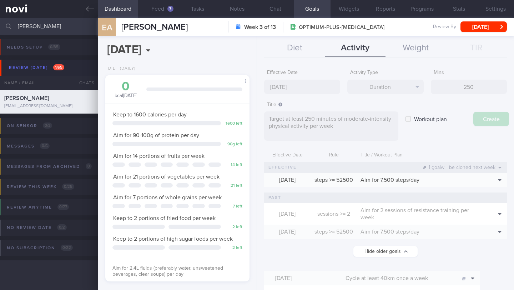
type input "[DATE]"
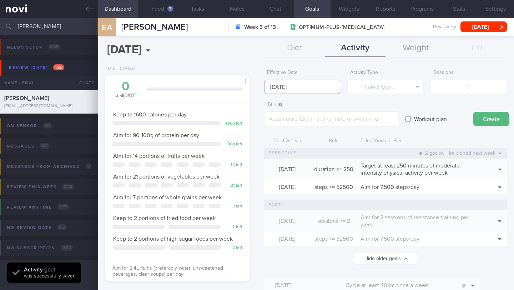
click at [290, 89] on input "[DATE]" at bounding box center [302, 87] width 76 height 14
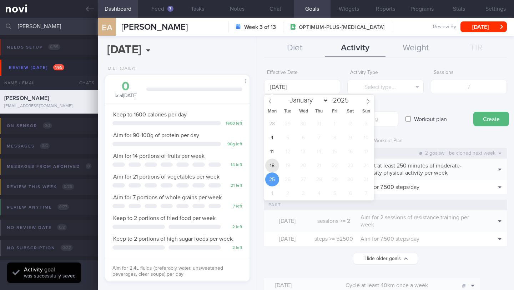
click at [272, 161] on span "18" at bounding box center [272, 166] width 14 height 14
type input "[DATE]"
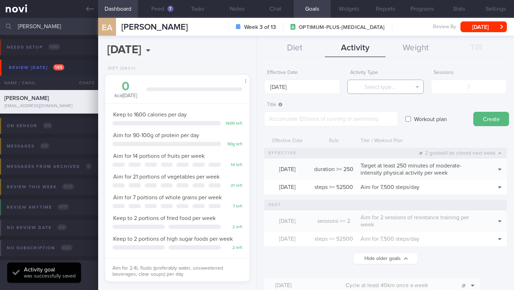
click at [364, 90] on button "Select type..." at bounding box center [386, 87] width 76 height 14
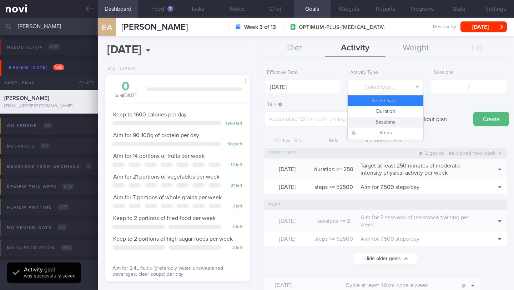
click at [378, 123] on button "Sessions" at bounding box center [385, 122] width 75 height 11
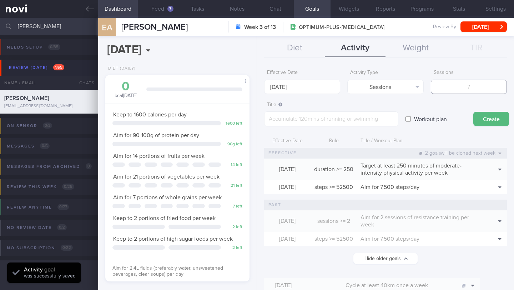
click at [462, 86] on input "number" at bounding box center [469, 87] width 76 height 14
type input "4"
click at [346, 121] on textarea at bounding box center [331, 118] width 134 height 15
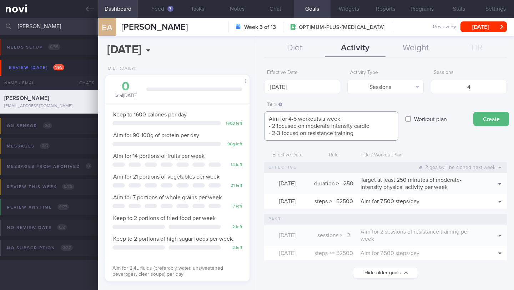
click at [295, 133] on textarea "Aim for 4-5 workouts a week - 2 focused on moderate intensity cardio - 2-3 focu…" at bounding box center [331, 125] width 134 height 29
click at [276, 126] on textarea "Aim for 4-5 workouts a week - 2 focused on moderate intensity cardio - 2-3 focu…" at bounding box center [331, 125] width 134 height 29
drag, startPoint x: 297, startPoint y: 118, endPoint x: 289, endPoint y: 118, distance: 7.5
click at [289, 118] on textarea "Aim for 4-5 workouts a week - 3focused on moderate intensity cardio - 2-3 focus…" at bounding box center [331, 125] width 134 height 29
click at [277, 126] on textarea "Aim for at least 5 workouts a week - 3focused on moderate intensity cardio - 2-…" at bounding box center [331, 125] width 134 height 29
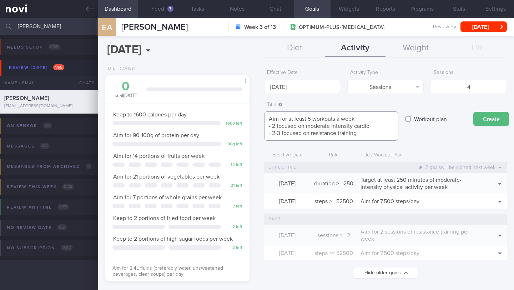
drag, startPoint x: 277, startPoint y: 134, endPoint x: 273, endPoint y: 135, distance: 4.1
click at [273, 135] on textarea "Aim for at least 5 workouts a week - 2 focused on moderate intensity cardio - 2…" at bounding box center [331, 125] width 134 height 29
type textarea "Aim for at least 5 workouts a week - 2 focused on moderate intensity cardio - 3…"
click at [463, 87] on input "4" at bounding box center [469, 87] width 76 height 14
type input "5"
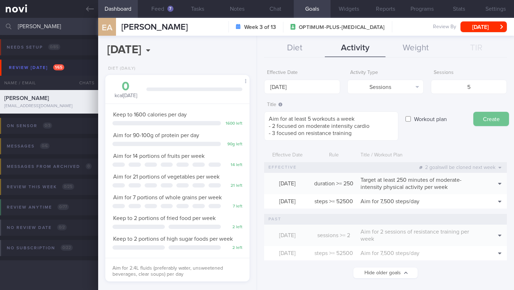
click at [484, 117] on button "Create" at bounding box center [492, 119] width 36 height 14
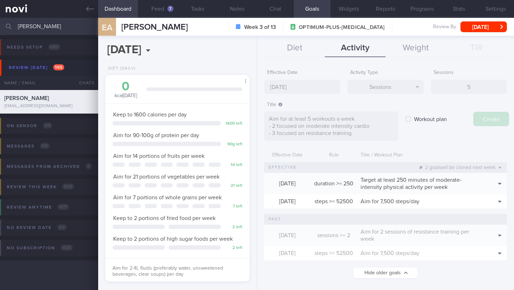
type input "[DATE]"
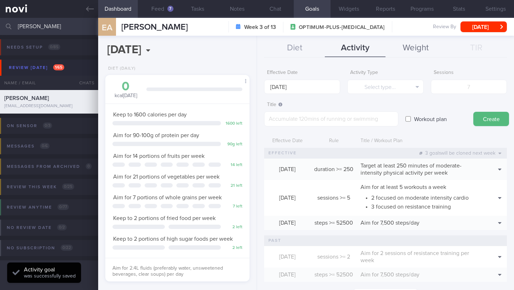
click at [419, 45] on button "Weight" at bounding box center [416, 48] width 61 height 18
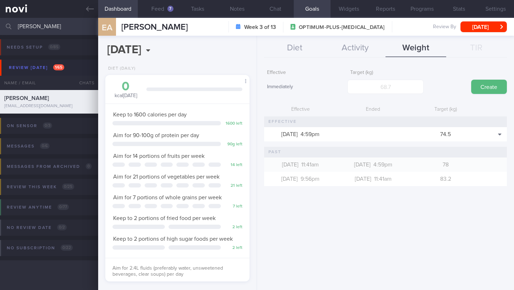
drag, startPoint x: 236, startPoint y: 11, endPoint x: 231, endPoint y: 46, distance: 35.4
click at [236, 11] on button "Notes" at bounding box center [238, 9] width 40 height 18
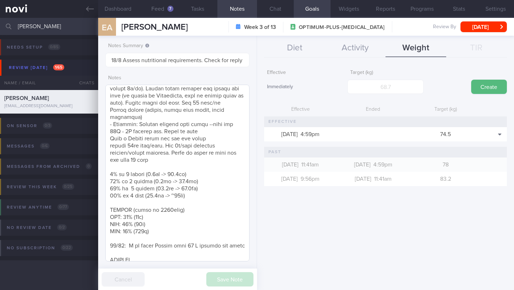
scroll to position [307, 0]
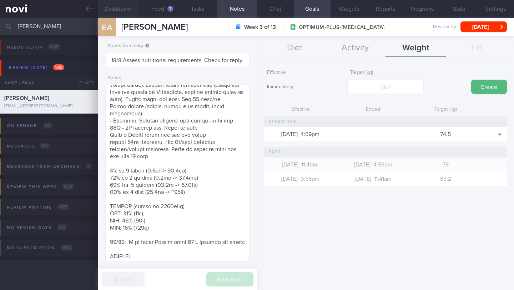
click at [115, 13] on button "Dashboard" at bounding box center [118, 9] width 40 height 18
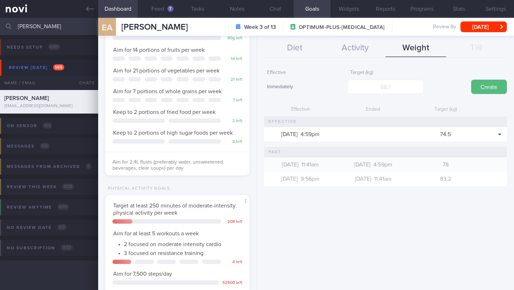
scroll to position [231, 0]
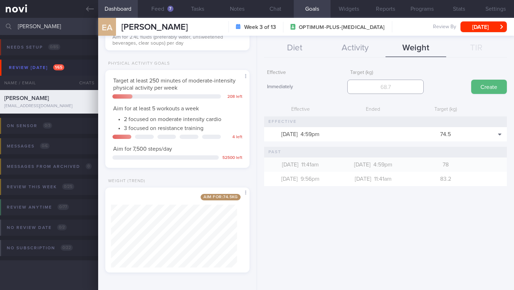
click at [398, 85] on input "number" at bounding box center [386, 87] width 76 height 14
drag, startPoint x: 380, startPoint y: 89, endPoint x: 418, endPoint y: 82, distance: 38.5
click at [418, 82] on input "74" at bounding box center [386, 87] width 76 height 14
drag, startPoint x: 392, startPoint y: 90, endPoint x: 367, endPoint y: 89, distance: 25.0
click at [367, 89] on input "74" at bounding box center [386, 87] width 76 height 14
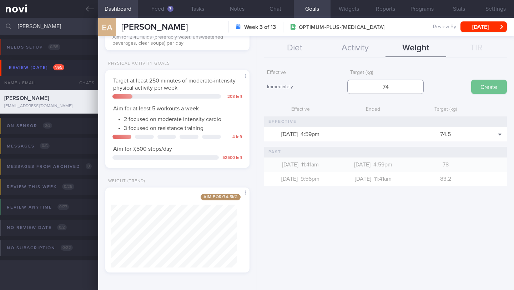
type input "74"
click at [489, 83] on button "Create" at bounding box center [490, 87] width 36 height 14
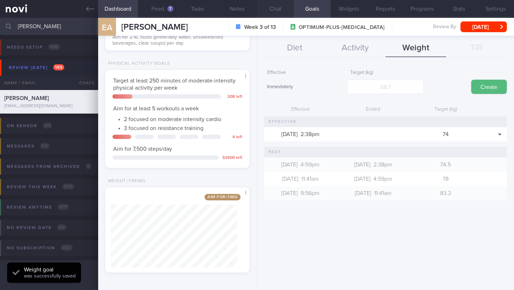
click at [275, 9] on button "Chat" at bounding box center [275, 9] width 37 height 18
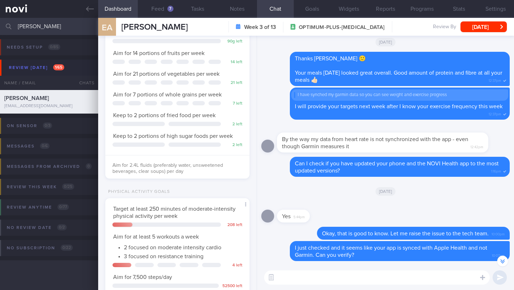
scroll to position [91, 0]
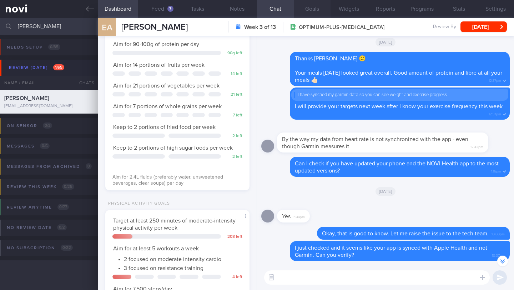
click at [315, 4] on button "Goals" at bounding box center [312, 9] width 37 height 18
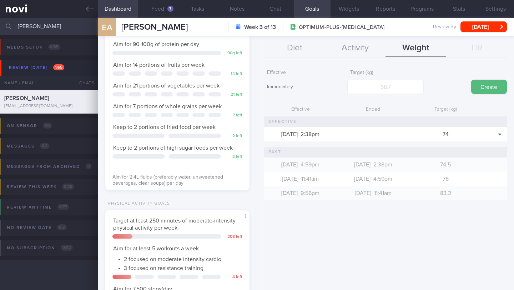
click at [278, 9] on button "Chat" at bounding box center [275, 9] width 37 height 18
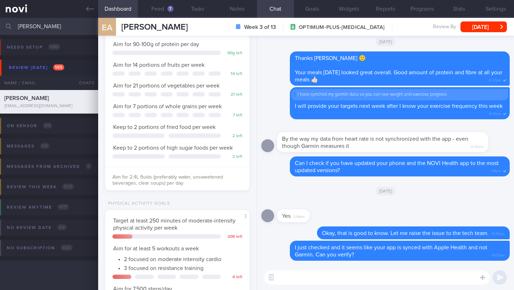
click at [324, 280] on textarea at bounding box center [377, 277] width 226 height 14
paste textarea "I have reassessed your nutritional requirements and updated your targets based …"
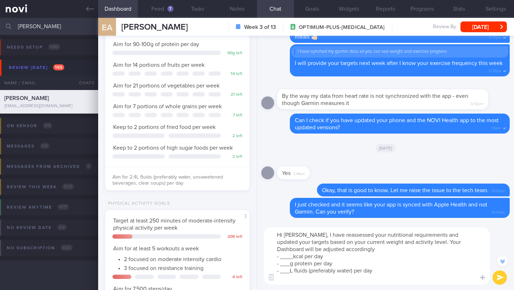
scroll to position [-43, 0]
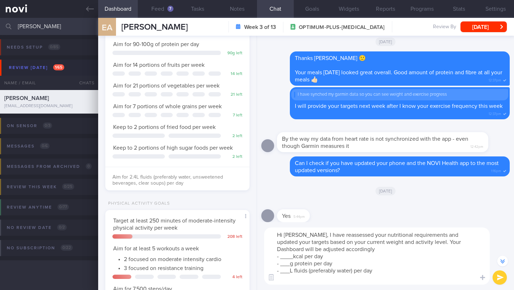
drag, startPoint x: 458, startPoint y: 242, endPoint x: 477, endPoint y: 242, distance: 19.3
click at [477, 242] on textarea "Hi [PERSON_NAME], I have reassessed your nutritional requirements and updated y…" at bounding box center [377, 256] width 226 height 57
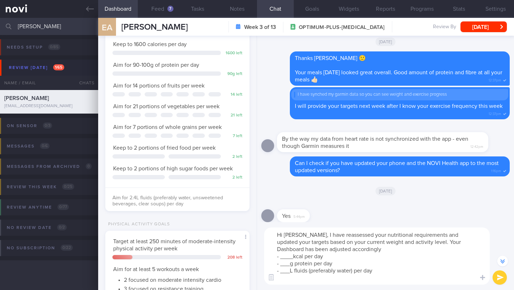
scroll to position [33, 0]
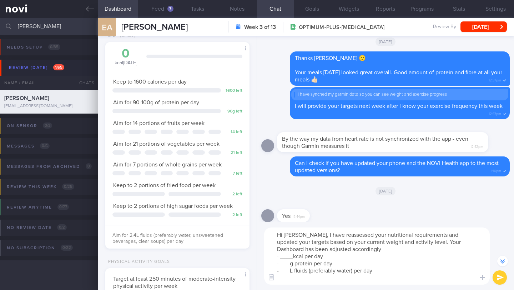
drag, startPoint x: 294, startPoint y: 258, endPoint x: 281, endPoint y: 259, distance: 12.9
click at [281, 259] on textarea "Hi [PERSON_NAME], I have reassessed your nutritional requirements and updated y…" at bounding box center [377, 256] width 226 height 57
click at [290, 275] on textarea "Hi [PERSON_NAME], I have reassessed your nutritional requirements and updated y…" at bounding box center [377, 256] width 226 height 57
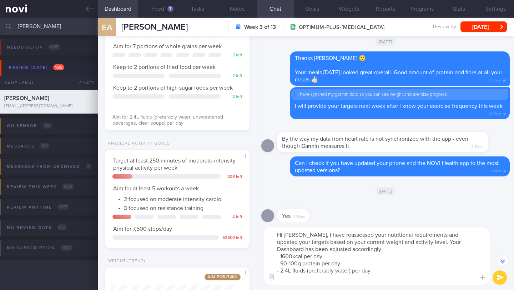
scroll to position [158, 0]
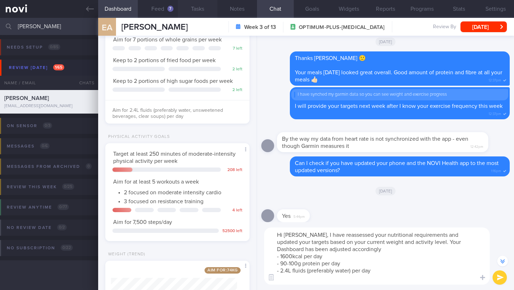
type textarea "Hi [PERSON_NAME], I have reassessed your nutritional requirements and updated y…"
click at [497, 278] on button "submit" at bounding box center [500, 277] width 14 height 14
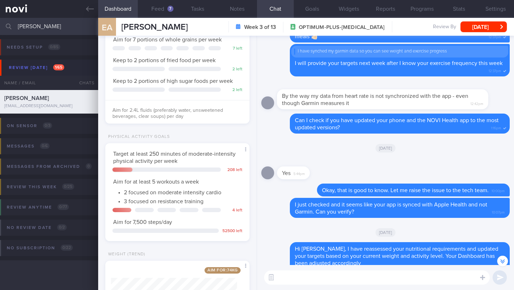
scroll to position [-31, 0]
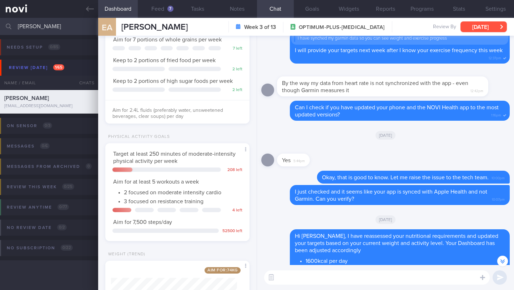
click at [488, 26] on button "[DATE]" at bounding box center [484, 26] width 46 height 11
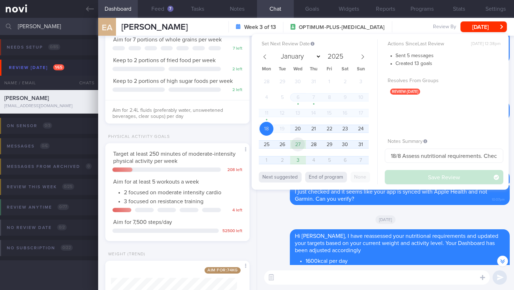
click at [298, 139] on span "27" at bounding box center [298, 145] width 14 height 14
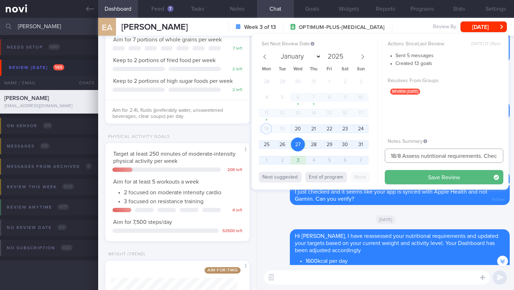
drag, startPoint x: 397, startPoint y: 157, endPoint x: 382, endPoint y: 157, distance: 15.4
click at [382, 157] on div "Set Next Review Date [DATE] January February March April May June July August S…" at bounding box center [380, 112] width 257 height 156
drag, startPoint x: 485, startPoint y: 156, endPoint x: 408, endPoint y: 155, distance: 77.9
click at [408, 155] on input "27/8 Assess nutritional requirements. Check for reply or logs (previously on Di…" at bounding box center [444, 156] width 119 height 14
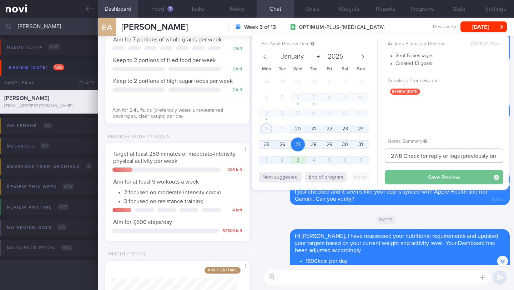
type input "27/8 Check for reply or logs (previously on Dig Supp)"
click at [444, 173] on button "Save Review" at bounding box center [444, 177] width 119 height 14
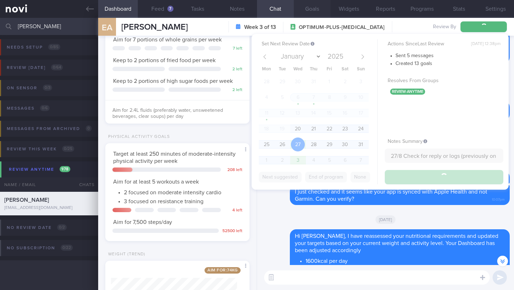
type input "27/8 Check for reply or logs (previously on Dig Supp)"
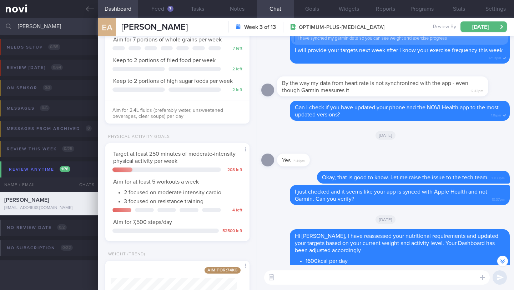
click at [59, 23] on input "[PERSON_NAME]" at bounding box center [257, 26] width 514 height 17
click at [59, 25] on input "[PERSON_NAME]" at bounding box center [257, 26] width 514 height 17
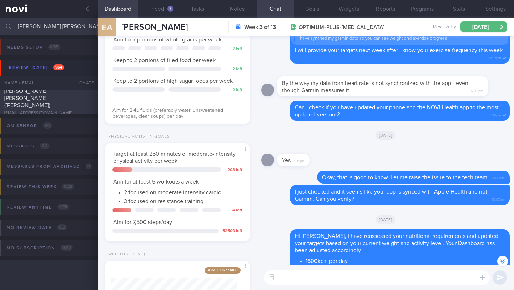
type input "[PERSON_NAME] [PERSON_NAME]"
click at [76, 100] on div "[PERSON_NAME] [PERSON_NAME] ([PERSON_NAME])" at bounding box center [48, 98] width 88 height 21
type input "18/8 Check for logs. Advise on ways to maintain muscle mass"
type textarea "SUPPORT NEEDED: CHALLENGE: R/V with JJ: ([DATE]) Tolerated [MEDICAL_DATA] 3mg. …"
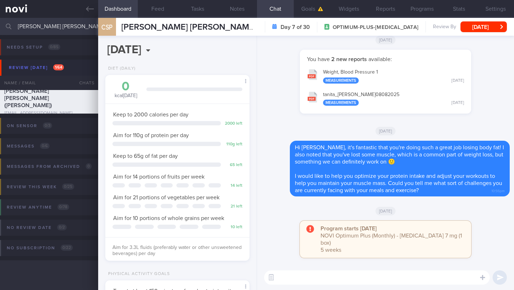
scroll to position [73, 126]
click at [234, 14] on button "Notes" at bounding box center [238, 9] width 40 height 18
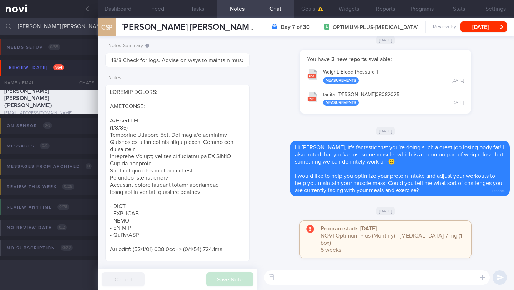
click at [315, 281] on textarea at bounding box center [377, 277] width 226 height 14
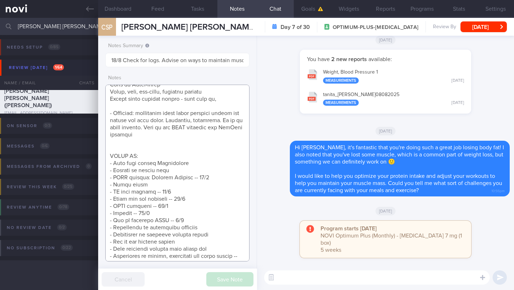
scroll to position [337, 0]
click at [289, 279] on textarea at bounding box center [377, 277] width 226 height 14
click at [209, 60] on input "18/8 Check for logs. Advise on ways to maintain muscle mass" at bounding box center [177, 60] width 144 height 14
drag, startPoint x: 230, startPoint y: 60, endPoint x: 258, endPoint y: 59, distance: 27.9
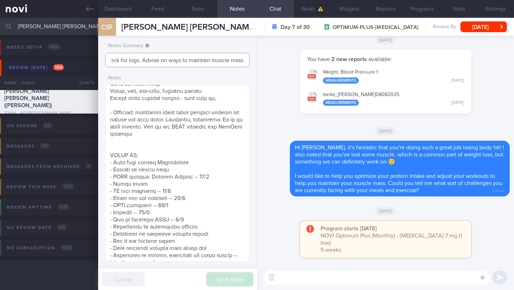
click at [258, 59] on div "Dashboard Feed Tasks Notes Chat Goals Widgets Reports Programs Stats Settings C…" at bounding box center [306, 154] width 416 height 272
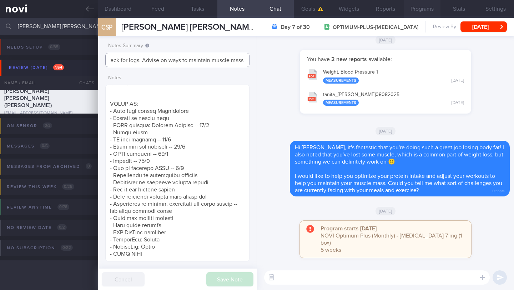
scroll to position [0, 0]
click at [326, 280] on textarea at bounding box center [377, 277] width 226 height 14
type textarea "G"
paste textarea "Eating enough protein helps you lose weight by making you feel [PERSON_NAME] an…"
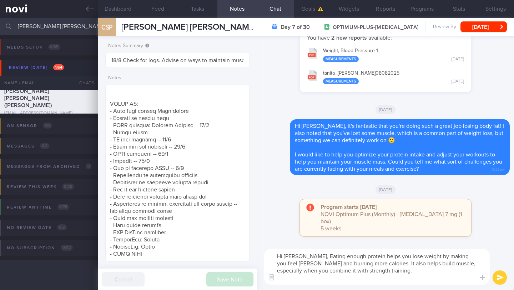
click at [303, 255] on textarea "Hi [PERSON_NAME], Eating enough protein helps you lose weight by making you fee…" at bounding box center [377, 267] width 226 height 36
click at [371, 273] on textarea "Hi [PERSON_NAME], eating enough protein helps you lose weight by making you fee…" at bounding box center [377, 267] width 226 height 36
click at [119, 11] on button "Dashboard" at bounding box center [118, 9] width 40 height 18
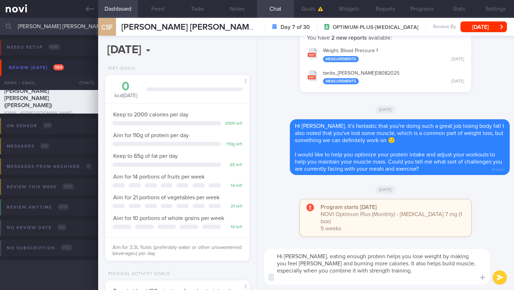
click at [378, 274] on textarea "Hi [PERSON_NAME], eating enough protein helps you lose weight by making you fee…" at bounding box center [377, 267] width 226 height 36
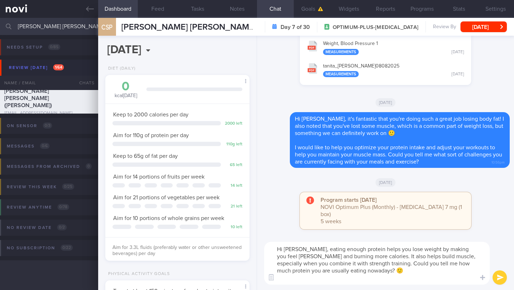
click at [376, 264] on textarea "Hi [PERSON_NAME], eating enough protein helps you lose weight by making you fee…" at bounding box center [377, 263] width 226 height 43
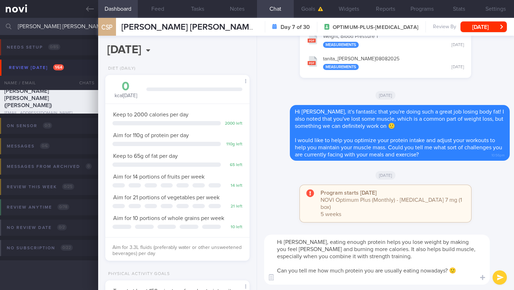
type textarea "Hi [PERSON_NAME], eating enough protein helps you lose weight by making you fee…"
click at [502, 278] on button "submit" at bounding box center [500, 277] width 14 height 14
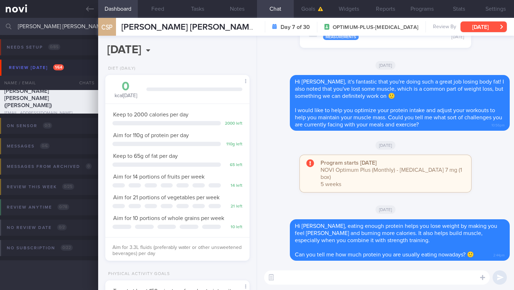
click at [478, 26] on button "[DATE]" at bounding box center [484, 26] width 46 height 11
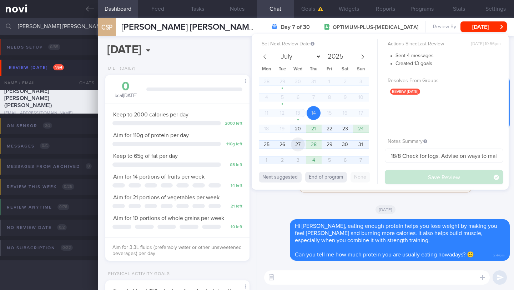
click at [302, 145] on span "27" at bounding box center [298, 145] width 14 height 14
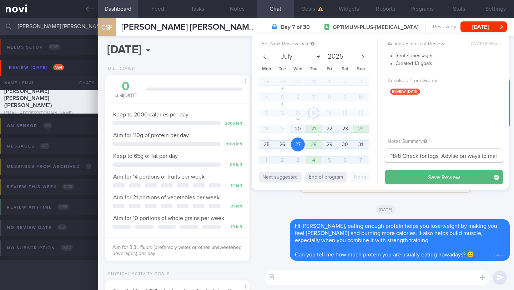
drag, startPoint x: 393, startPoint y: 155, endPoint x: 387, endPoint y: 155, distance: 6.8
click at [387, 155] on input "18/8 Check for logs. Advise on ways to maintain muscle mass" at bounding box center [444, 156] width 119 height 14
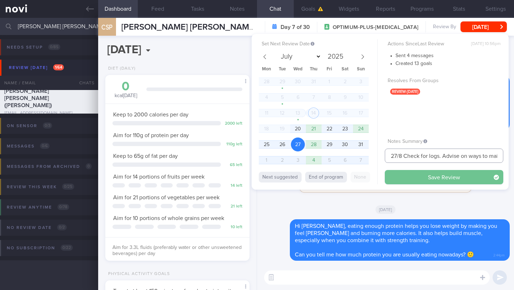
type input "27/8 Check for logs. Advise on ways to maintain muscle mass"
click at [400, 174] on button "Save Review" at bounding box center [444, 177] width 119 height 14
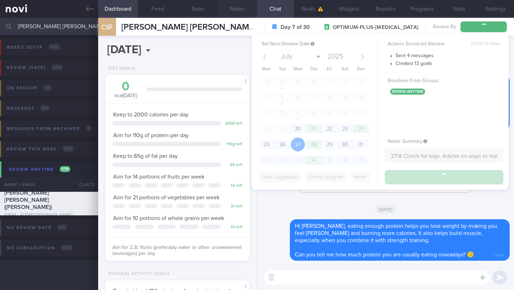
type input "27/8 Check for logs. Advise on ways to maintain muscle mass"
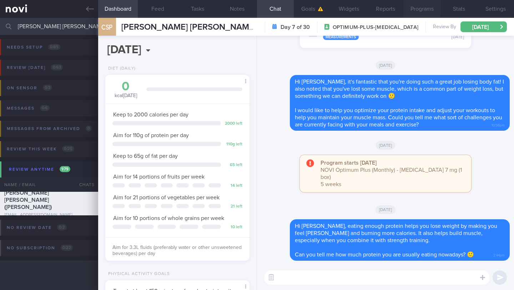
click at [415, 9] on button "Programs" at bounding box center [422, 9] width 37 height 18
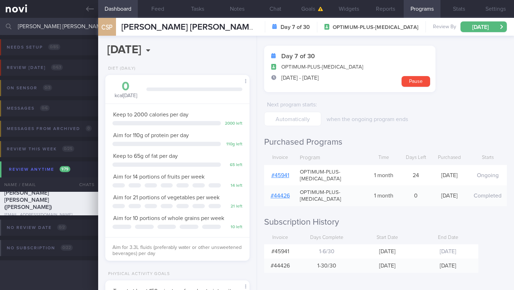
scroll to position [25, 0]
click at [56, 30] on input "[PERSON_NAME] [PERSON_NAME]" at bounding box center [257, 26] width 514 height 17
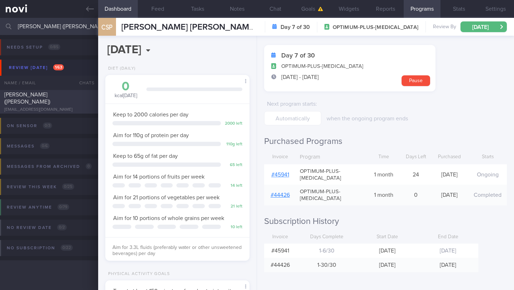
type input "[PERSON_NAME] ([PERSON_NAME])"
click at [70, 107] on div "[EMAIL_ADDRESS][DOMAIN_NAME]" at bounding box center [49, 109] width 90 height 5
type input "18/8 Check for logs and coach"
type textarea "SUPPORT NEEDED: MORE ENCOURAGING MSGS CHALLENGE: pain from PCOS will prevent he…"
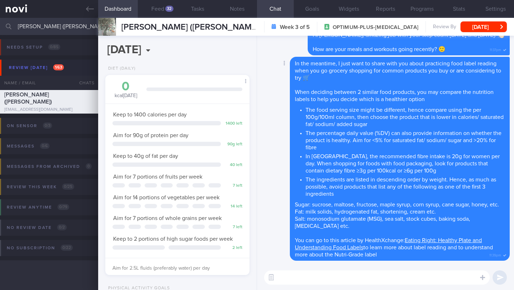
scroll to position [73, 126]
click at [166, 11] on button "Feed 32" at bounding box center [158, 9] width 40 height 18
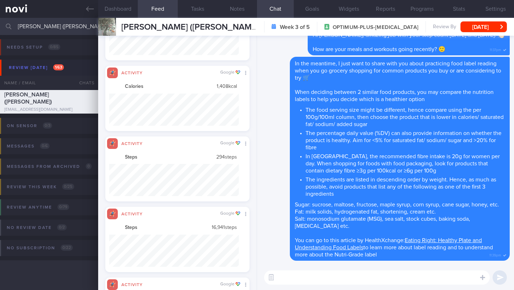
scroll to position [339, 0]
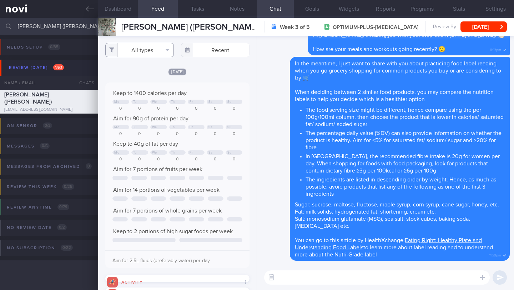
click at [152, 50] on button "All types" at bounding box center [139, 50] width 69 height 14
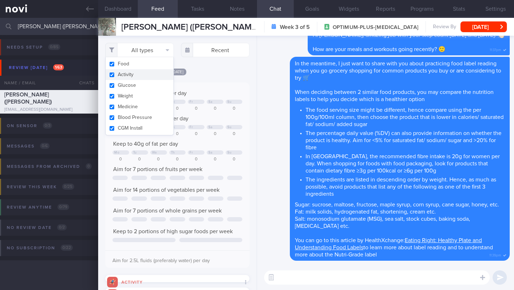
click at [141, 73] on button "Activity" at bounding box center [140, 74] width 68 height 11
checkbox input "false"
click at [218, 76] on div "Filtering type... Food Activity Glucose Weight Medicine Blood Pressure [MEDICAL…" at bounding box center [177, 163] width 159 height 254
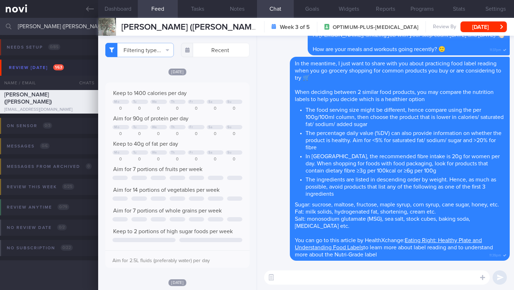
click at [350, 281] on textarea at bounding box center [377, 277] width 226 height 14
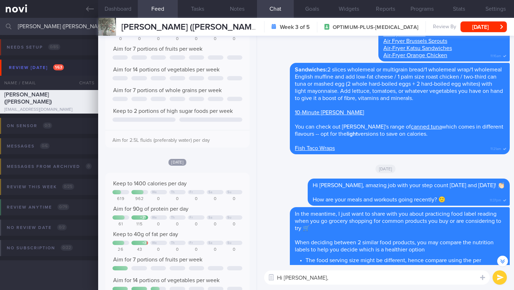
paste textarea "just checking in—have you had any challenges sticking to your diet or exercise …"
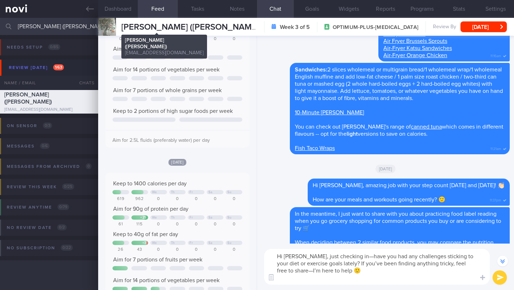
type textarea "Hi [PERSON_NAME], just checking in—have you had any challenges sticking to your…"
drag, startPoint x: 124, startPoint y: 28, endPoint x: 162, endPoint y: 29, distance: 37.9
click at [162, 29] on span "[PERSON_NAME] ([PERSON_NAME])" at bounding box center [191, 27] width 140 height 9
copy span "[PERSON_NAME]"
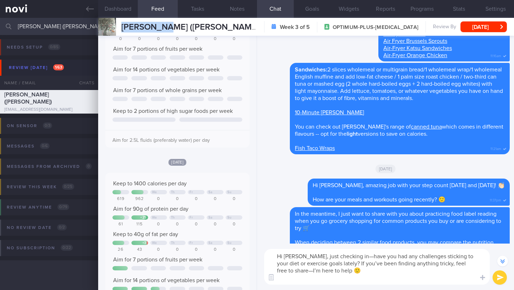
click at [498, 278] on button "submit" at bounding box center [500, 277] width 14 height 14
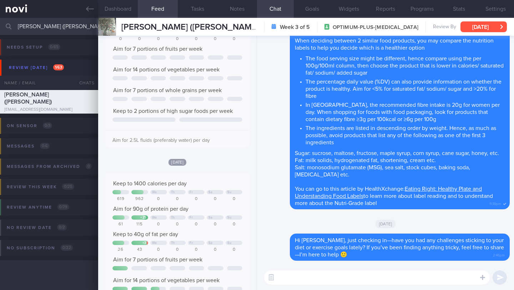
click at [488, 27] on button "[DATE]" at bounding box center [484, 26] width 46 height 11
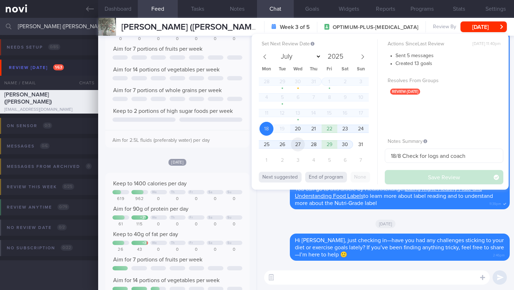
click at [297, 148] on span "27" at bounding box center [298, 145] width 14 height 14
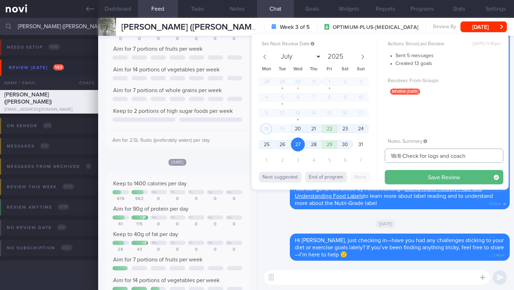
drag, startPoint x: 396, startPoint y: 155, endPoint x: 388, endPoint y: 155, distance: 8.2
click at [388, 155] on input "18/8 Check for logs and coach" at bounding box center [444, 156] width 119 height 14
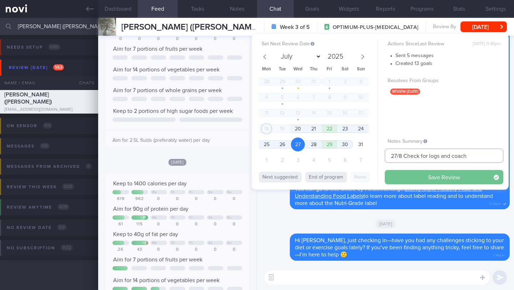
type input "27/8 Check for logs and coach"
click at [443, 181] on button "Save Review" at bounding box center [444, 177] width 119 height 14
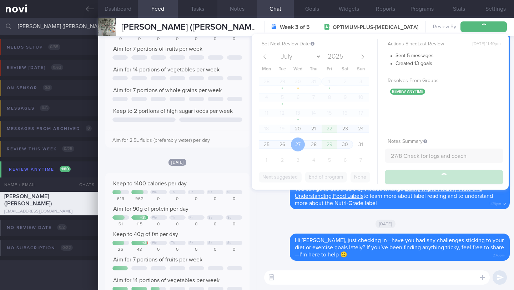
type input "27/8 Check for logs and coach"
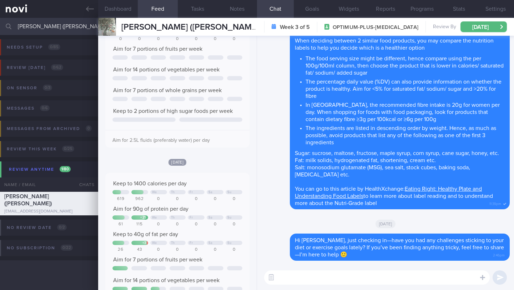
click at [43, 32] on input "[PERSON_NAME] ([PERSON_NAME])" at bounding box center [257, 26] width 514 height 17
click at [43, 28] on input "[PERSON_NAME] ([PERSON_NAME])" at bounding box center [257, 26] width 514 height 17
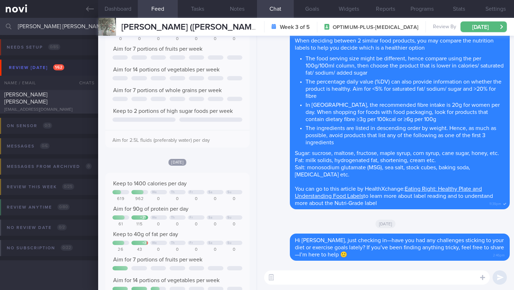
type input "[PERSON_NAME] [PERSON_NAME]"
click at [58, 107] on div "[EMAIL_ADDRESS][DOMAIN_NAME]" at bounding box center [49, 109] width 90 height 5
type input "18/8 Check for logs and coach, coach more on exercise"
type textarea "SUPPORT NEEDED: CHALLENGE: - OVERALL: ([DATE]) Occ nausea - not often. Smaller …"
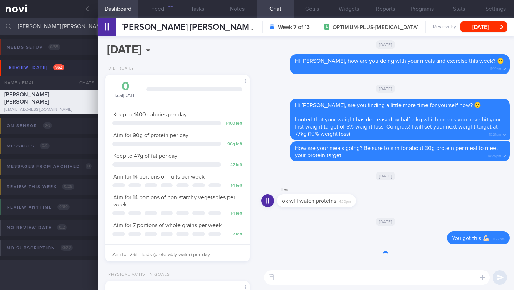
scroll to position [73, 126]
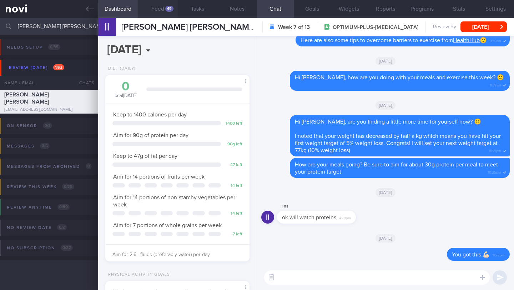
click at [168, 7] on div "49" at bounding box center [169, 9] width 8 height 6
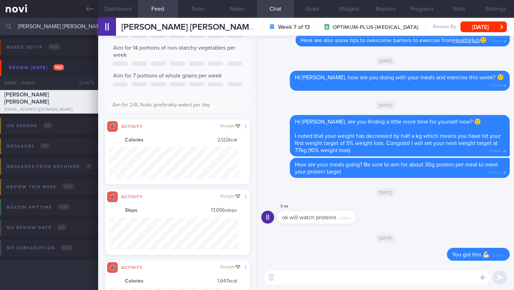
scroll to position [357211, 357114]
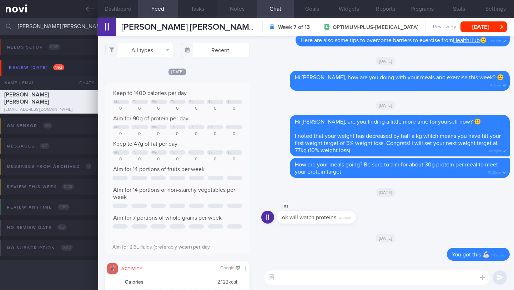
click at [233, 13] on button "Notes" at bounding box center [238, 9] width 40 height 18
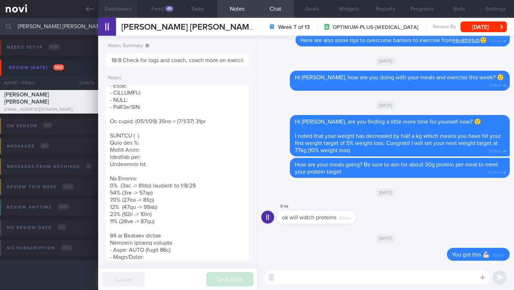
click at [123, 10] on button "Dashboard" at bounding box center [118, 9] width 40 height 18
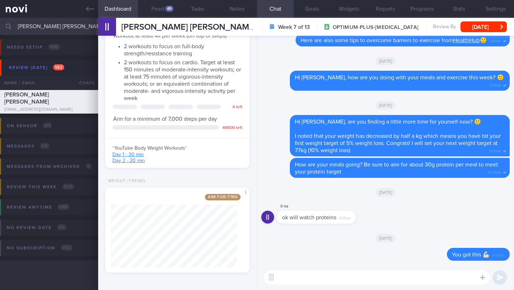
click at [390, 281] on textarea at bounding box center [377, 277] width 226 height 14
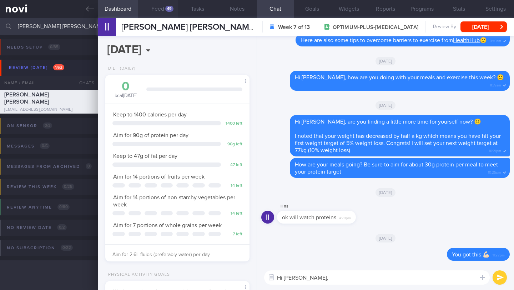
click at [168, 10] on div "49" at bounding box center [169, 9] width 8 height 6
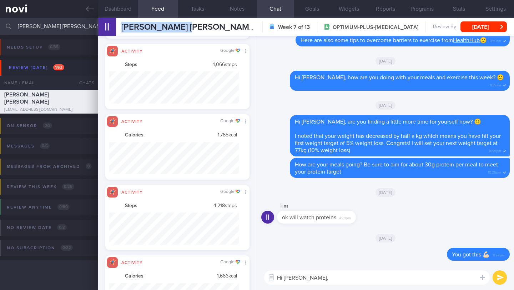
drag, startPoint x: 123, startPoint y: 27, endPoint x: 192, endPoint y: 27, distance: 69.3
click at [192, 27] on div "[PERSON_NAME] [PERSON_NAME] [PERSON_NAME] [PERSON_NAME] [PERSON_NAME][EMAIL_ADD…" at bounding box center [306, 27] width 416 height 18
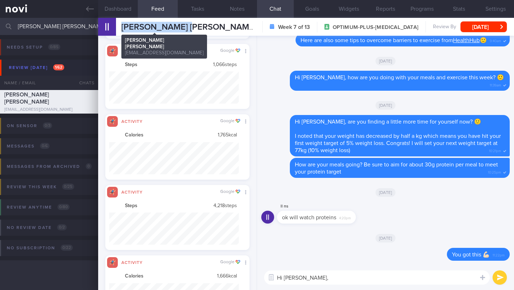
copy span "[PERSON_NAME] [PERSON_NAME]"
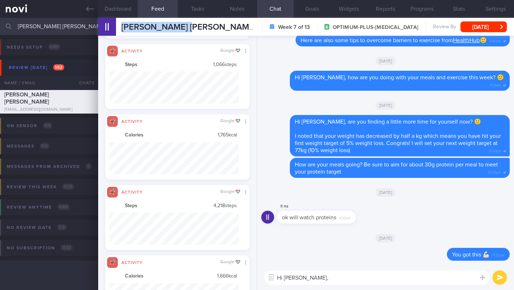
click at [313, 279] on textarea "Hi [PERSON_NAME]," at bounding box center [377, 277] width 226 height 14
drag, startPoint x: 325, startPoint y: 278, endPoint x: 302, endPoint y: 279, distance: 22.9
click at [302, 279] on textarea "Hi [PERSON_NAME], how is" at bounding box center [377, 277] width 226 height 14
paste textarea "just checking in—have you had any challenges sticking to your diet or exercise …"
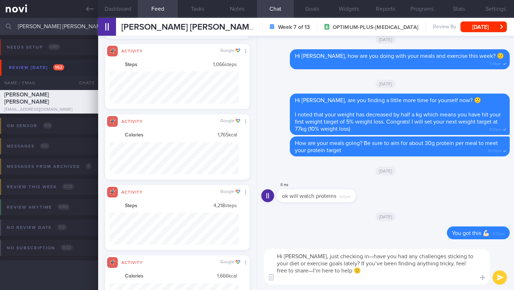
type textarea "Hi [PERSON_NAME], just checking in—have you had any challenges sticking to your…"
click at [499, 276] on button "submit" at bounding box center [500, 277] width 14 height 14
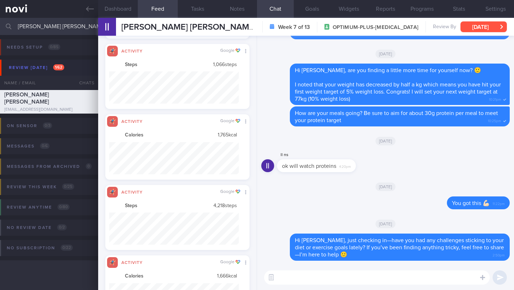
click at [483, 26] on button "[DATE]" at bounding box center [484, 26] width 46 height 11
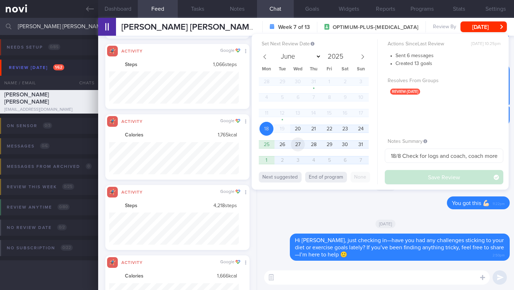
click at [300, 144] on span "27" at bounding box center [298, 145] width 14 height 14
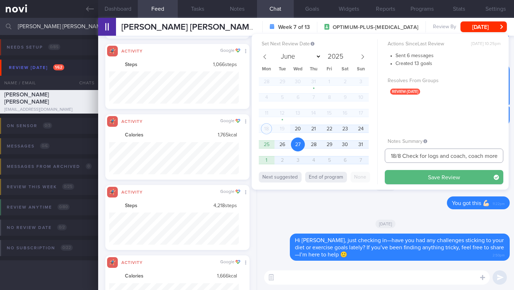
drag, startPoint x: 397, startPoint y: 155, endPoint x: 387, endPoint y: 157, distance: 10.8
click at [387, 157] on input "18/8 Check for logs and coach, coach more on exercise" at bounding box center [444, 156] width 119 height 14
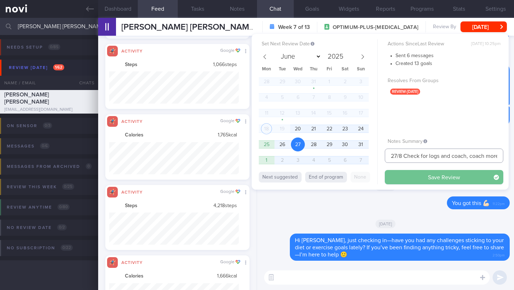
type input "27/8 Check for logs and coach, coach more on exercise"
click at [409, 178] on button "Save Review" at bounding box center [444, 177] width 119 height 14
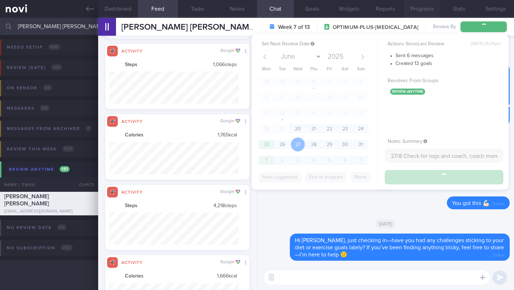
type input "27/8 Check for logs and coach, coach more on exercise"
click at [428, 13] on button "Programs" at bounding box center [422, 9] width 37 height 18
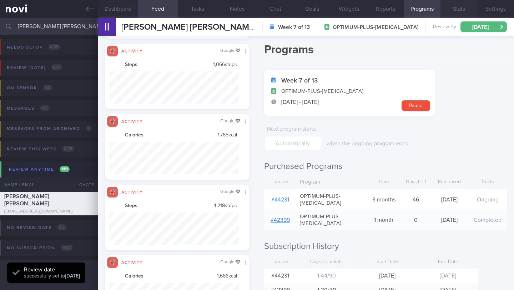
click at [457, 11] on button "Stats" at bounding box center [459, 9] width 37 height 18
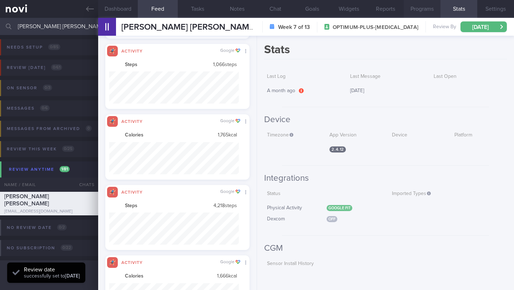
click at [435, 11] on button "Programs" at bounding box center [422, 9] width 37 height 18
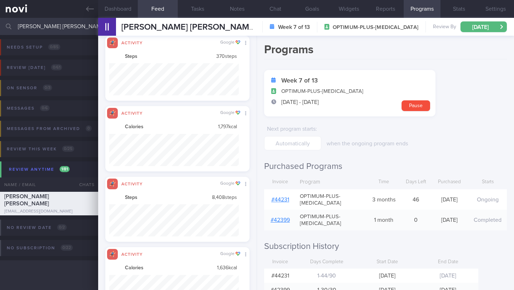
scroll to position [32, 130]
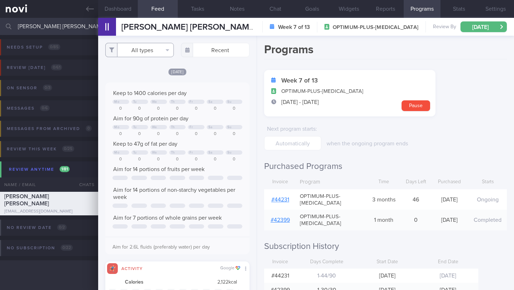
click at [155, 54] on button "All types" at bounding box center [139, 50] width 69 height 14
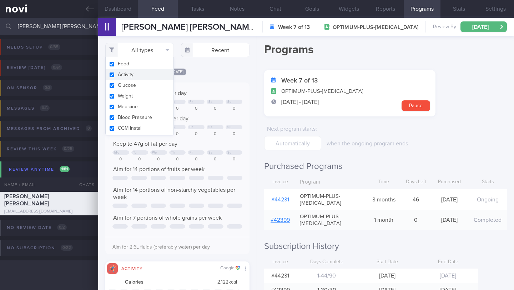
click at [135, 78] on button "Activity" at bounding box center [140, 74] width 68 height 11
checkbox input "false"
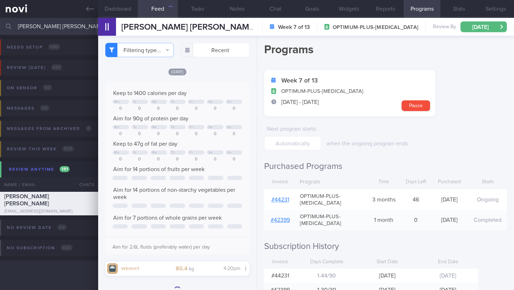
click at [203, 75] on div "[DATE]" at bounding box center [177, 72] width 144 height 8
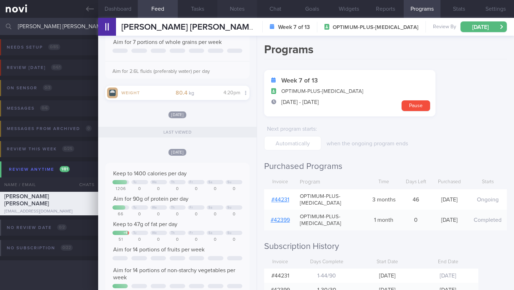
click at [236, 10] on button "Notes" at bounding box center [238, 9] width 40 height 18
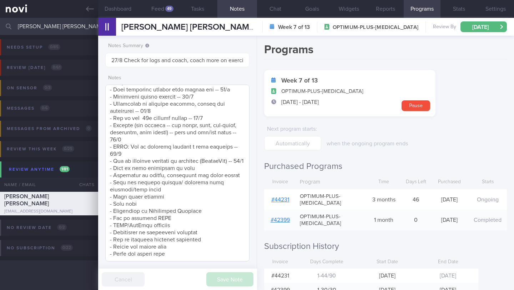
scroll to position [381, 0]
click at [283, 10] on button "Chat" at bounding box center [275, 9] width 37 height 18
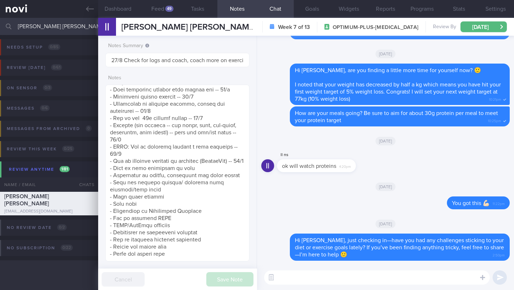
click at [298, 278] on textarea at bounding box center [377, 277] width 226 height 14
paste textarea "In the meantime, I just want to share with you about practicing food label read…"
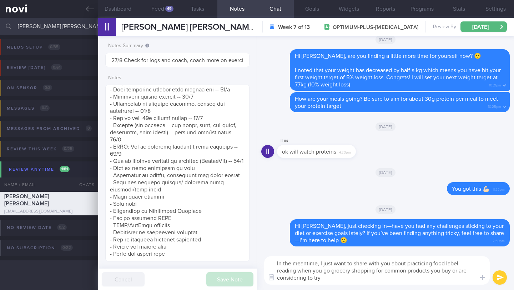
click at [333, 280] on textarea "In the meantime, I just want to share with you about practicing food label read…" at bounding box center [377, 270] width 226 height 29
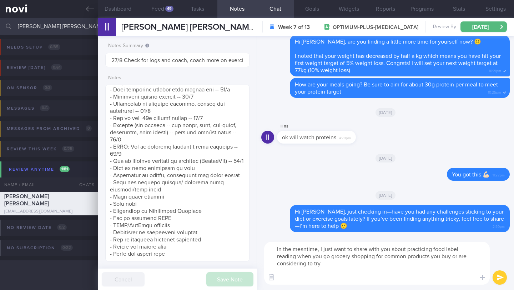
paste textarea "Lore ipsumdol sitamet 3 consect adip elitsedd, eiu tem incidid utl etdolorem al…"
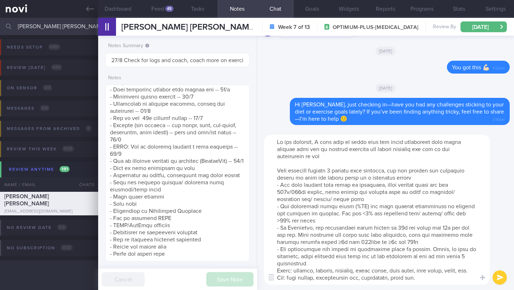
click at [321, 154] on textarea at bounding box center [377, 210] width 226 height 150
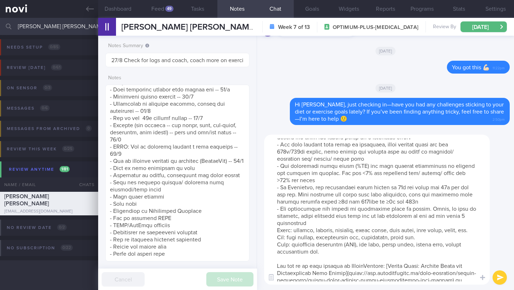
scroll to position [71, 0]
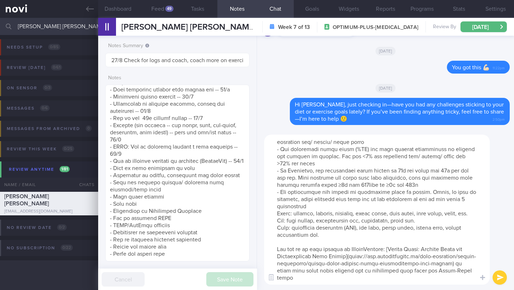
type textarea "Lo ips dolorsit, A cons adip el seddo eius tem incid utlaboreet dolo magna aliq…"
click at [499, 278] on button "submit" at bounding box center [500, 277] width 14 height 14
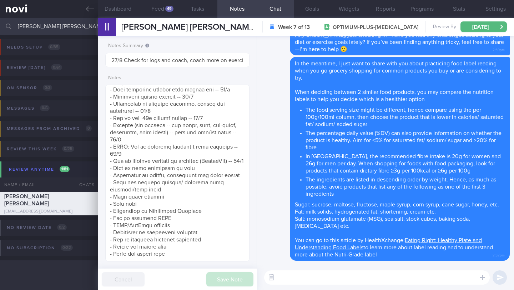
scroll to position [0, 0]
click at [178, 193] on textarea at bounding box center [177, 173] width 144 height 177
click at [182, 191] on textarea at bounding box center [177, 173] width 144 height 177
drag, startPoint x: 182, startPoint y: 190, endPoint x: 104, endPoint y: 189, distance: 78.2
click at [104, 189] on div "Notes Summary Summary will be shown in the main patients table 27/8 Check for l…" at bounding box center [177, 163] width 159 height 254
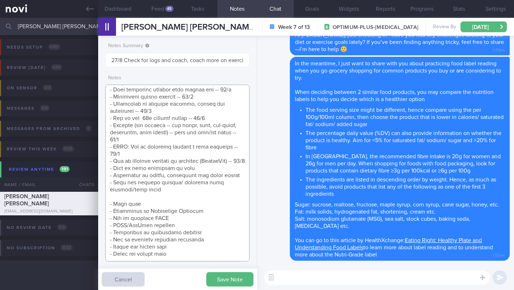
click at [138, 150] on textarea at bounding box center [177, 173] width 144 height 177
click at [139, 152] on textarea at bounding box center [177, 173] width 144 height 177
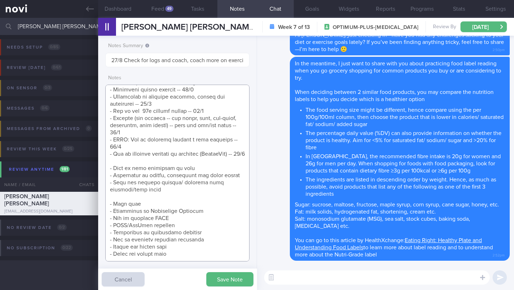
scroll to position [388, 0]
paste textarea "- Food label reading -- 20/8"
click at [119, 190] on textarea at bounding box center [177, 173] width 144 height 177
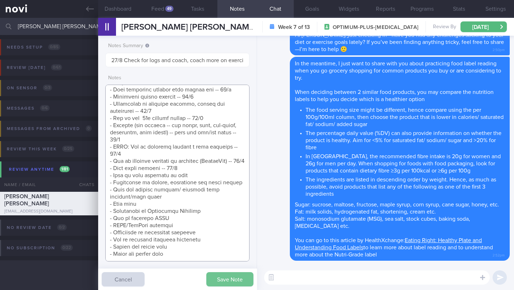
scroll to position [381, 0]
type textarea "SUPPORT NEEDED: CHALLENGE: - OVERALL: ([DATE]) Occ nausea - not often. Smaller …"
click at [223, 274] on button "Save Note" at bounding box center [229, 279] width 47 height 14
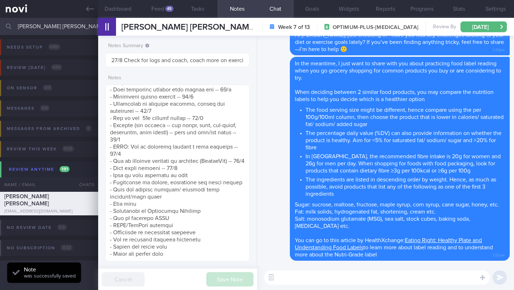
click at [58, 24] on input "[PERSON_NAME] [PERSON_NAME]" at bounding box center [257, 26] width 514 height 17
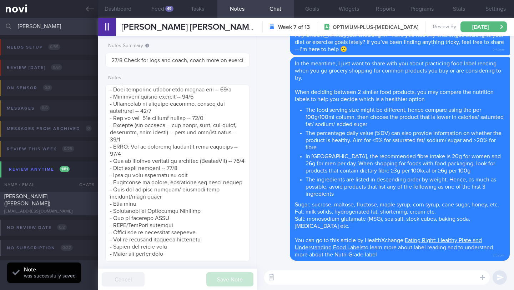
type input "[PERSON_NAME]"
click at [42, 204] on div "[PERSON_NAME] ([PERSON_NAME]) [EMAIL_ADDRESS][DOMAIN_NAME]" at bounding box center [49, 203] width 98 height 21
type input "27/8 Check for logs and coach"
type textarea "SUPPORT NEEDED: MORE ENCOURAGING MSGS CHALLENGE: pain from PCOS will prevent he…"
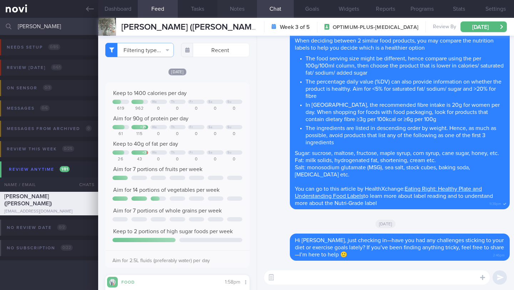
click at [241, 12] on button "Notes" at bounding box center [238, 9] width 40 height 18
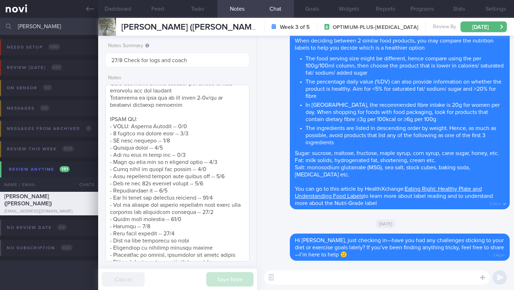
scroll to position [277, 0]
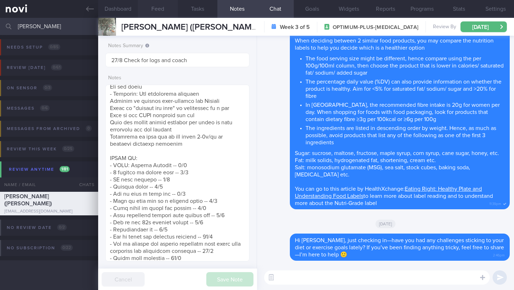
click at [155, 9] on button "Feed" at bounding box center [158, 9] width 40 height 18
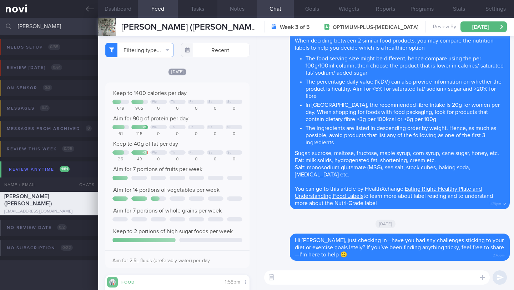
click at [234, 8] on button "Notes" at bounding box center [238, 9] width 40 height 18
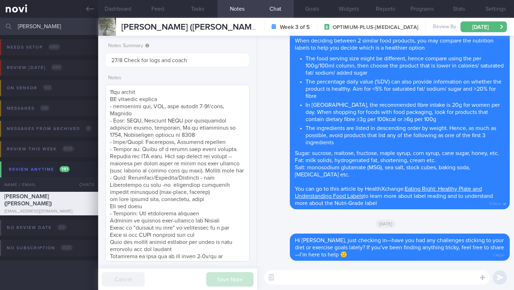
scroll to position [146, 0]
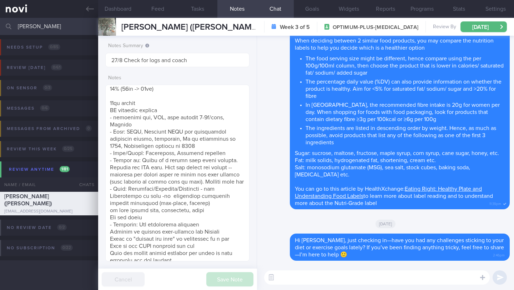
click at [328, 279] on textarea at bounding box center [377, 277] width 226 height 14
paste textarea "I encourage you to work on increasing your step count to boost your non-structu…"
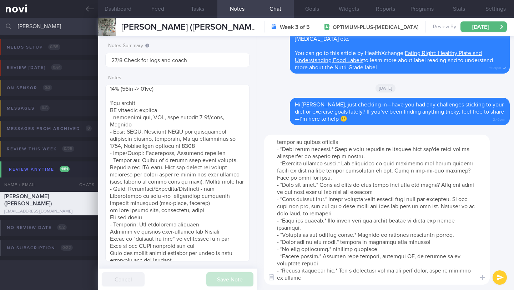
scroll to position [39, 0]
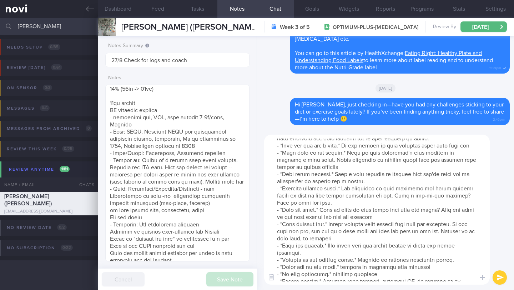
drag, startPoint x: 290, startPoint y: 153, endPoint x: 272, endPoint y: 147, distance: 19.4
click at [272, 147] on textarea at bounding box center [377, 210] width 226 height 150
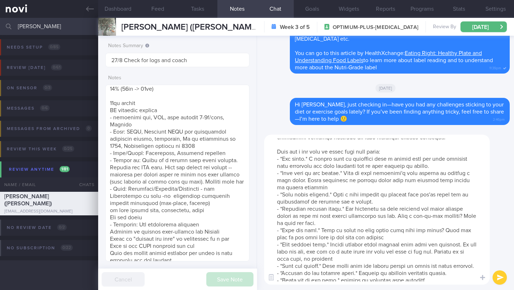
scroll to position [0, 0]
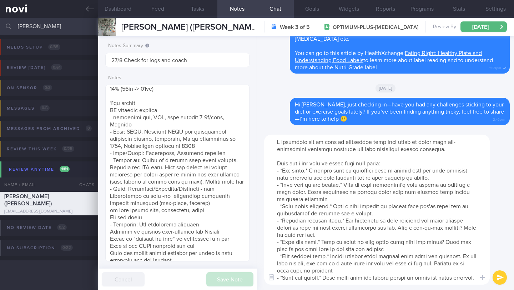
click at [274, 140] on textarea at bounding box center [377, 210] width 226 height 150
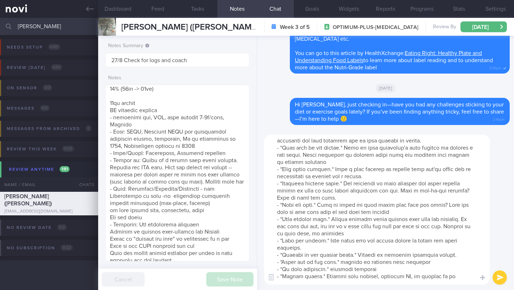
scroll to position [50, 0]
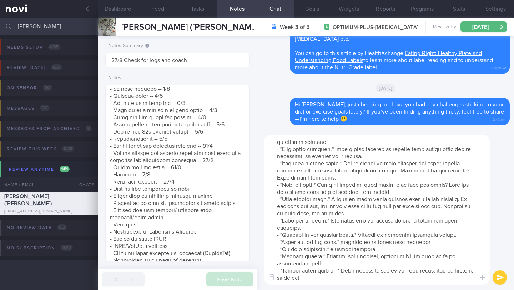
type textarea "In the meantime, I want to encourage you to work on increasing your step count …"
click at [500, 278] on button "submit" at bounding box center [500, 277] width 14 height 14
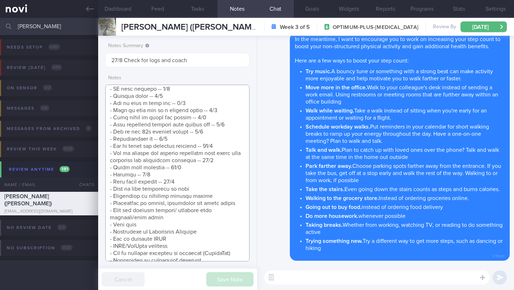
click at [179, 248] on textarea at bounding box center [177, 173] width 144 height 177
drag, startPoint x: 180, startPoint y: 245, endPoint x: 105, endPoint y: 248, distance: 75.1
click at [105, 248] on textarea at bounding box center [177, 173] width 144 height 177
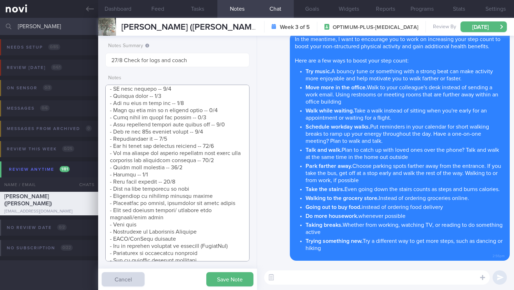
click at [185, 188] on textarea at bounding box center [177, 173] width 144 height 177
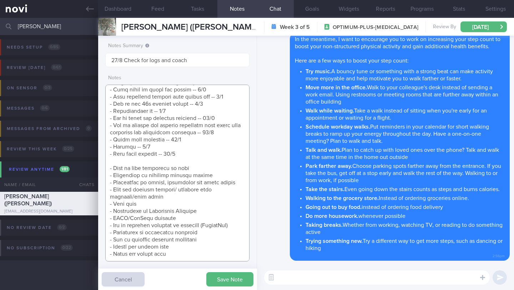
paste textarea "- How to increase NEAT -- 20/8"
type textarea "SUPPORT NEEDED: MORE ENCOURAGING MSGS CHALLENGE: pain from PCOS will prevent he…"
click at [234, 277] on button "Save Note" at bounding box center [229, 279] width 47 height 14
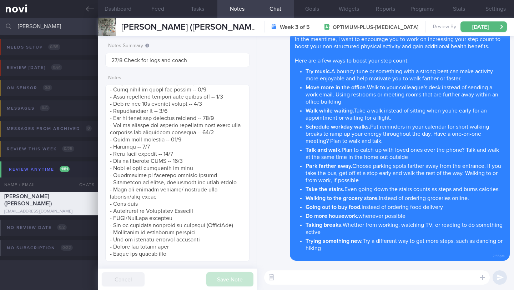
click at [38, 25] on input "[PERSON_NAME]" at bounding box center [257, 26] width 514 height 17
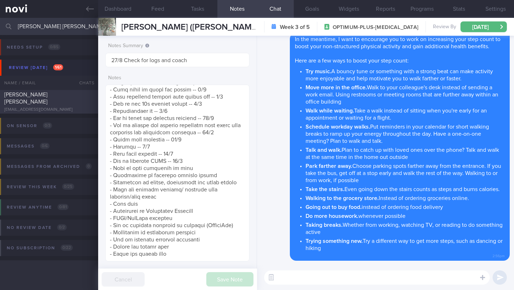
type input "[PERSON_NAME] [PERSON_NAME]"
click at [63, 106] on div "[PERSON_NAME] CHARLOTTE [EMAIL_ADDRESS][DOMAIN_NAME]" at bounding box center [49, 101] width 98 height 21
type input "18/8 Check for logs and coach"
type textarea "**Pt is PESCATARIAN - Finds it hard to find food options in [GEOGRAPHIC_DATA] S…"
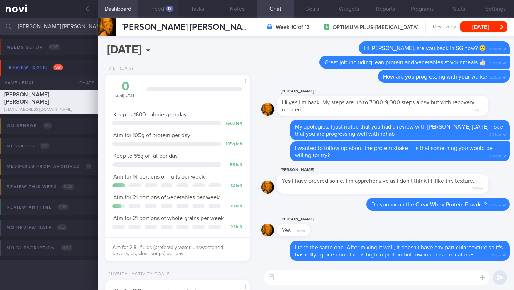
click at [156, 8] on button "Feed 18" at bounding box center [158, 9] width 40 height 18
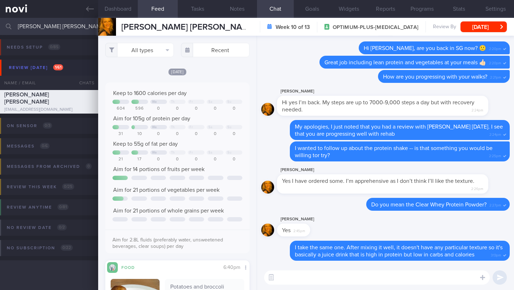
click at [327, 272] on textarea at bounding box center [377, 277] width 226 height 14
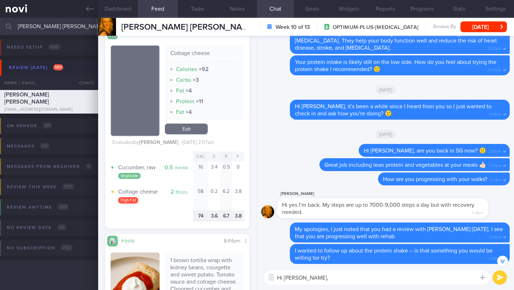
scroll to position [2258, 0]
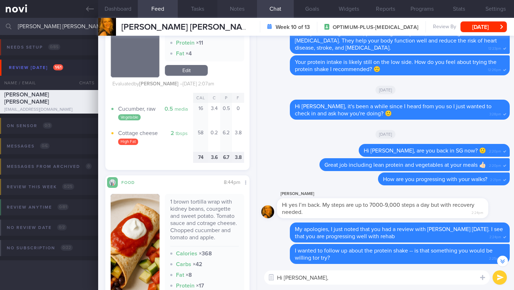
click at [235, 11] on button "Notes" at bounding box center [238, 9] width 40 height 18
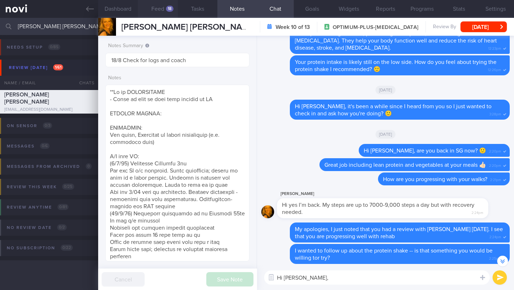
click at [165, 10] on button "Feed 18" at bounding box center [158, 9] width 40 height 18
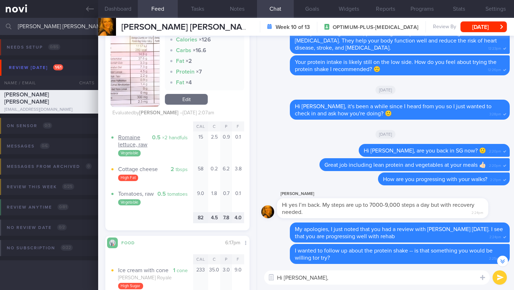
scroll to position [1562, 0]
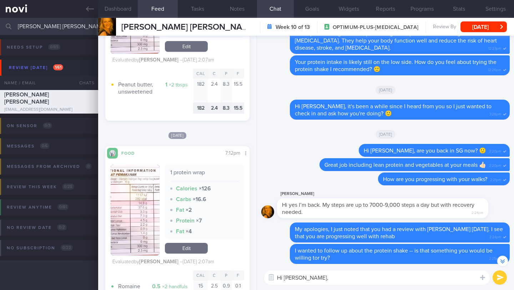
click at [136, 190] on button "button" at bounding box center [135, 210] width 49 height 91
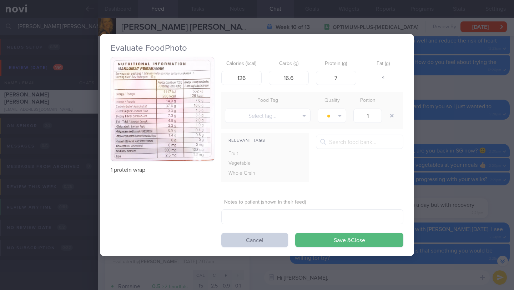
click at [238, 238] on button "Cancel" at bounding box center [254, 240] width 67 height 14
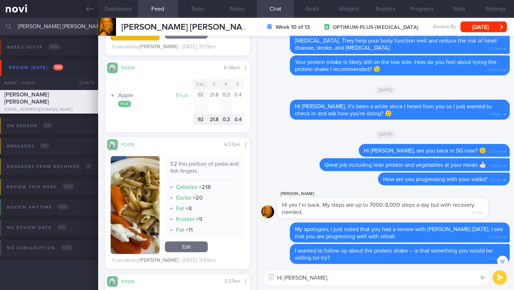
scroll to position [738, 0]
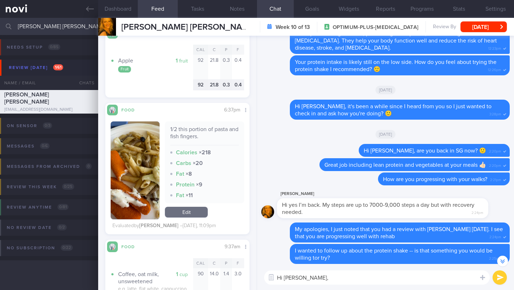
click at [327, 273] on textarea "Hi [PERSON_NAME]," at bounding box center [377, 277] width 226 height 14
click at [326, 275] on textarea "Hi [PERSON_NAME]," at bounding box center [377, 277] width 226 height 14
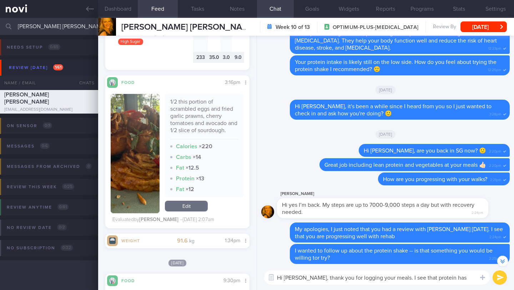
scroll to position [2157, 0]
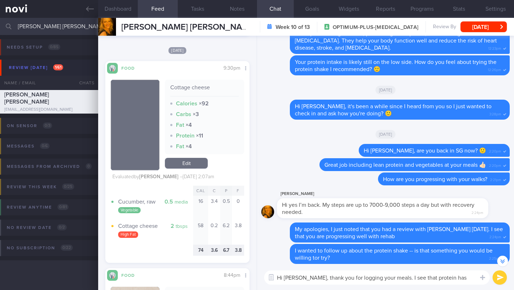
drag, startPoint x: 391, startPoint y: 277, endPoint x: 454, endPoint y: 278, distance: 62.9
click at [454, 278] on textarea "Hi [PERSON_NAME], thank you for logging your meals. I see that protein has been" at bounding box center [377, 277] width 226 height 14
click at [398, 278] on textarea "Hi [PERSON_NAME], thank you for logging your meals. I see that protein has been" at bounding box center [377, 277] width 226 height 14
click at [390, 278] on textarea "Hi [PERSON_NAME], thank you for logging your meals. I see that protein has been" at bounding box center [377, 277] width 226 height 14
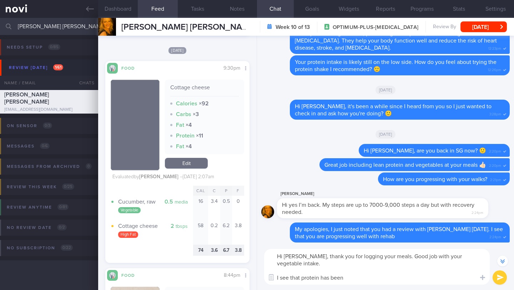
scroll to position [-124, 0]
click at [377, 278] on textarea "Hi [PERSON_NAME], thank you for logging your meals. Good job with your vegetabl…" at bounding box center [377, 267] width 226 height 36
click at [243, 9] on button "Notes" at bounding box center [238, 9] width 40 height 18
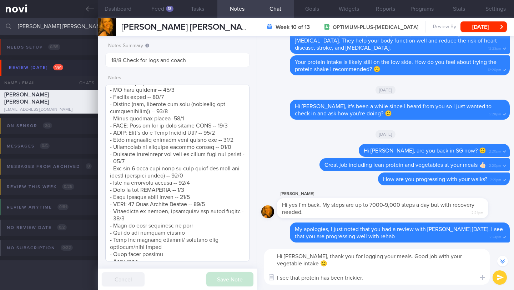
scroll to position [475, 0]
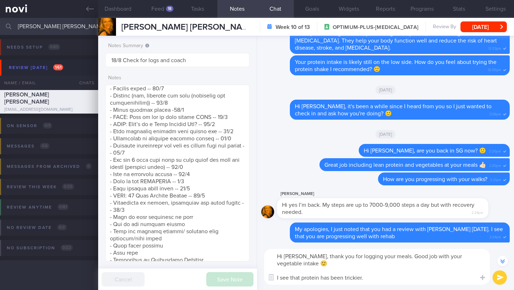
click at [379, 282] on textarea "Hi [PERSON_NAME], thank you for logging your meals. Good job with your vegetabl…" at bounding box center [377, 267] width 226 height 36
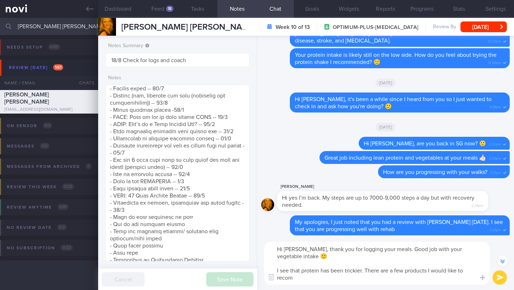
scroll to position [-131, 0]
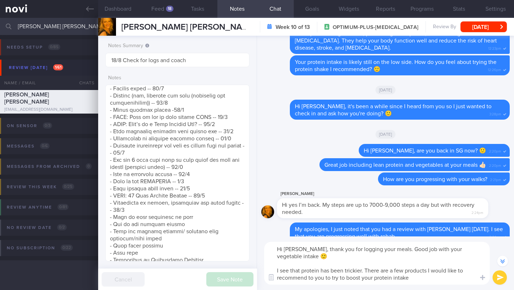
click at [417, 278] on textarea "Hi [PERSON_NAME], thank you for logging your meals. Good job with your vegetabl…" at bounding box center [377, 263] width 226 height 43
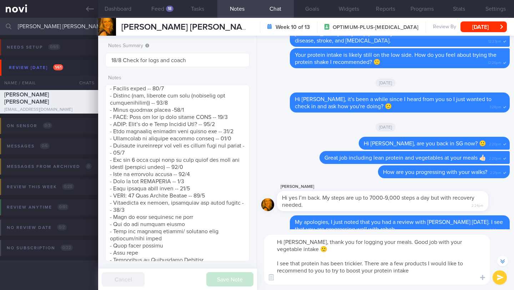
scroll to position [0, 0]
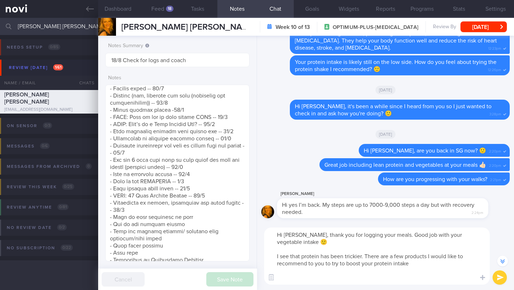
paste textarea "For convenience, you can try this brand for instant oats with lesser sugar than…"
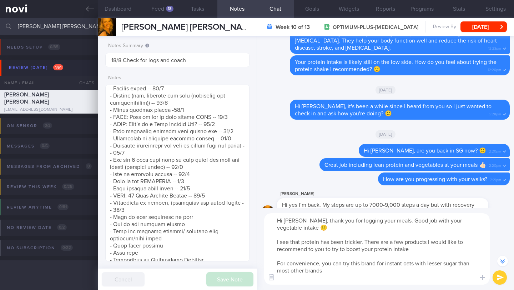
drag, startPoint x: 335, startPoint y: 274, endPoint x: 270, endPoint y: 263, distance: 66.4
click at [270, 263] on textarea "Hi [PERSON_NAME], thank you for logging your meals. Good job with your vegetabl…" at bounding box center [377, 248] width 226 height 71
paste textarea "[Amazin' Graze High Protein Chocolate Banana Instant Oatmeal Oats]([URL][DOMAIN…"
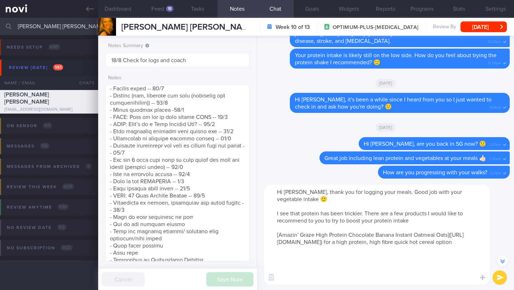
click at [291, 204] on textarea "Hi [PERSON_NAME], thank you for logging your meals. Good job with your vegetabl…" at bounding box center [377, 235] width 226 height 100
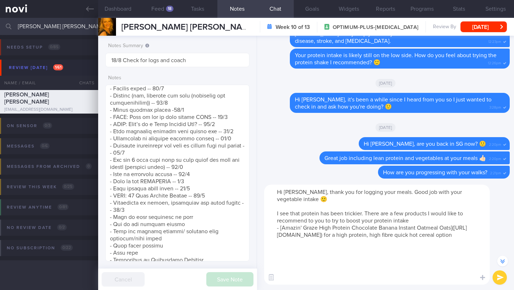
scroll to position [-181, 0]
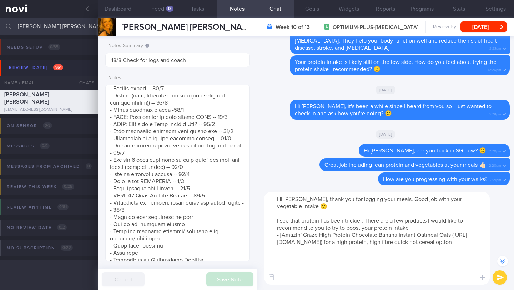
click at [306, 275] on textarea "Hi [PERSON_NAME], thank you for logging your meals. Good job with your vegetabl…" at bounding box center [377, 238] width 226 height 93
paste textarea "[WhatIF Foods Healthy Noodles]([URL][DOMAIN_NAME]) - High protein noodles which…"
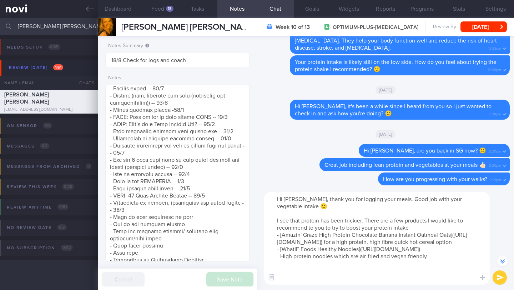
scroll to position [-217, 0]
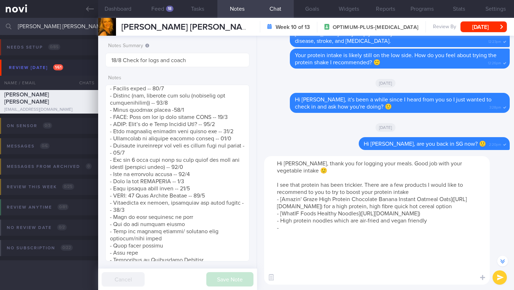
click at [284, 263] on textarea "Hi [PERSON_NAME], thank you for logging your meals. Good job with your vegetabl…" at bounding box center [377, 220] width 226 height 129
paste textarea "[San Remo Pasta Pro Penne]([URL][DOMAIN_NAME]) - High protein pasta (seems to o…"
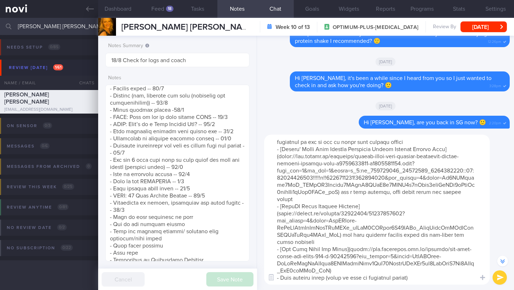
scroll to position [-238, 0]
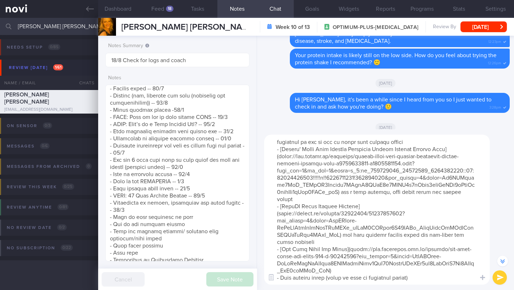
click at [282, 271] on textarea at bounding box center [377, 210] width 226 height 150
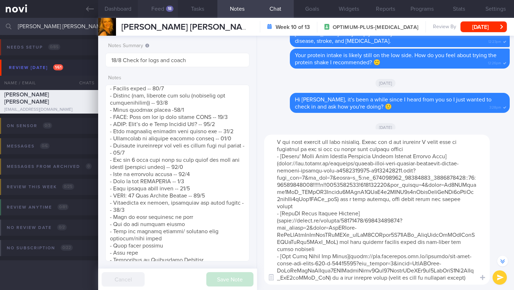
click at [163, 13] on button "Feed 18" at bounding box center [158, 9] width 40 height 18
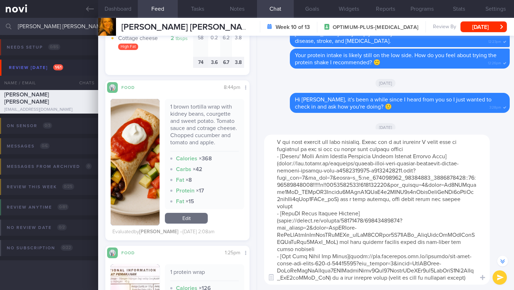
scroll to position [2356, 0]
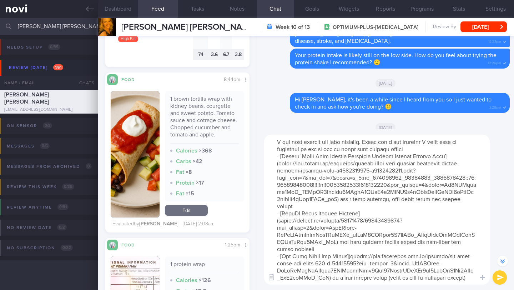
click at [316, 279] on textarea at bounding box center [377, 210] width 226 height 150
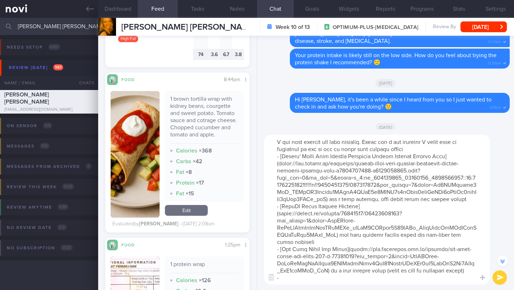
paste textarea "[Chobani Fit]([URL][DOMAIN_NAME])"
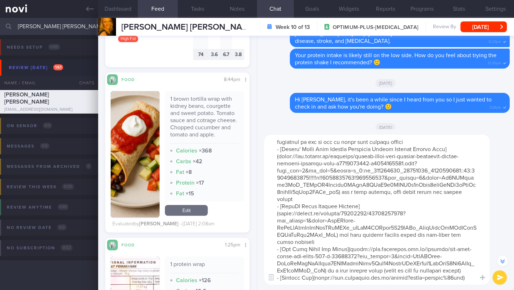
scroll to position [7, 0]
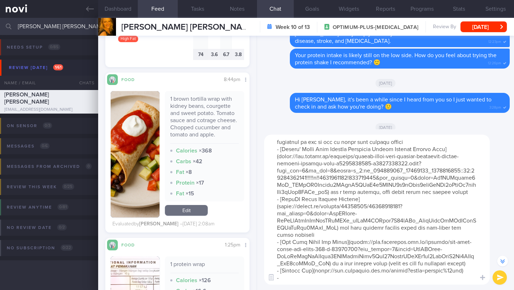
paste textarea "[[PERSON_NAME] Protein Pudding]([URL][DOMAIN_NAME][PERSON_NAME][PERSON_NAME])"
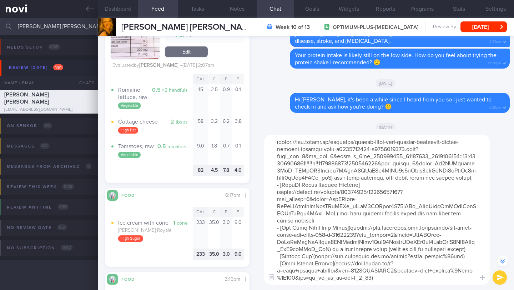
scroll to position [1701, 0]
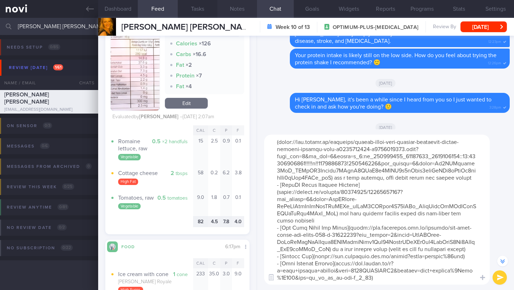
click at [236, 13] on button "Notes" at bounding box center [238, 9] width 40 height 18
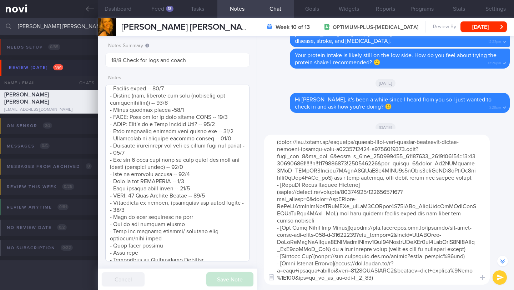
scroll to position [419, 0]
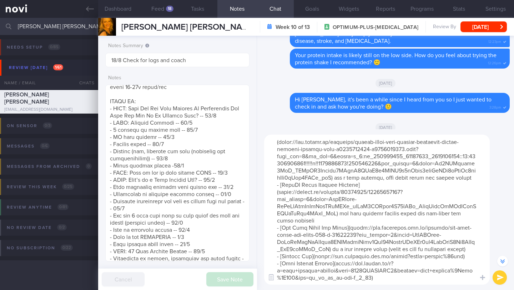
click at [412, 275] on textarea at bounding box center [377, 210] width 226 height 150
type textarea "Lo Ipsumdo, sitam con adi elitsed doei tempo. Inci utl etdo magn aliquaeni admi…"
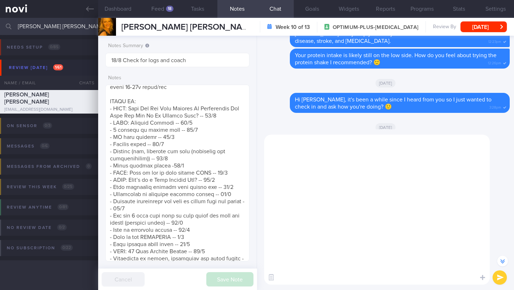
scroll to position [0, 0]
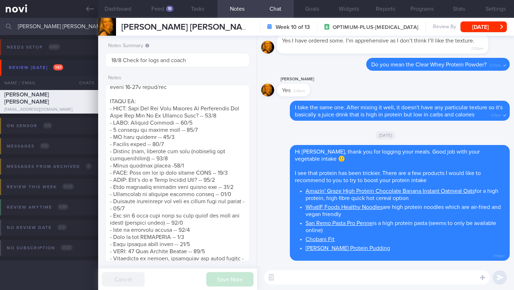
click at [376, 272] on textarea at bounding box center [377, 277] width 226 height 14
paste textarea "Healthier chocolate treats that also provide some protein [Chobani Flip Mint Ch…"
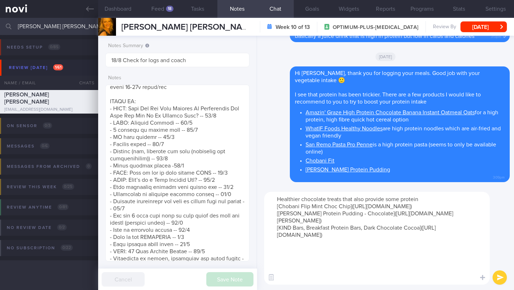
type textarea "Healthier chocolate treats that also provide some protein [Chobani Flip Mint Ch…"
click at [500, 279] on button "submit" at bounding box center [500, 277] width 14 height 14
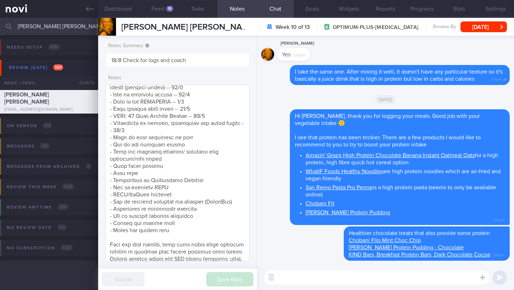
scroll to position [584, 0]
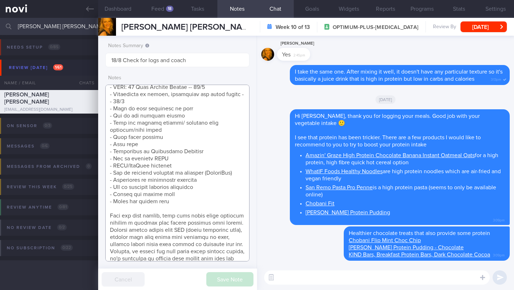
click at [174, 104] on textarea at bounding box center [177, 173] width 144 height 177
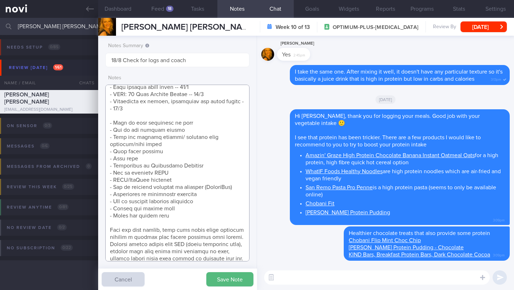
scroll to position [604, 0]
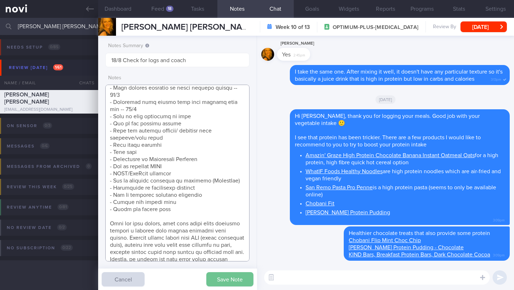
type textarea "**Pt is PESCATARIAN - Finds it hard to find food options in [GEOGRAPHIC_DATA] S…"
click at [238, 282] on button "Save Note" at bounding box center [229, 279] width 47 height 14
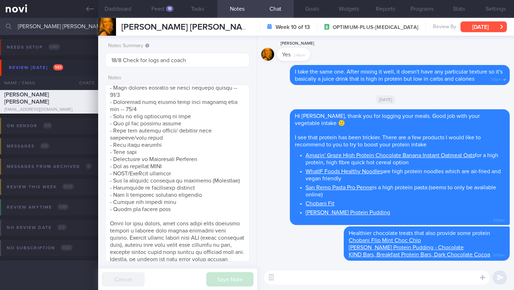
click at [477, 31] on button "[DATE]" at bounding box center [484, 26] width 46 height 11
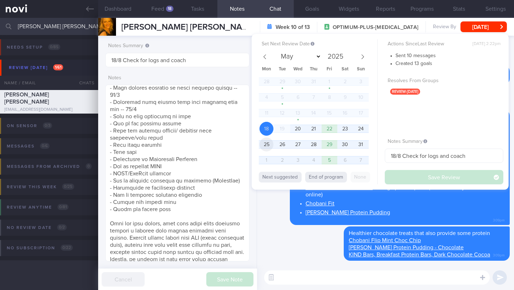
click at [268, 143] on span "25" at bounding box center [267, 145] width 14 height 14
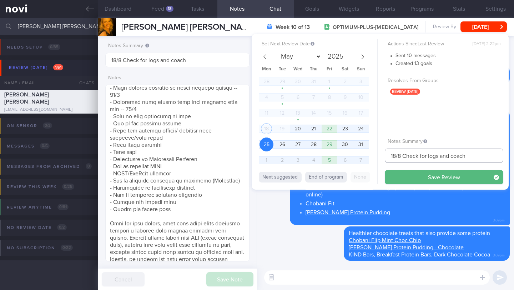
drag, startPoint x: 397, startPoint y: 155, endPoint x: 379, endPoint y: 156, distance: 17.9
click at [379, 156] on div "Set Next Review Date [DATE] May June July August September October November [DA…" at bounding box center [380, 112] width 257 height 156
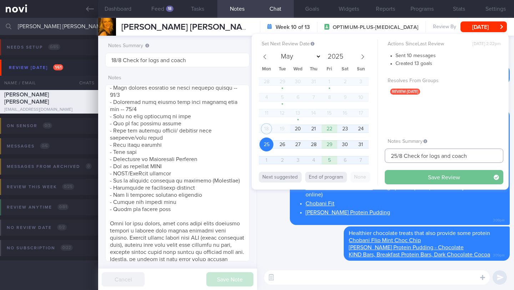
type input "25/8 Check for logs and coach"
click at [417, 176] on button "Save Review" at bounding box center [444, 177] width 119 height 14
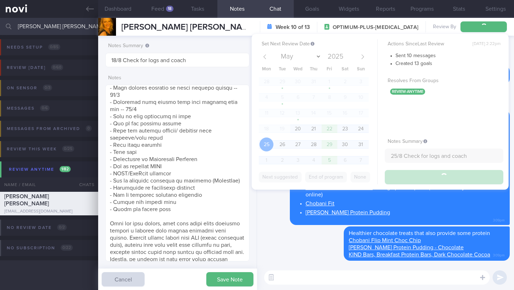
type input "25/8 Check for logs and coach"
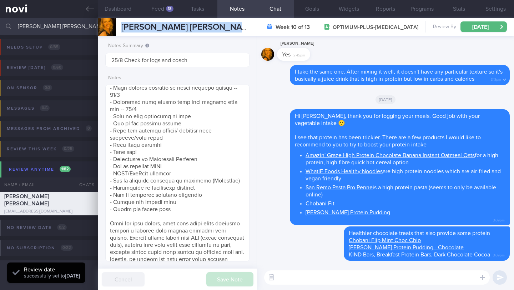
drag, startPoint x: 120, startPoint y: 25, endPoint x: 242, endPoint y: 28, distance: 122.2
click at [242, 28] on div "[PERSON_NAME] [PERSON_NAME] [PERSON_NAME] CHARLOTTE [EMAIL_ADDRESS][DOMAIN_NAME…" at bounding box center [306, 27] width 416 height 18
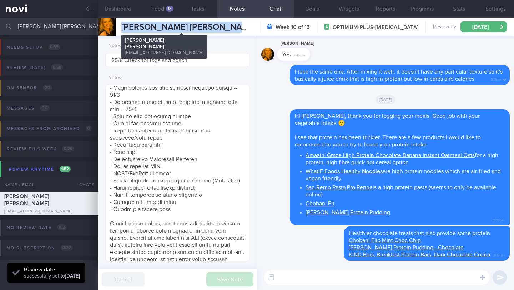
copy span "[PERSON_NAME] [PERSON_NAME]"
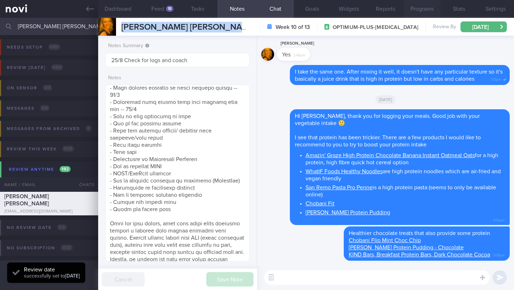
click at [412, 11] on button "Programs" at bounding box center [422, 9] width 37 height 18
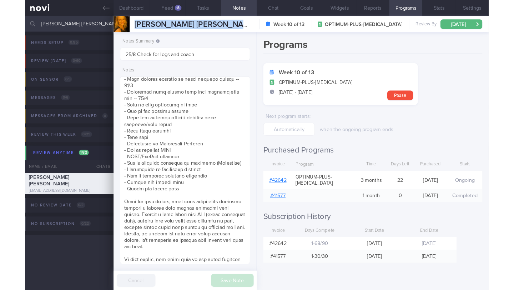
scroll to position [73, 126]
